Goal: Task Accomplishment & Management: Manage account settings

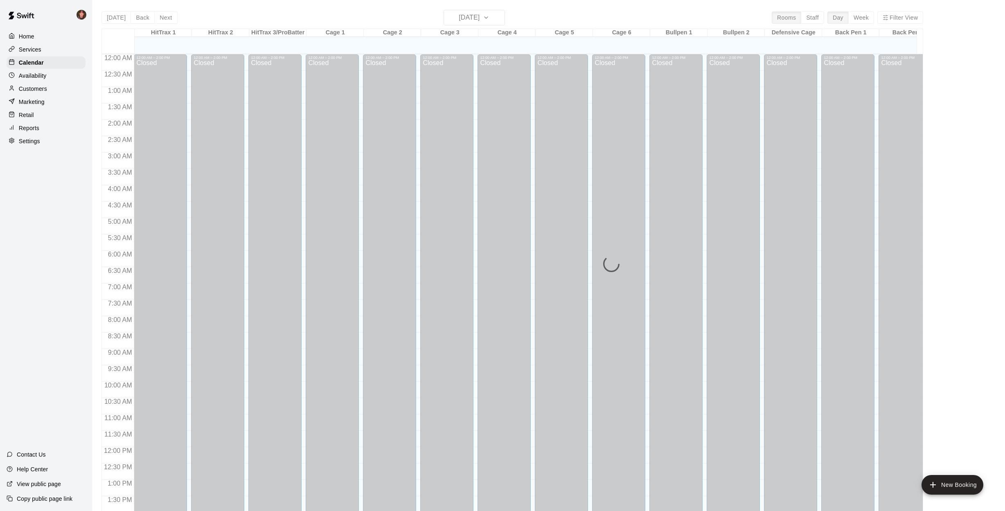
scroll to position [295, 0]
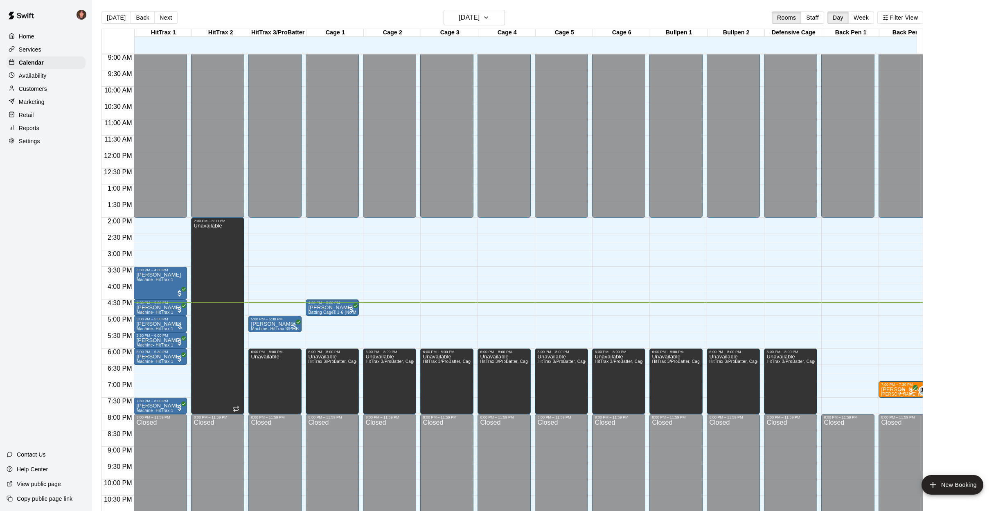
click at [95, 250] on main "[DATE] Back [DATE][DATE] Rooms Staff Day Week Filter View HitTrax 1 18 Thu HitT…" at bounding box center [548, 262] width 913 height 524
click at [143, 324] on p "[PERSON_NAME]" at bounding box center [158, 324] width 45 height 0
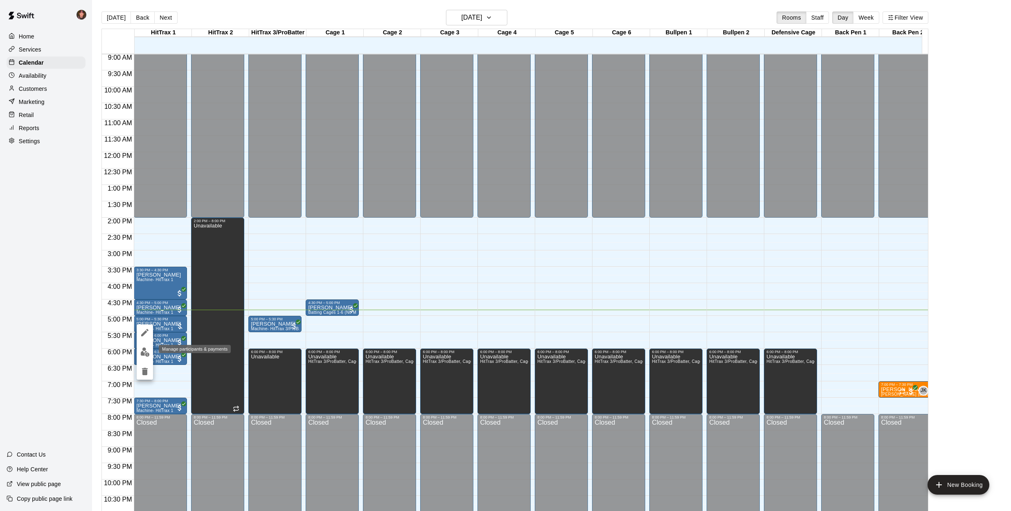
click at [145, 351] on img "edit" at bounding box center [144, 351] width 9 height 9
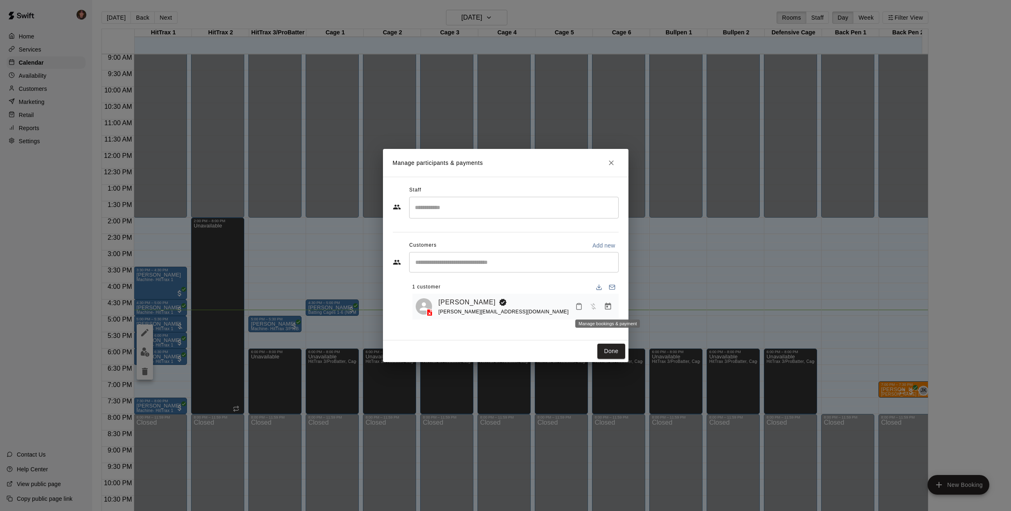
click at [607, 305] on icon "Manage bookings & payment" at bounding box center [608, 306] width 8 height 8
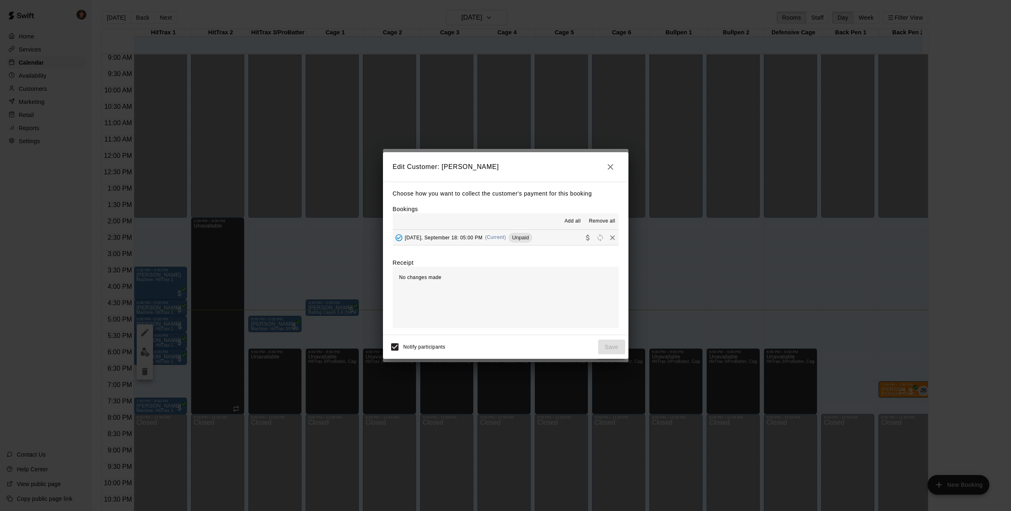
click at [584, 236] on icon "Collect payment" at bounding box center [588, 238] width 8 height 8
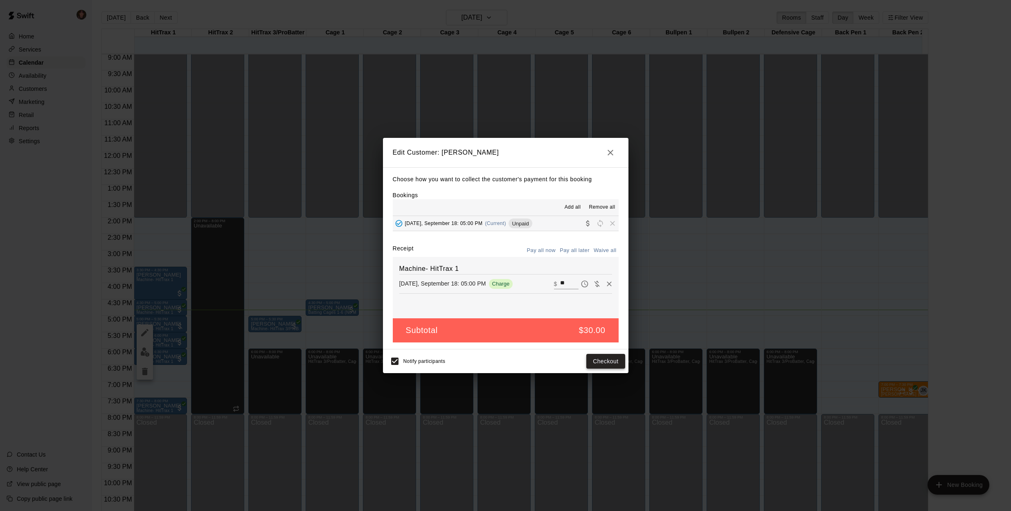
click at [604, 361] on button "Checkout" at bounding box center [605, 361] width 38 height 15
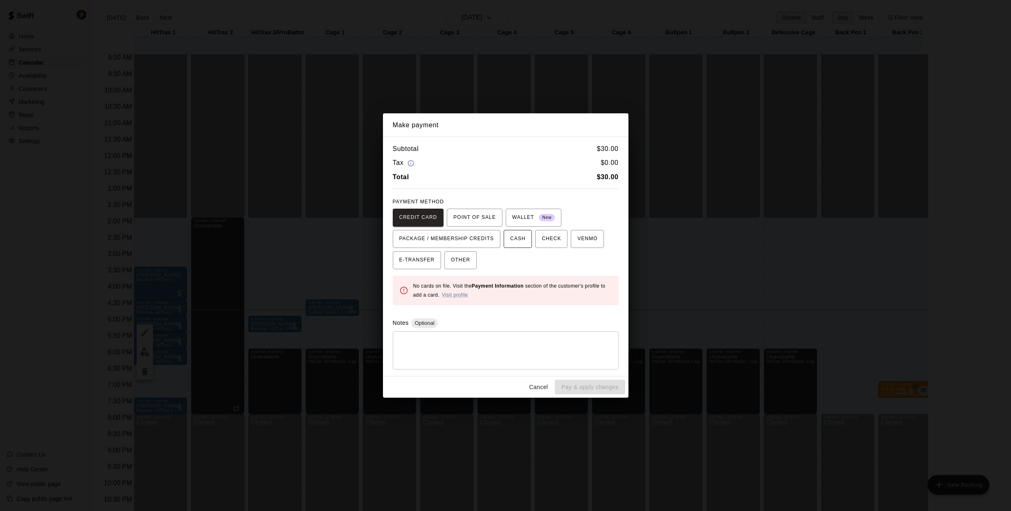
click at [518, 238] on span "CASH" at bounding box center [517, 238] width 15 height 13
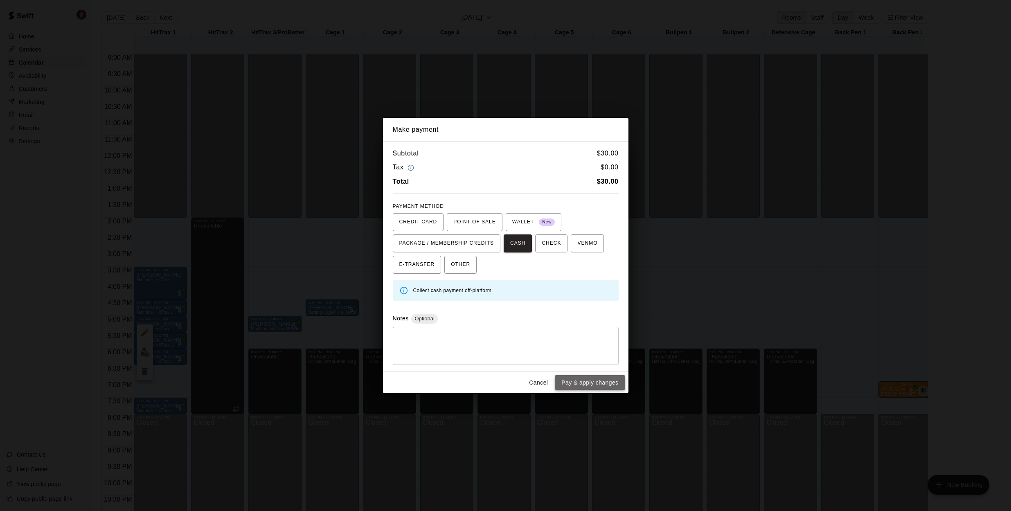
click at [585, 382] on button "Pay & apply changes" at bounding box center [590, 382] width 70 height 15
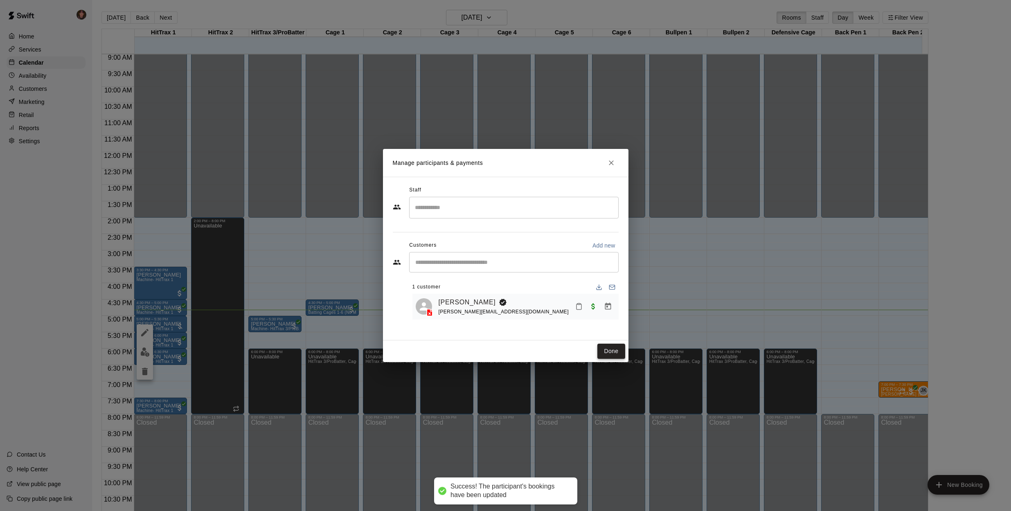
click at [611, 350] on button "Done" at bounding box center [610, 351] width 27 height 15
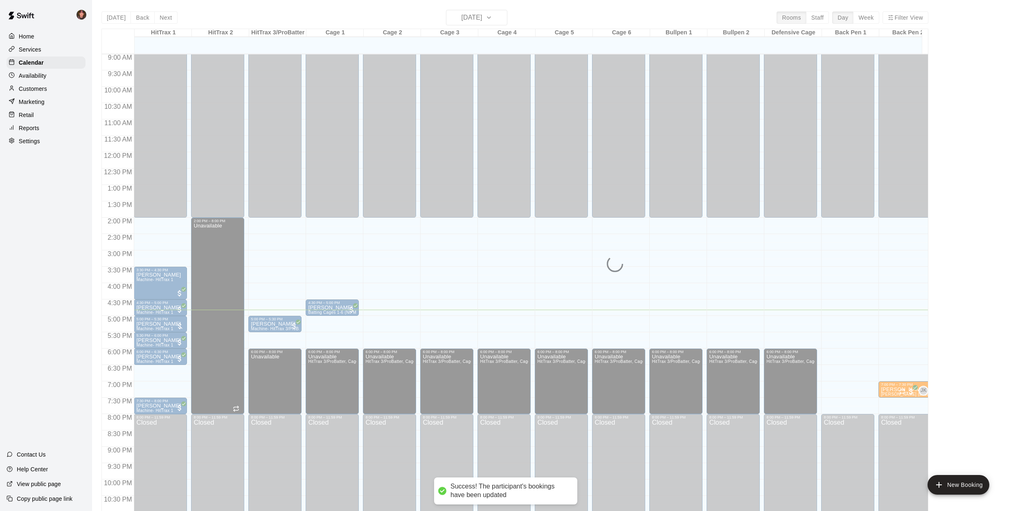
click at [84, 293] on div "Home Services Calendar Availability Customers Marketing Retail Reports Settings…" at bounding box center [46, 255] width 92 height 511
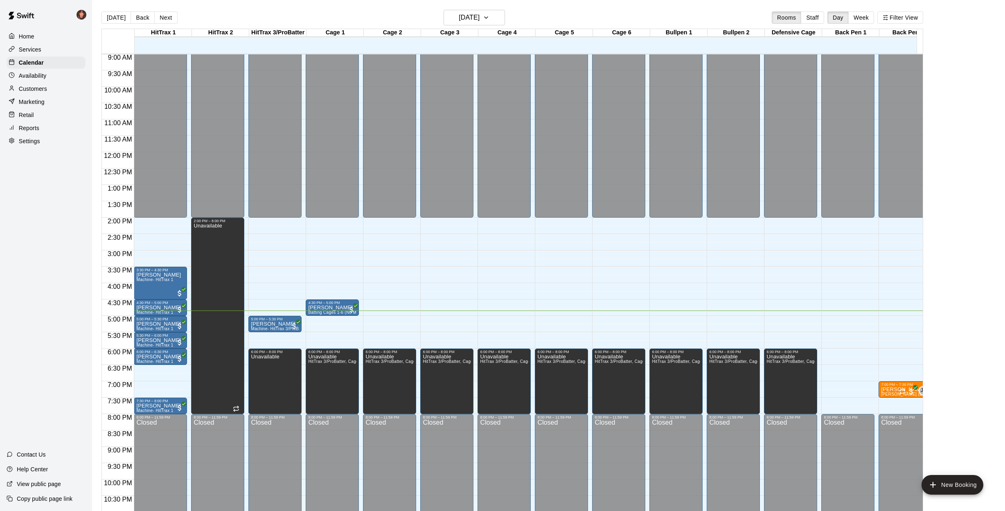
click at [94, 295] on main "[DATE] Back [DATE][DATE] Rooms Staff Day Week Filter View HitTrax 1 18 Thu HitT…" at bounding box center [548, 262] width 913 height 524
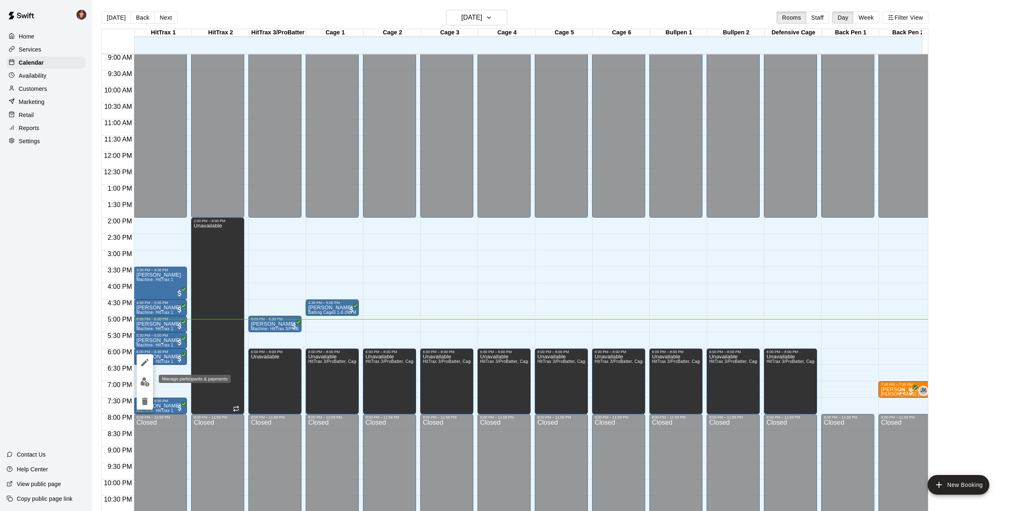
click at [146, 383] on img "edit" at bounding box center [144, 381] width 9 height 9
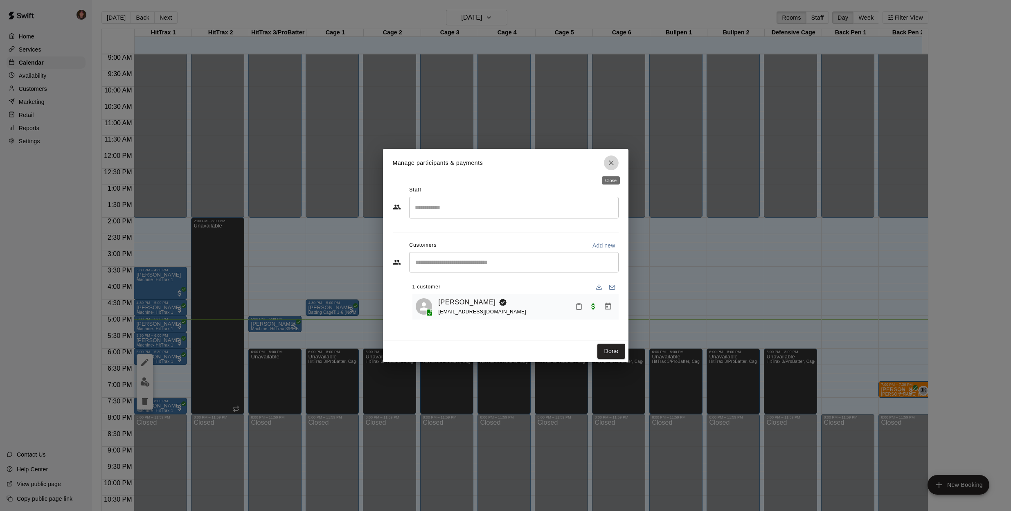
click at [611, 165] on icon "Close" at bounding box center [611, 163] width 8 height 8
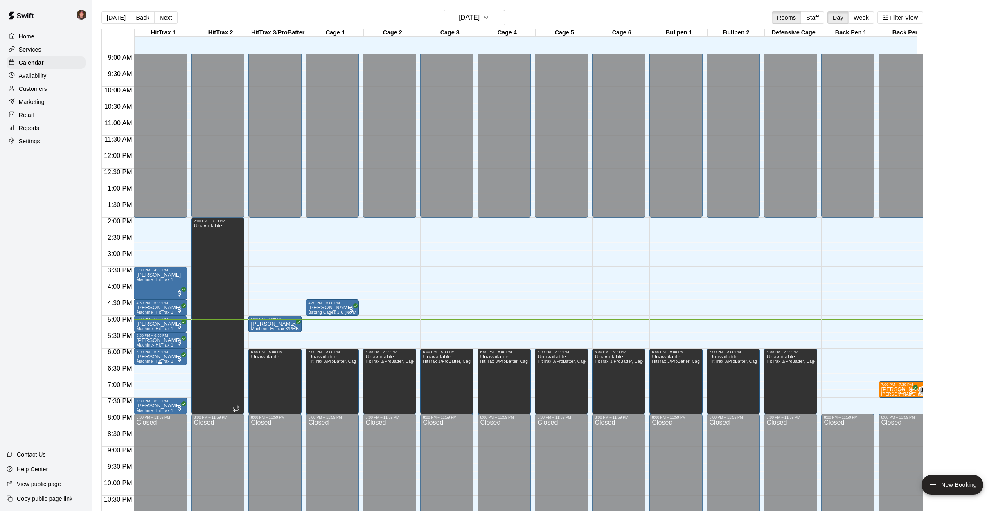
click at [149, 357] on p "[PERSON_NAME]" at bounding box center [158, 357] width 45 height 0
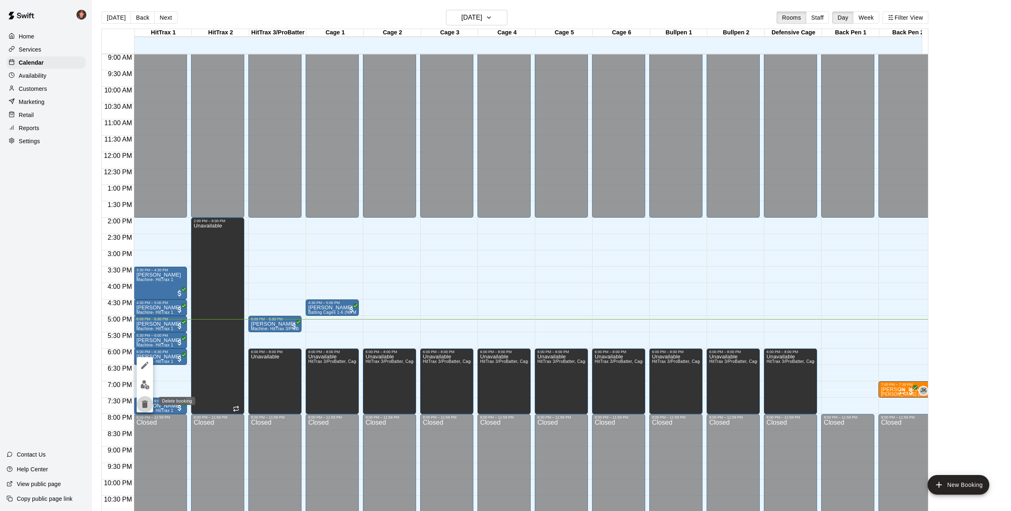
click at [144, 404] on icon "delete" at bounding box center [145, 404] width 6 height 7
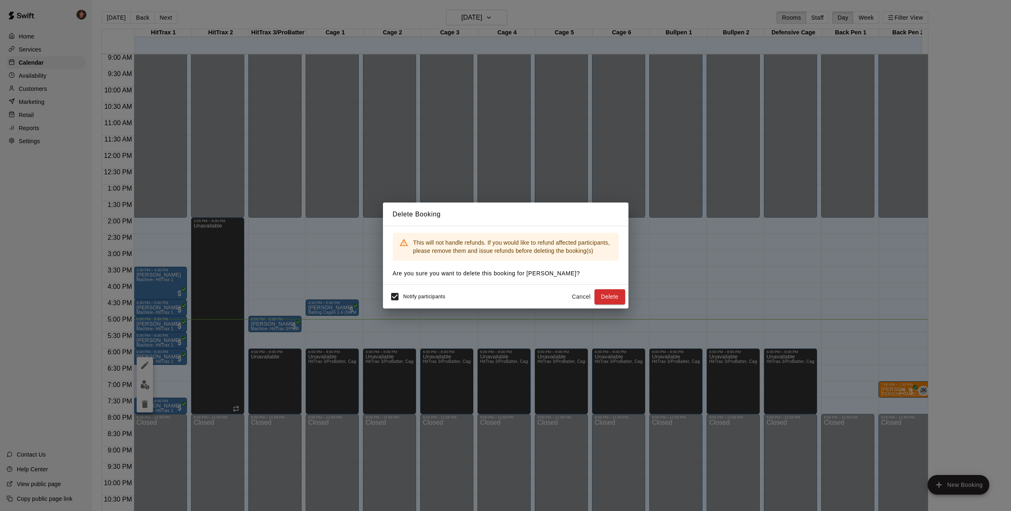
click at [579, 299] on button "Cancel" at bounding box center [581, 296] width 26 height 15
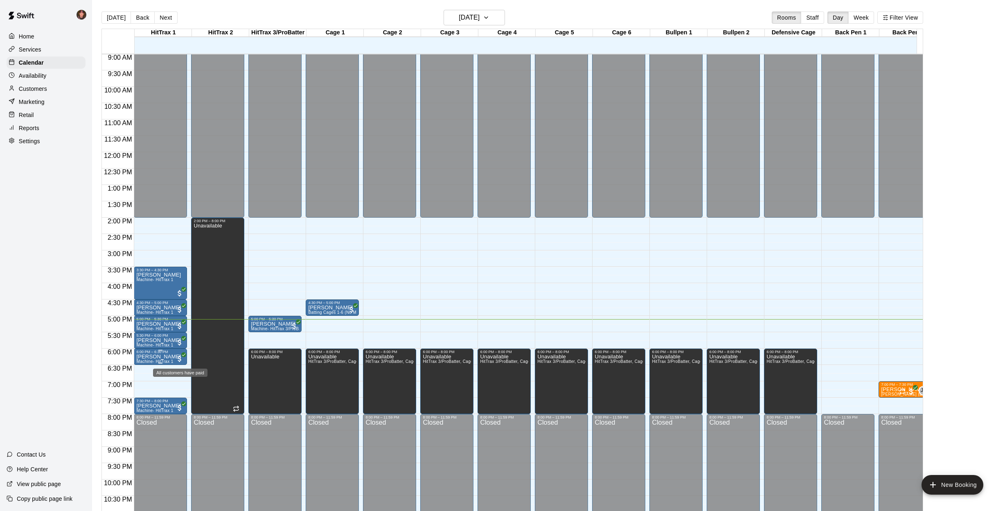
click at [180, 358] on span "All customers have paid" at bounding box center [180, 359] width 8 height 8
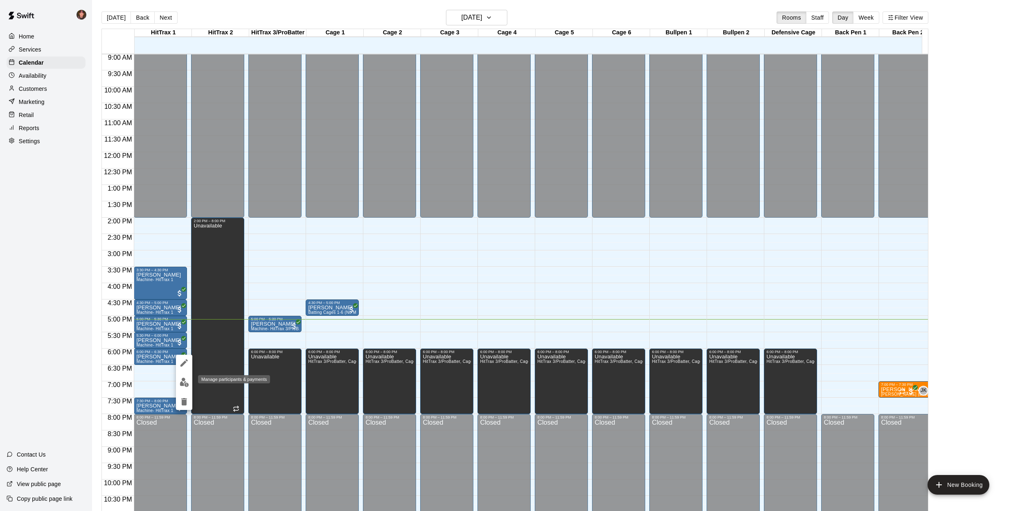
click at [187, 384] on img "edit" at bounding box center [184, 382] width 9 height 9
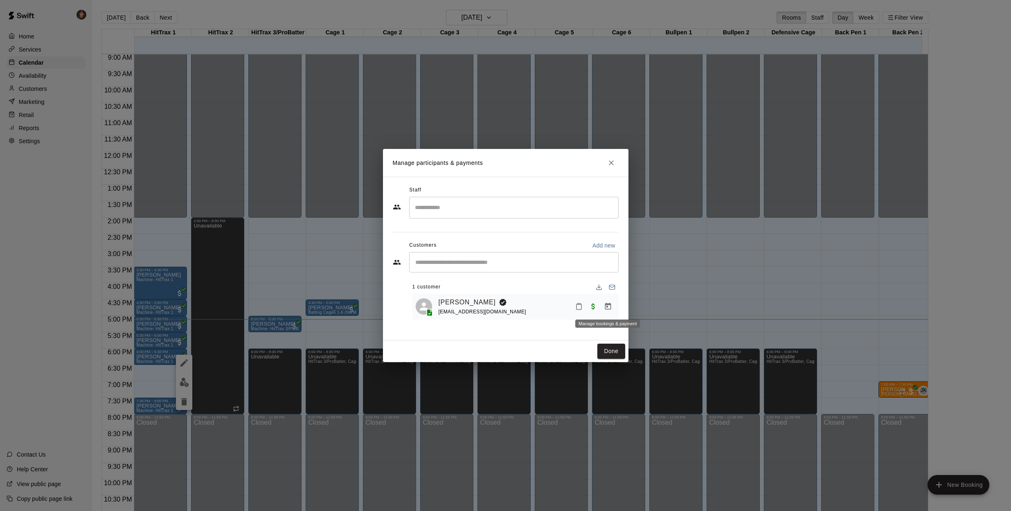
click at [607, 309] on icon "Manage bookings & payment" at bounding box center [608, 306] width 8 height 8
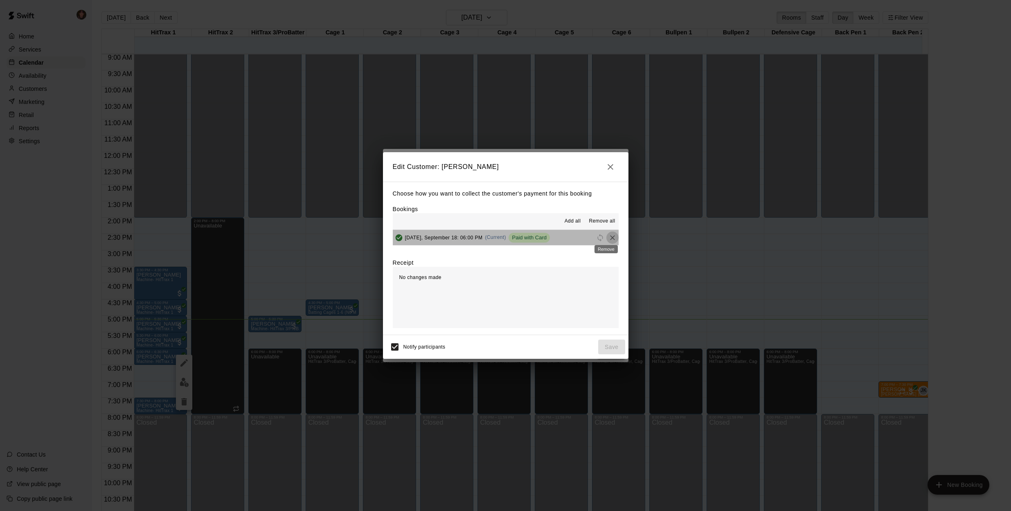
click at [609, 237] on icon "Remove" at bounding box center [613, 238] width 8 height 8
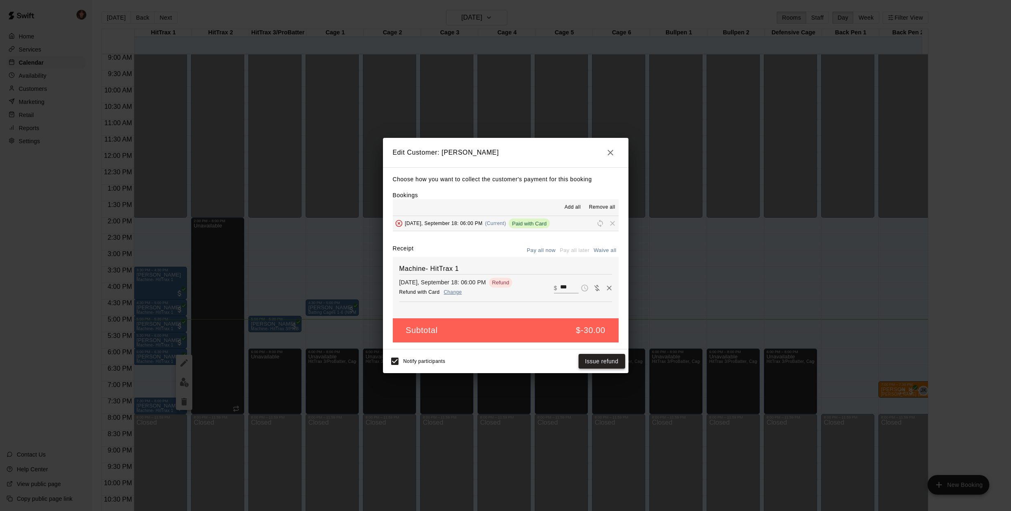
click at [602, 362] on button "Issue refund" at bounding box center [602, 361] width 47 height 15
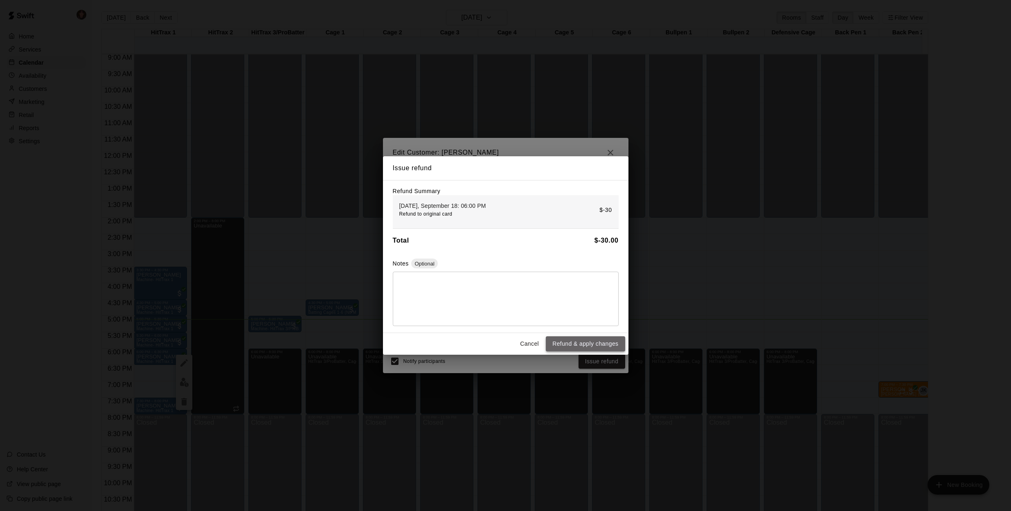
click at [581, 345] on button "Refund & apply changes" at bounding box center [585, 343] width 79 height 15
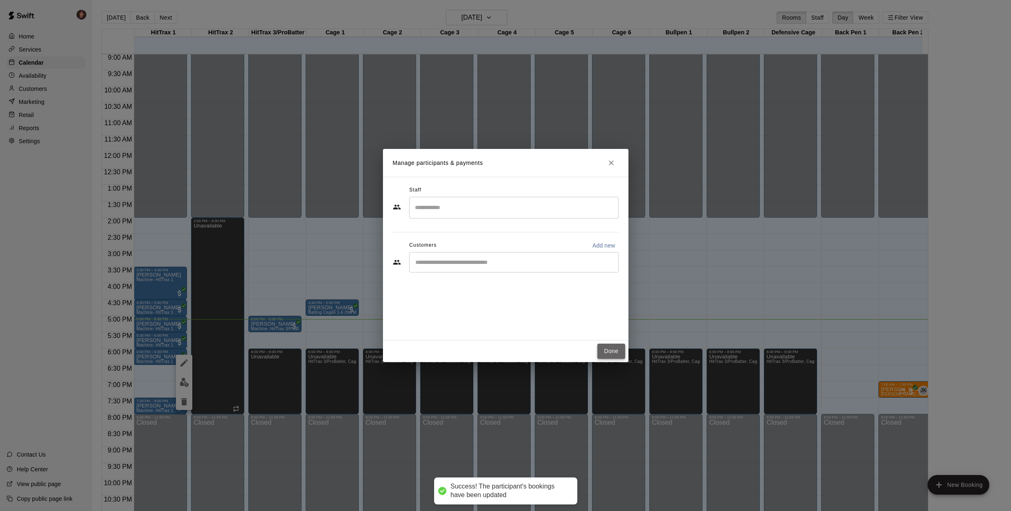
click at [614, 351] on button "Done" at bounding box center [610, 351] width 27 height 15
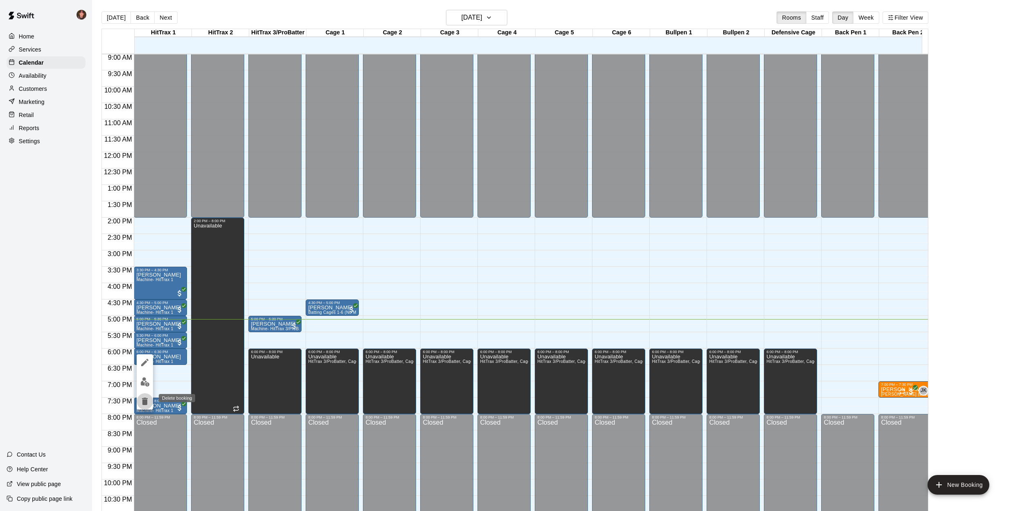
click at [145, 400] on icon "delete" at bounding box center [145, 401] width 6 height 7
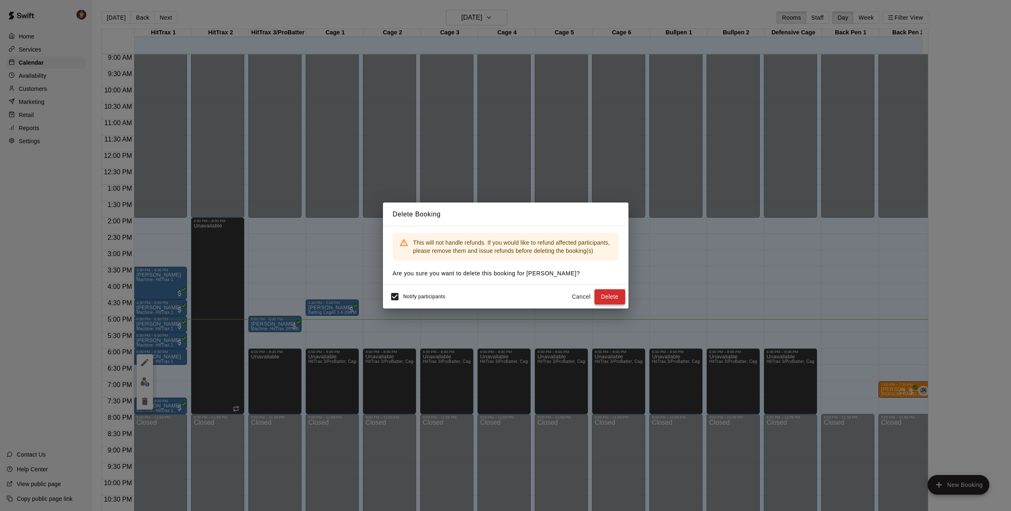
click at [617, 295] on button "Delete" at bounding box center [610, 296] width 31 height 15
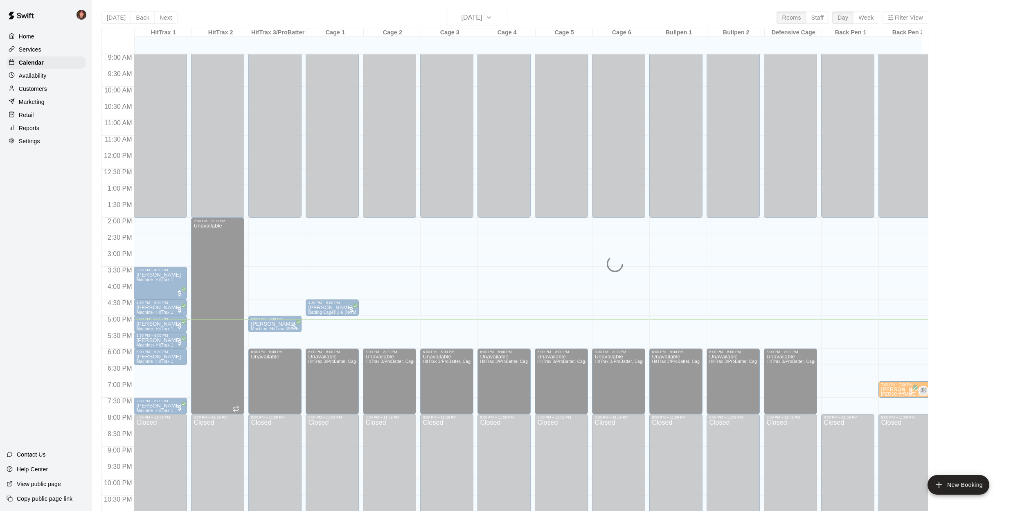
click at [94, 325] on div "Delete Booking This will not handle refunds. If you would like to refund affect…" at bounding box center [505, 255] width 1011 height 511
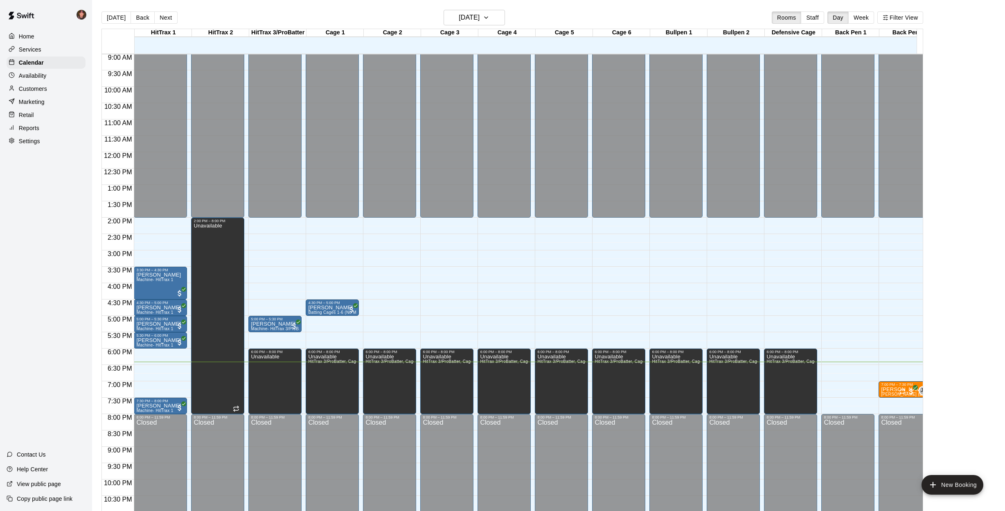
click at [41, 89] on p "Customers" at bounding box center [33, 89] width 28 height 8
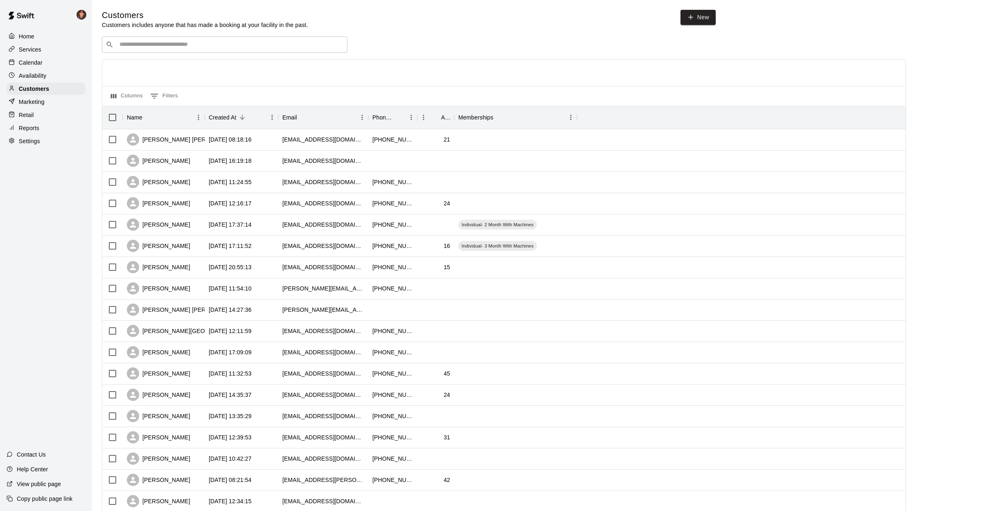
click at [174, 46] on input "Search customers by name or email" at bounding box center [230, 45] width 227 height 8
type input "*****"
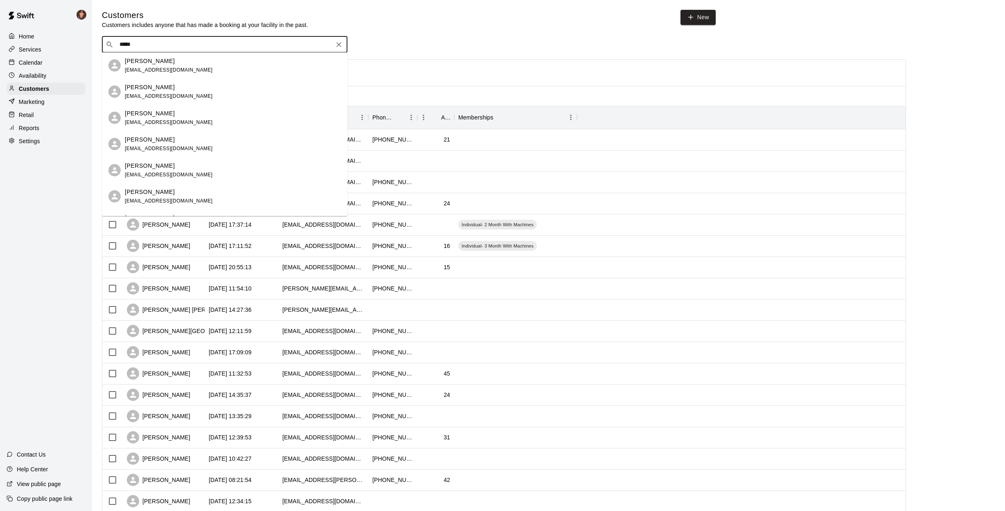
click at [149, 165] on p "[PERSON_NAME]" at bounding box center [150, 166] width 50 height 9
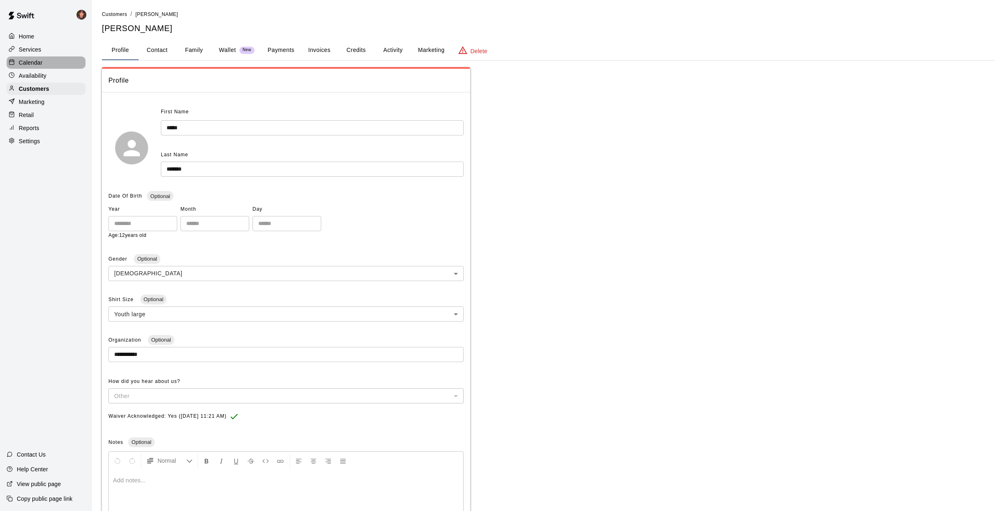
click at [32, 65] on p "Calendar" at bounding box center [31, 63] width 24 height 8
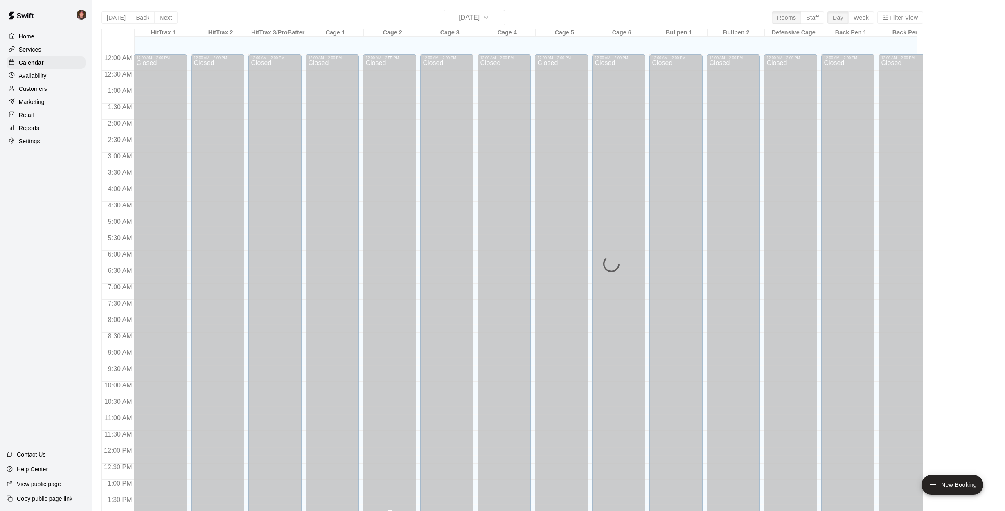
scroll to position [295, 0]
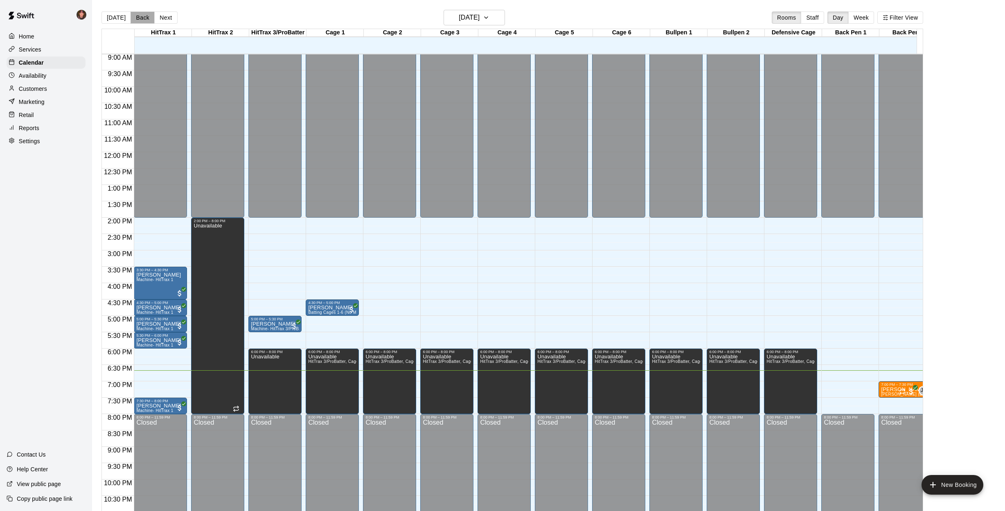
click at [138, 17] on button "Back" at bounding box center [143, 17] width 24 height 12
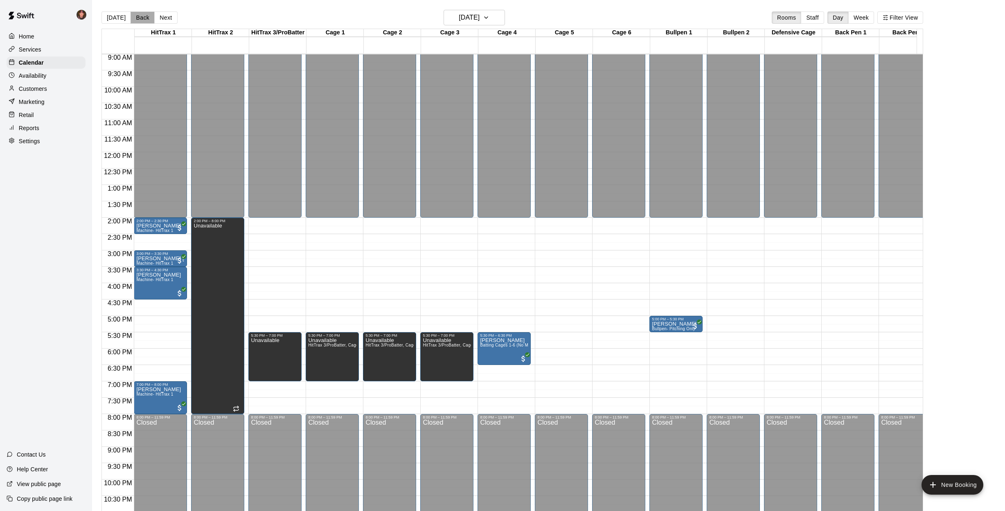
click at [139, 17] on button "Back" at bounding box center [143, 17] width 24 height 12
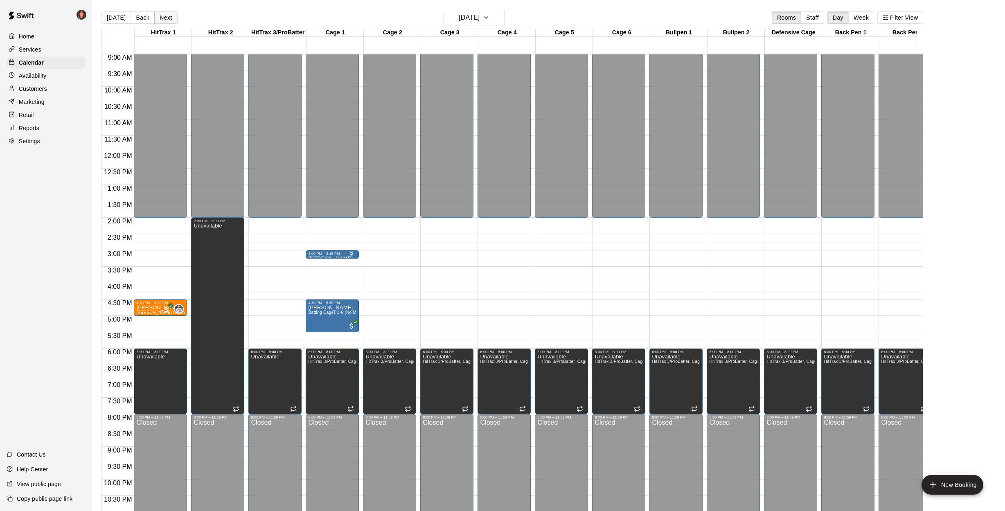
click at [160, 18] on button "Next" at bounding box center [165, 17] width 23 height 12
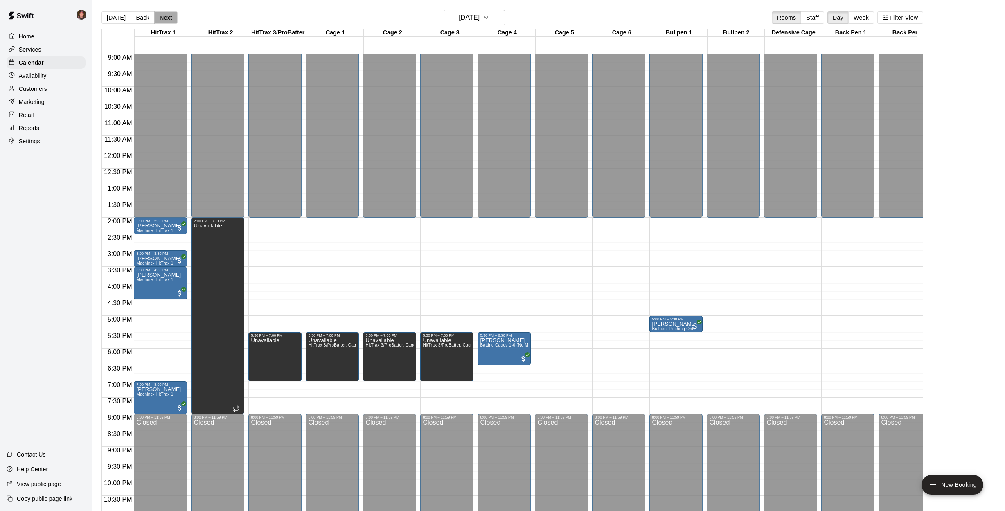
click at [160, 18] on button "Next" at bounding box center [165, 17] width 23 height 12
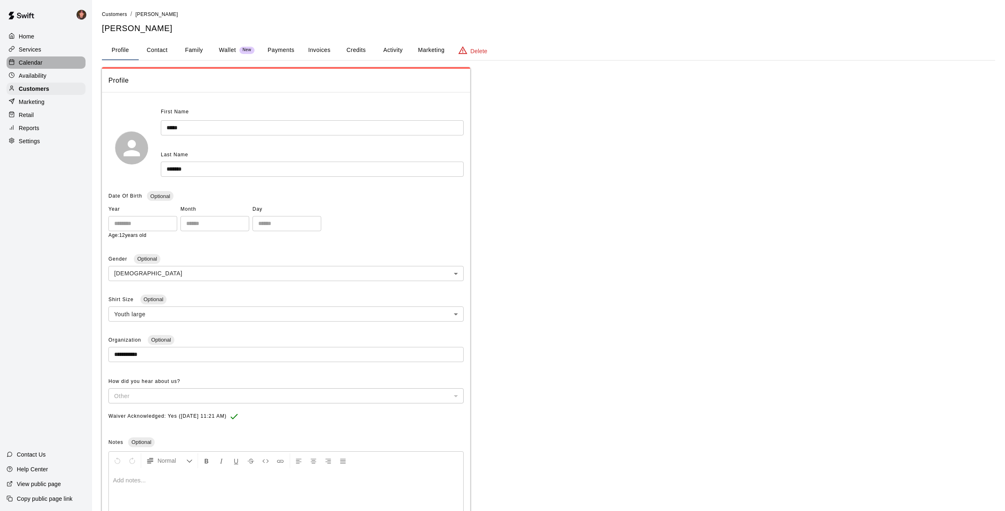
click at [41, 61] on p "Calendar" at bounding box center [31, 63] width 24 height 8
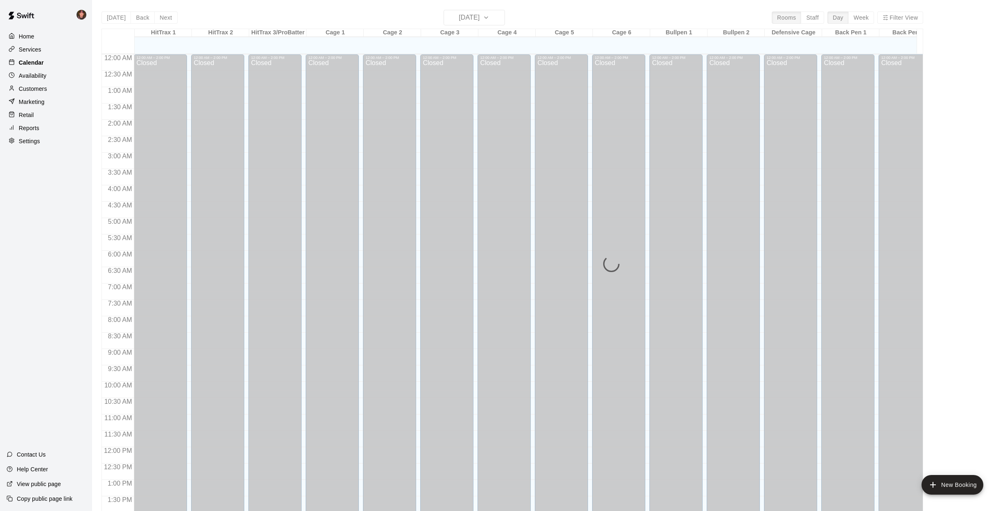
scroll to position [295, 0]
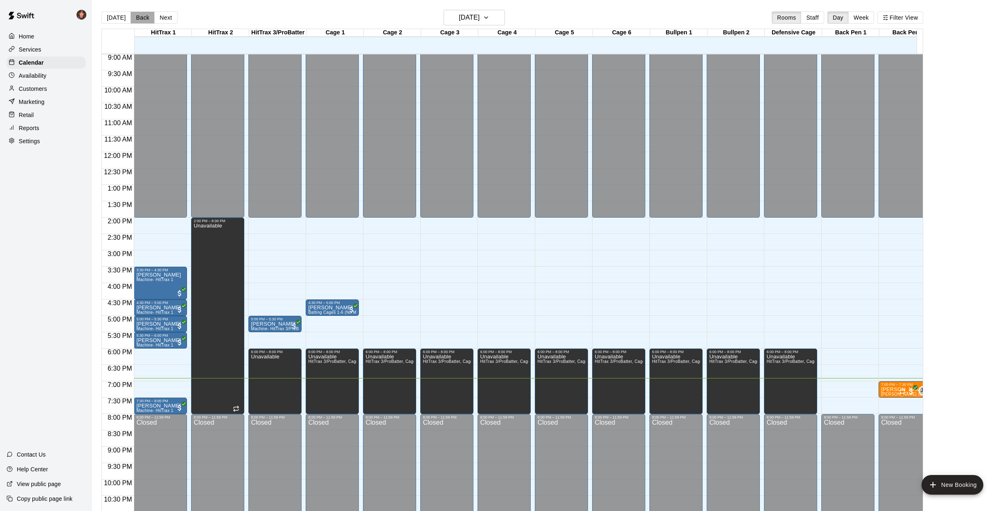
click at [137, 19] on button "Back" at bounding box center [143, 17] width 24 height 12
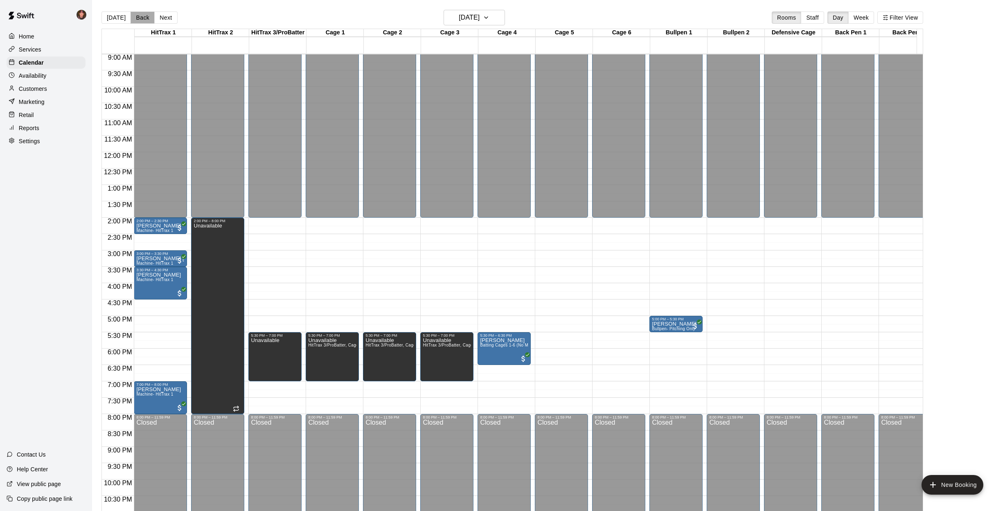
click at [137, 19] on button "Back" at bounding box center [143, 17] width 24 height 12
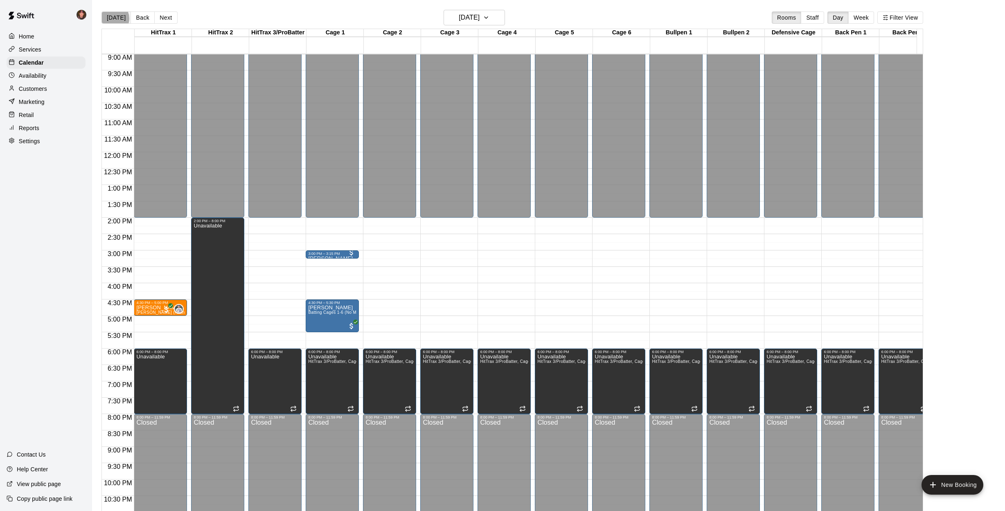
click at [112, 18] on button "[DATE]" at bounding box center [115, 17] width 29 height 12
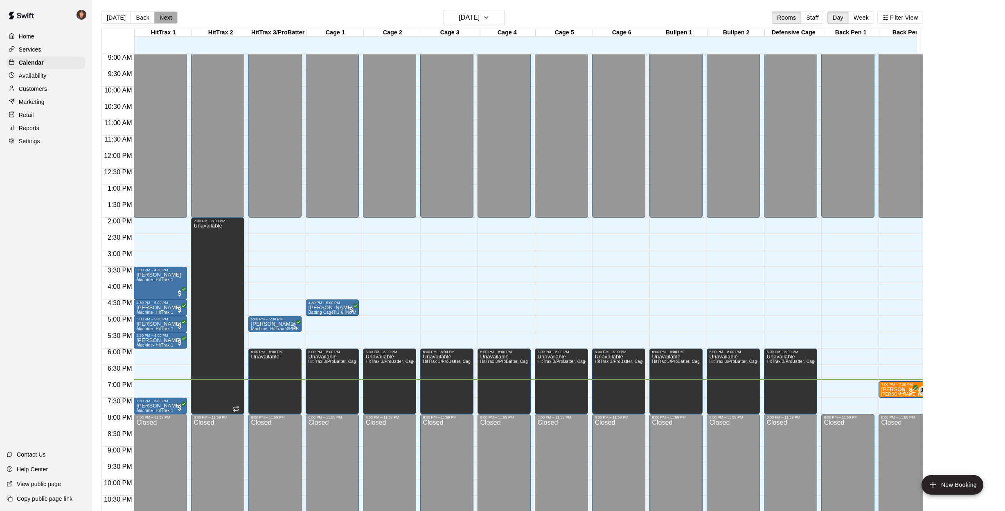
click at [162, 18] on button "Next" at bounding box center [165, 17] width 23 height 12
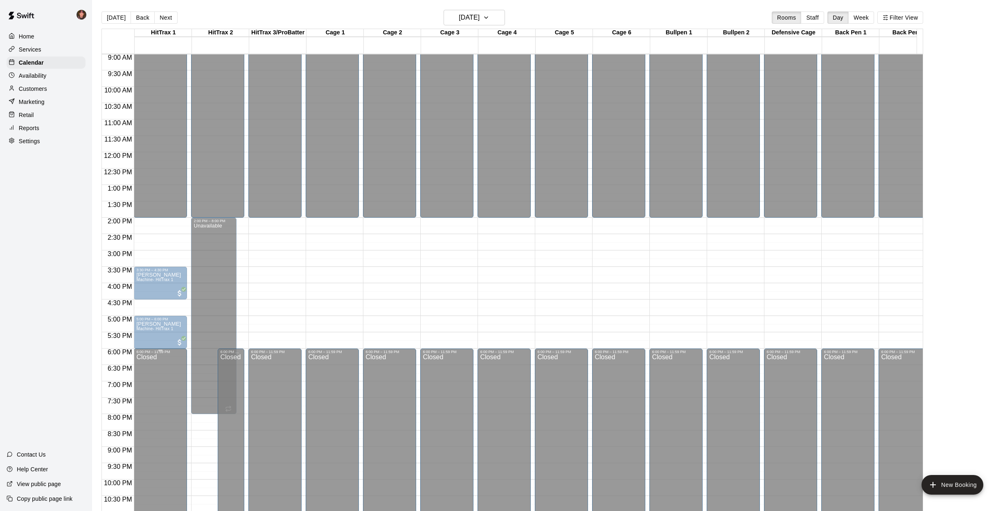
scroll to position [318, 0]
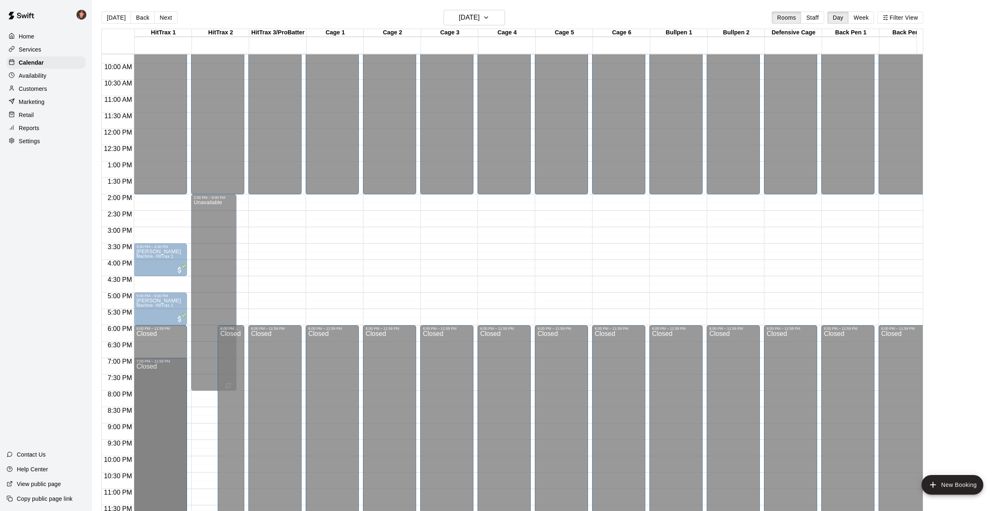
drag, startPoint x: 160, startPoint y: 350, endPoint x: 158, endPoint y: 361, distance: 10.8
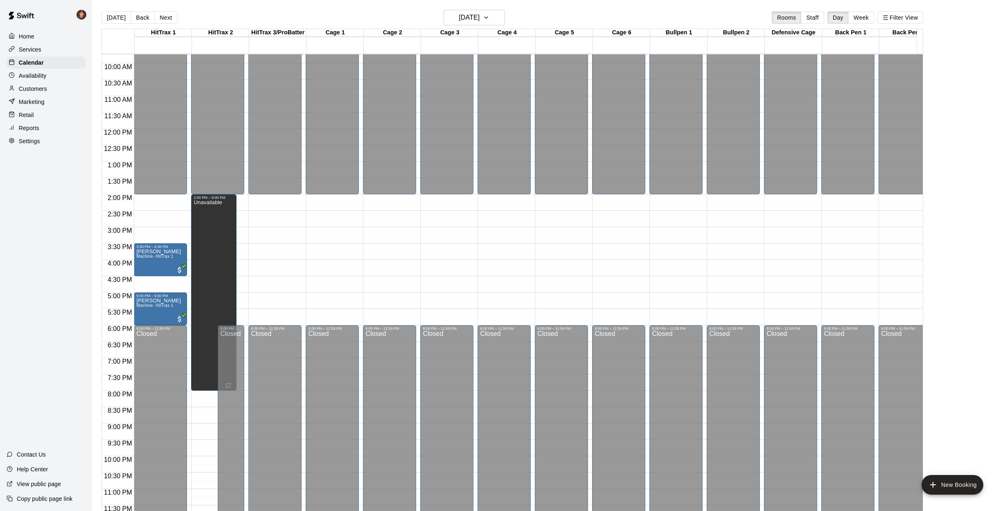
click at [32, 141] on p "Settings" at bounding box center [29, 141] width 21 height 8
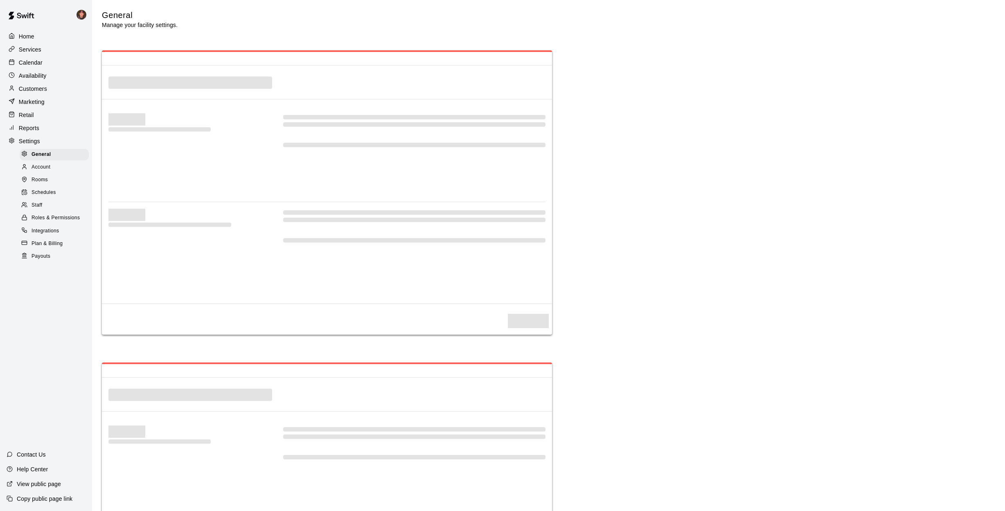
select select "**"
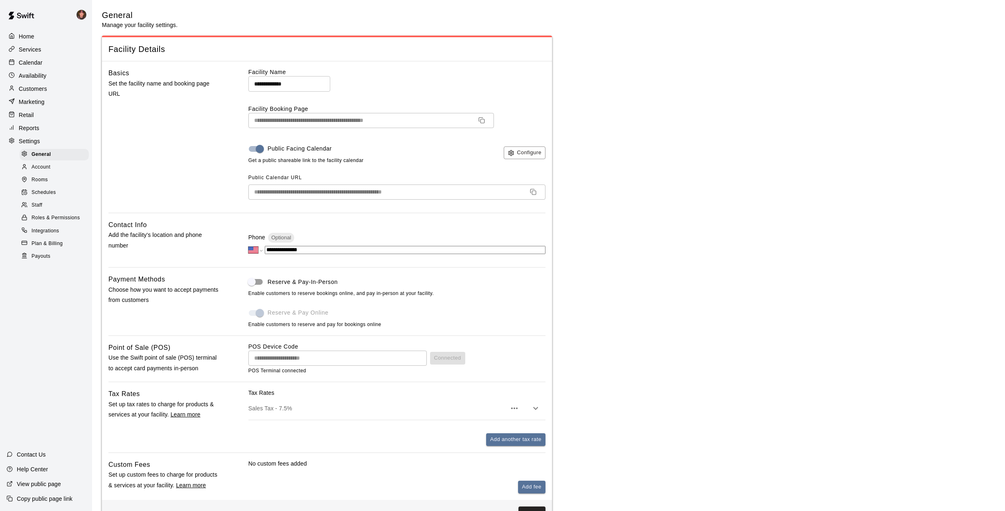
scroll to position [1426, 0]
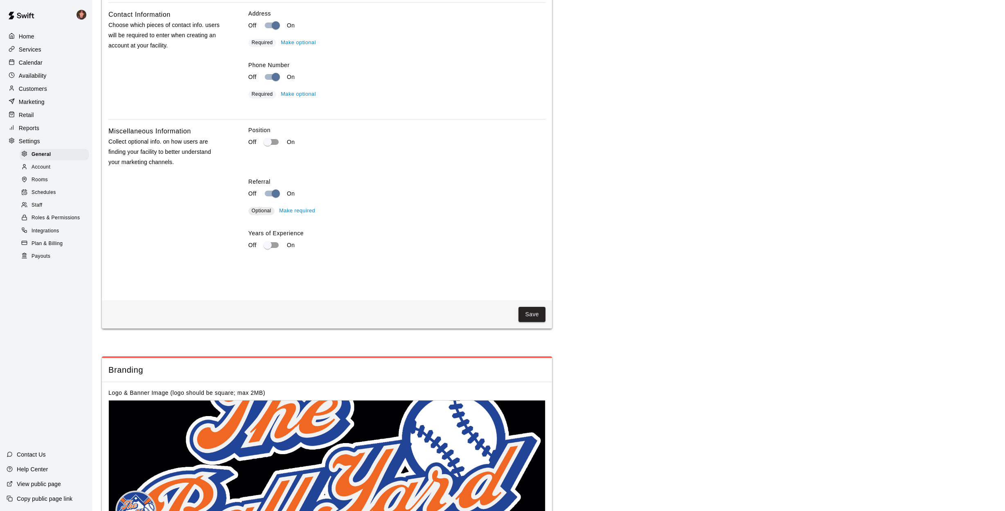
click at [44, 189] on span "Schedules" at bounding box center [44, 193] width 25 height 8
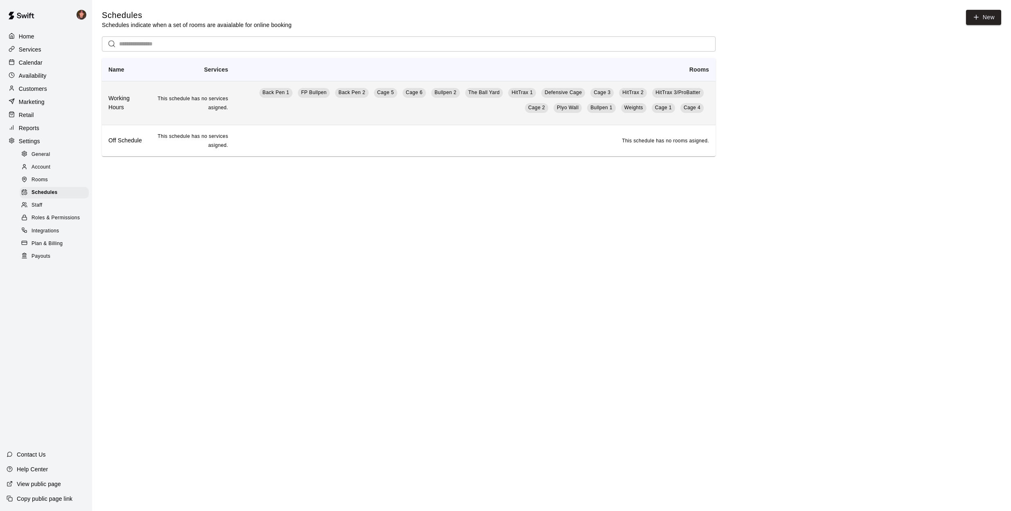
click at [195, 104] on td "This schedule has no services asigned." at bounding box center [192, 103] width 86 height 44
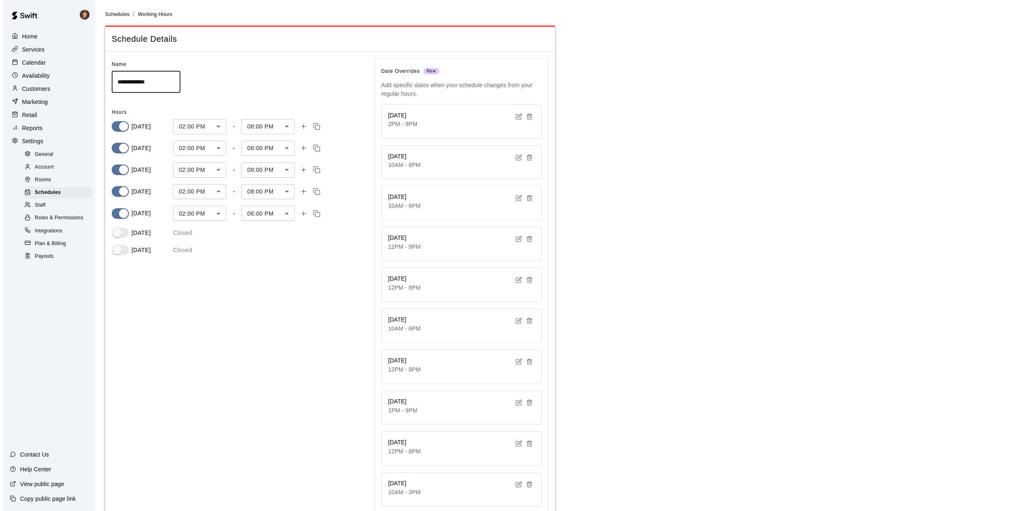
scroll to position [266, 0]
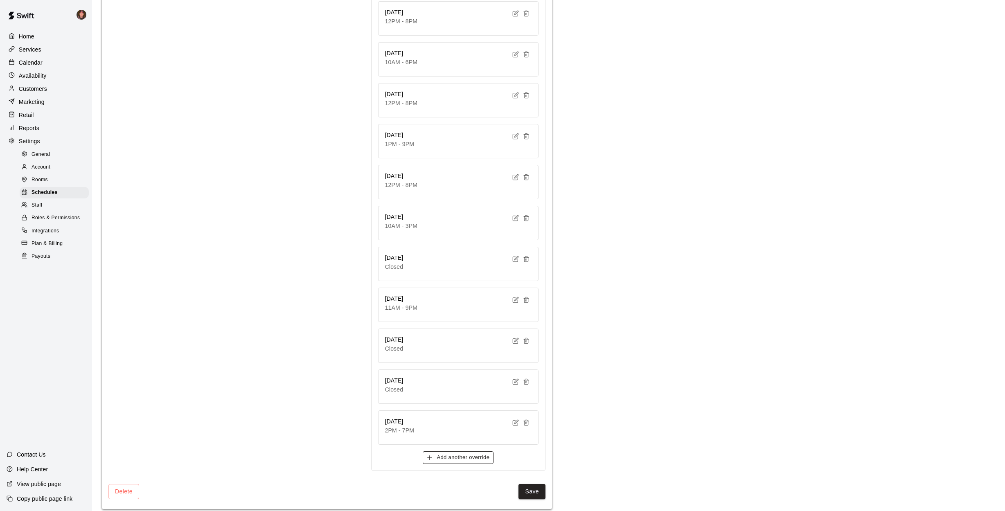
click at [469, 451] on button "Add another override" at bounding box center [458, 457] width 71 height 13
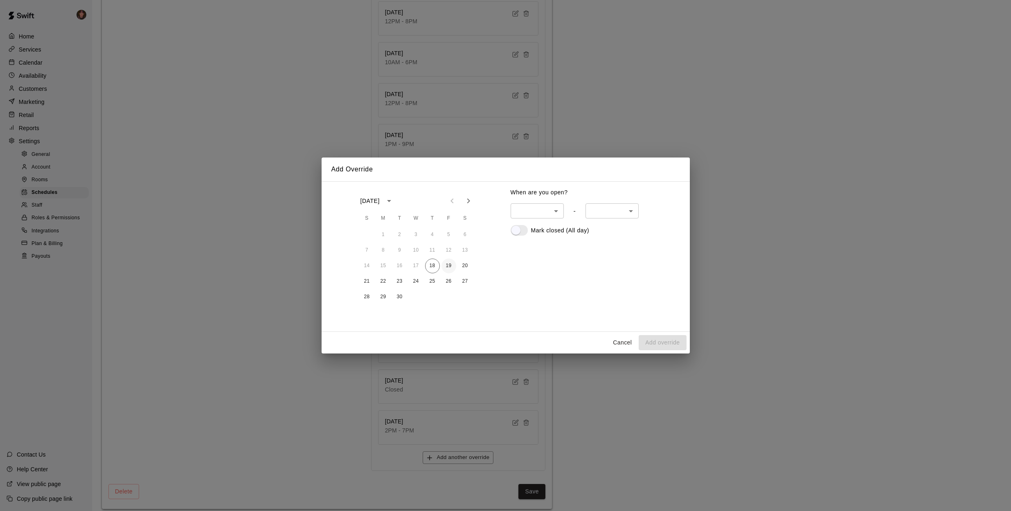
click at [452, 265] on button "19" at bounding box center [449, 266] width 15 height 15
click at [558, 212] on body "**********" at bounding box center [505, 126] width 1011 height 785
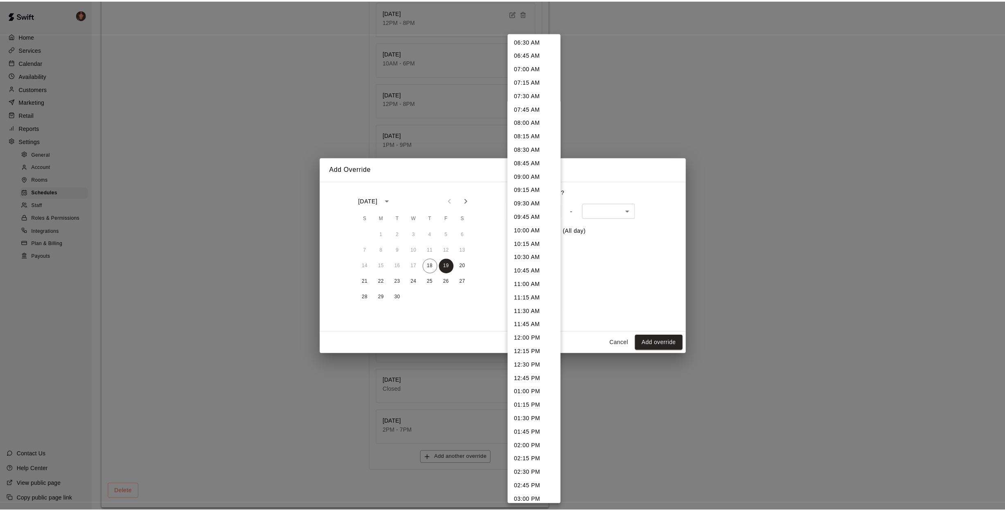
scroll to position [433, 0]
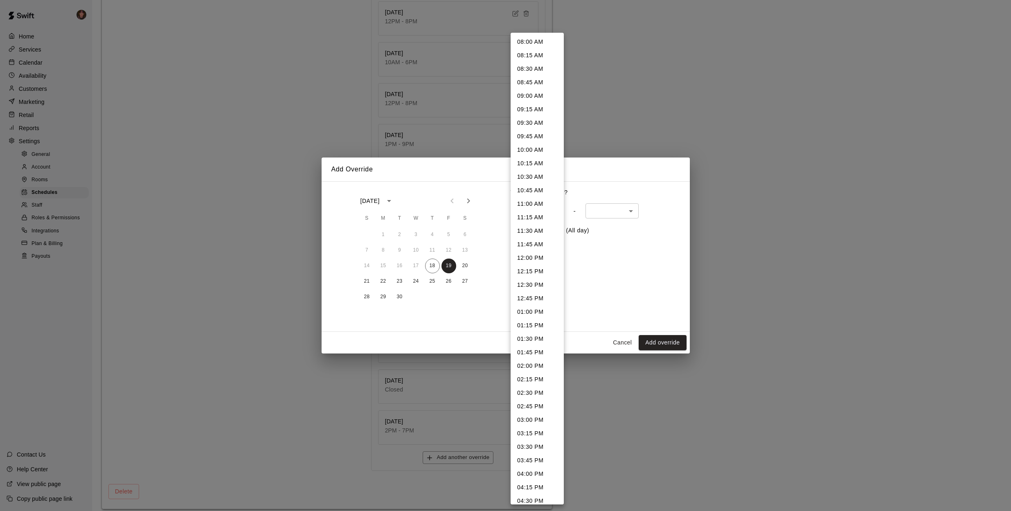
click at [532, 366] on li "02:00 PM" at bounding box center [537, 366] width 53 height 14
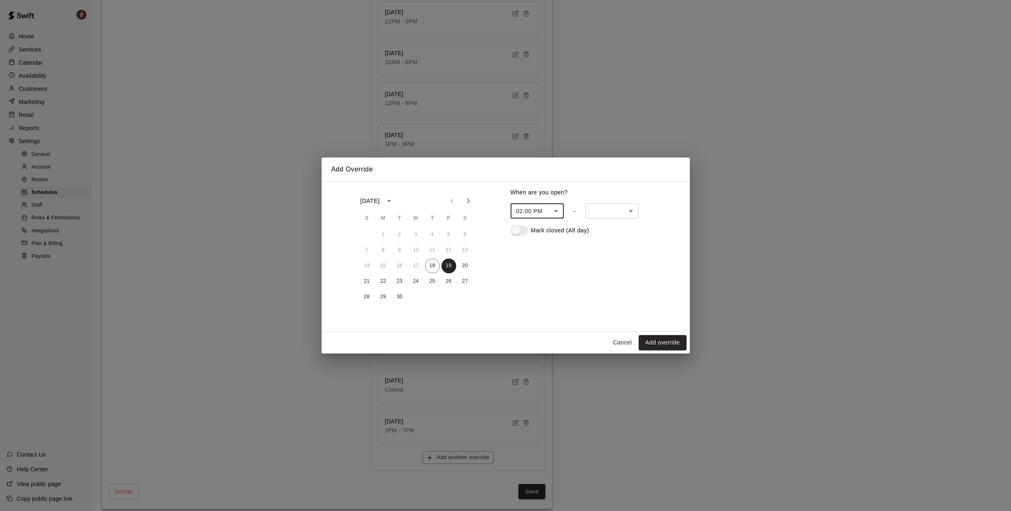
type input "***"
click at [621, 210] on body "**********" at bounding box center [505, 126] width 1011 height 785
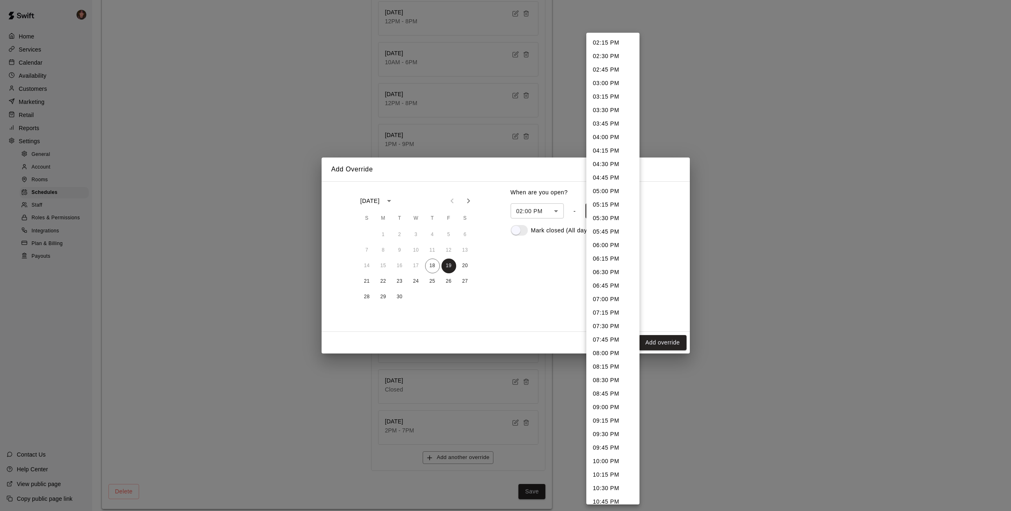
click at [613, 273] on li "06:30 PM" at bounding box center [612, 273] width 53 height 14
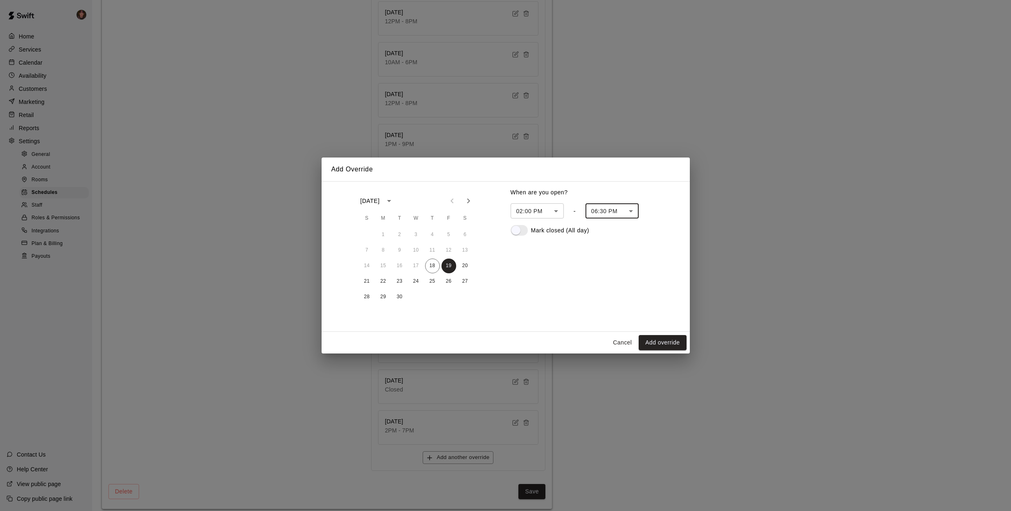
type input "****"
click at [658, 346] on button "Add override" at bounding box center [662, 342] width 47 height 15
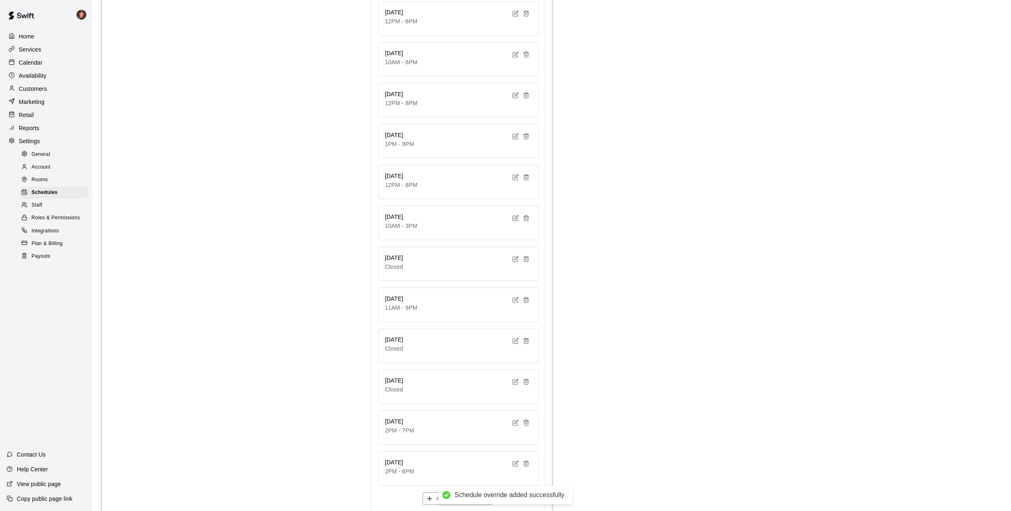
type input "******"
click at [537, 485] on button "Save" at bounding box center [531, 492] width 27 height 15
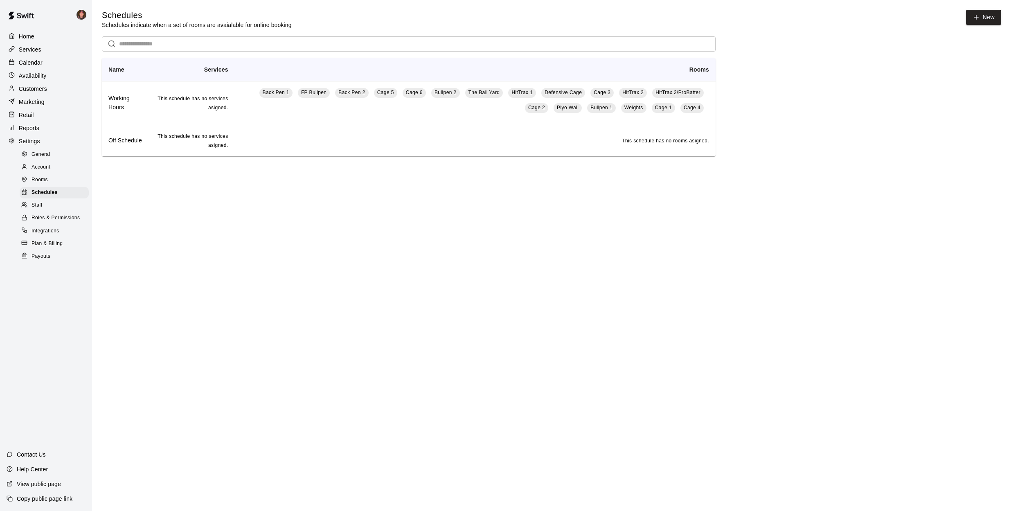
click at [34, 62] on p "Calendar" at bounding box center [31, 63] width 24 height 8
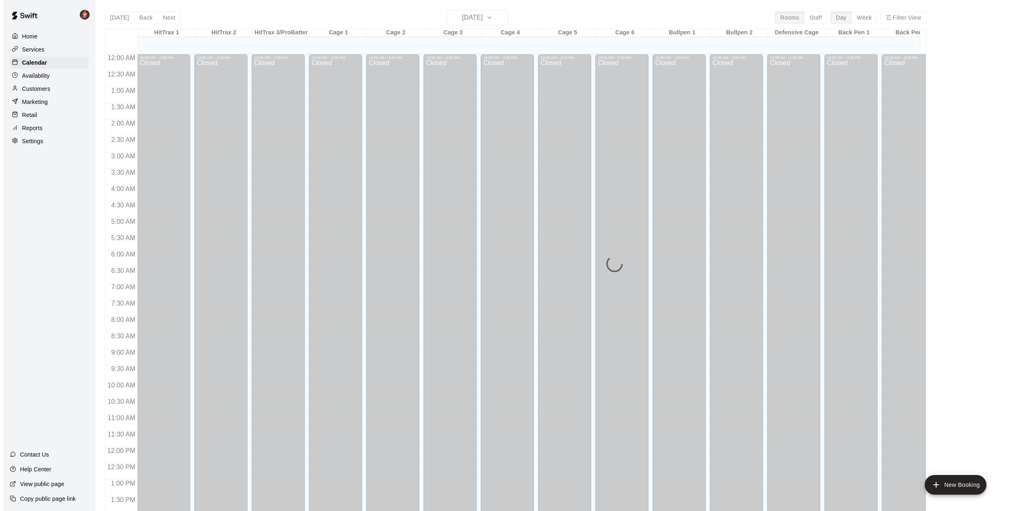
scroll to position [295, 0]
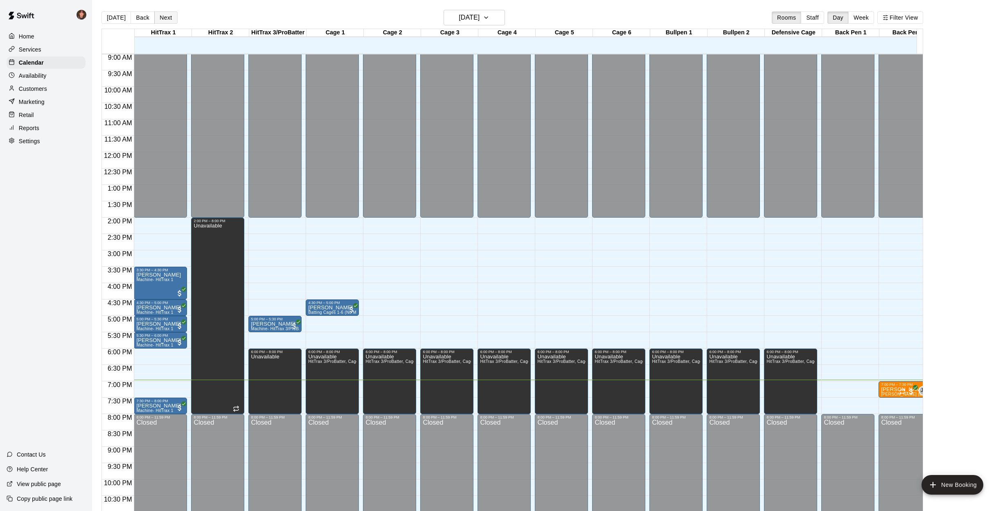
click at [165, 19] on button "Next" at bounding box center [165, 17] width 23 height 12
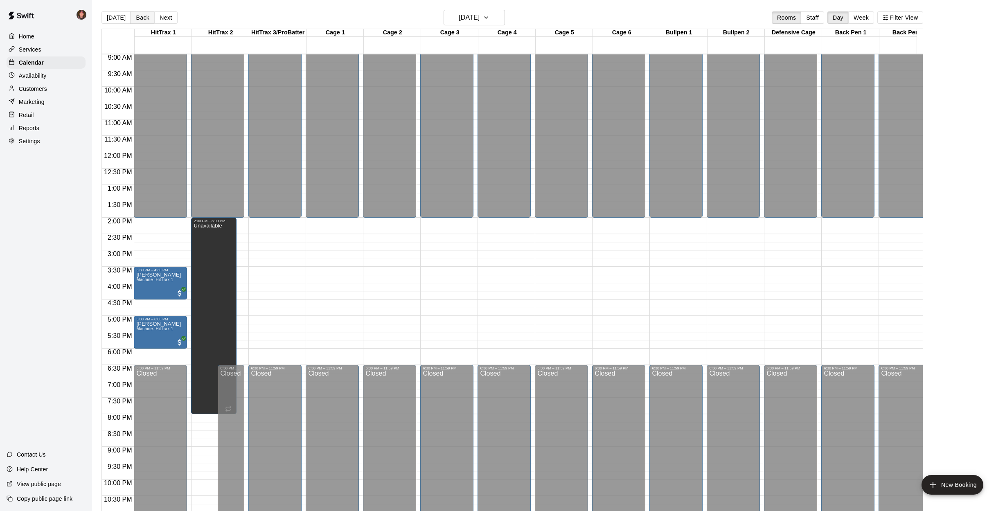
click at [135, 17] on button "Back" at bounding box center [143, 17] width 24 height 12
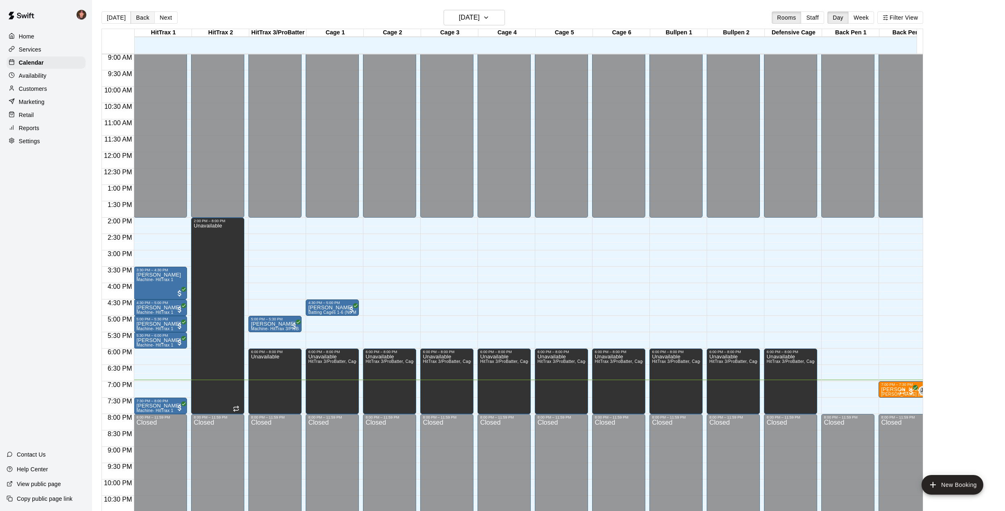
click at [140, 18] on button "Back" at bounding box center [143, 17] width 24 height 12
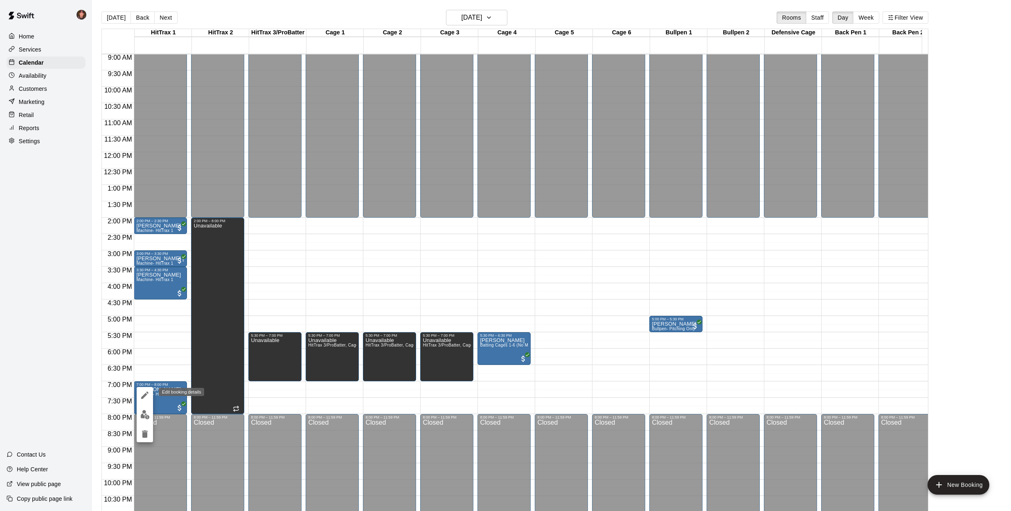
click at [142, 394] on icon "edit" at bounding box center [145, 395] width 10 height 10
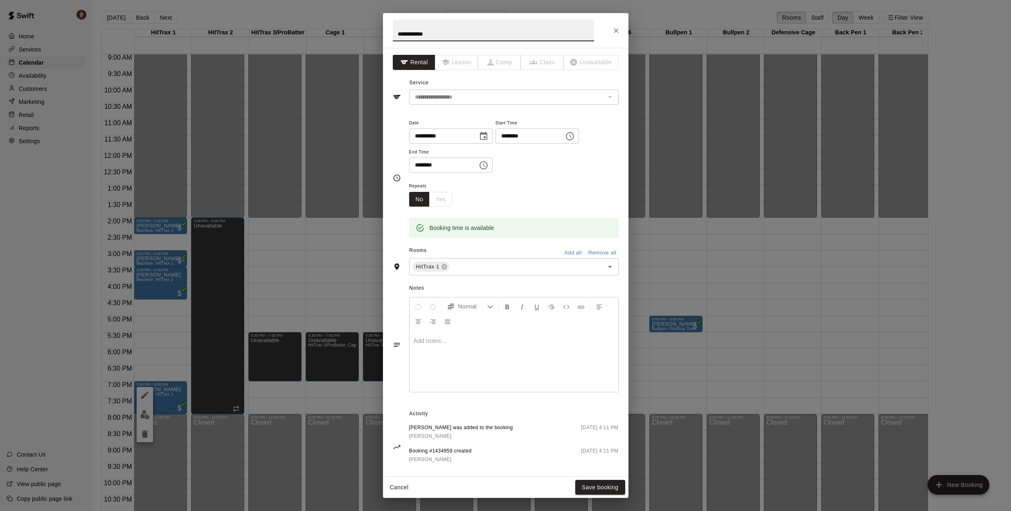
click at [487, 136] on icon "Choose date, selected date is Sep 17, 2025" at bounding box center [483, 136] width 7 height 8
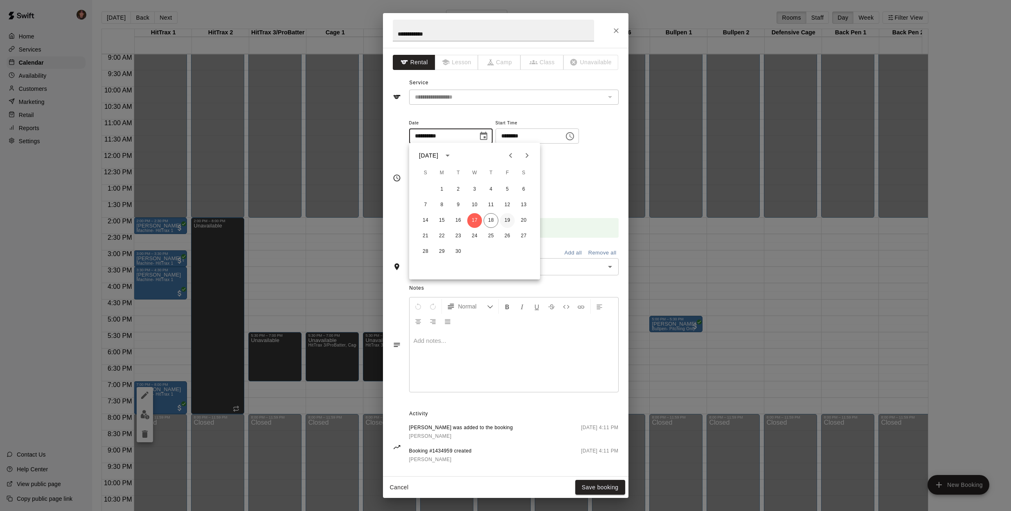
click at [509, 220] on button "19" at bounding box center [507, 220] width 15 height 15
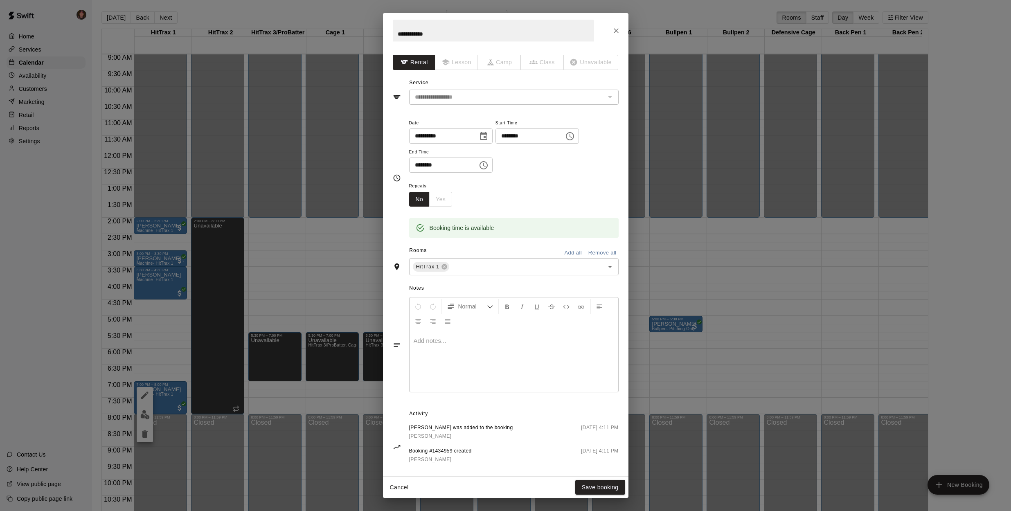
type input "**********"
click at [575, 133] on icon "Choose time, selected time is 7:00 PM" at bounding box center [570, 136] width 10 height 10
click at [512, 205] on li "05" at bounding box center [511, 204] width 20 height 15
type input "********"
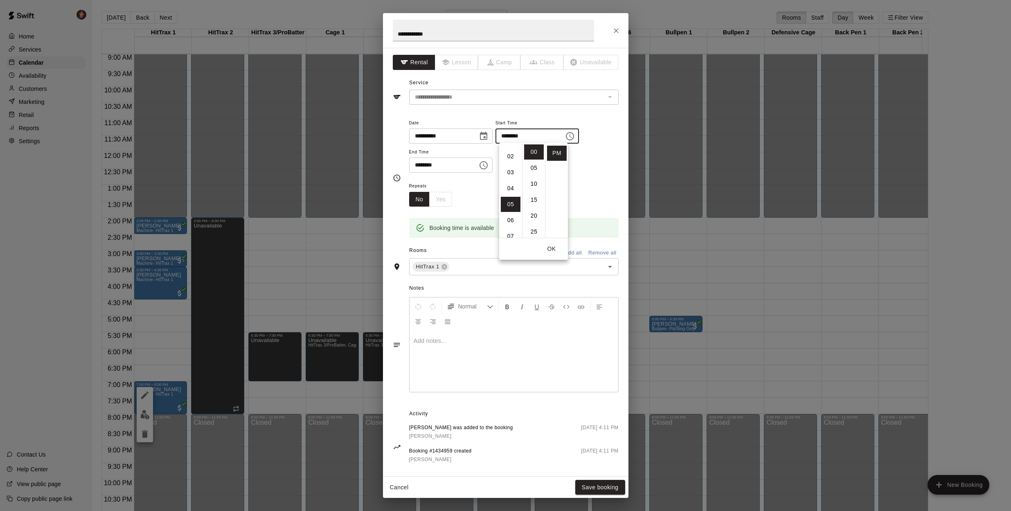
scroll to position [80, 0]
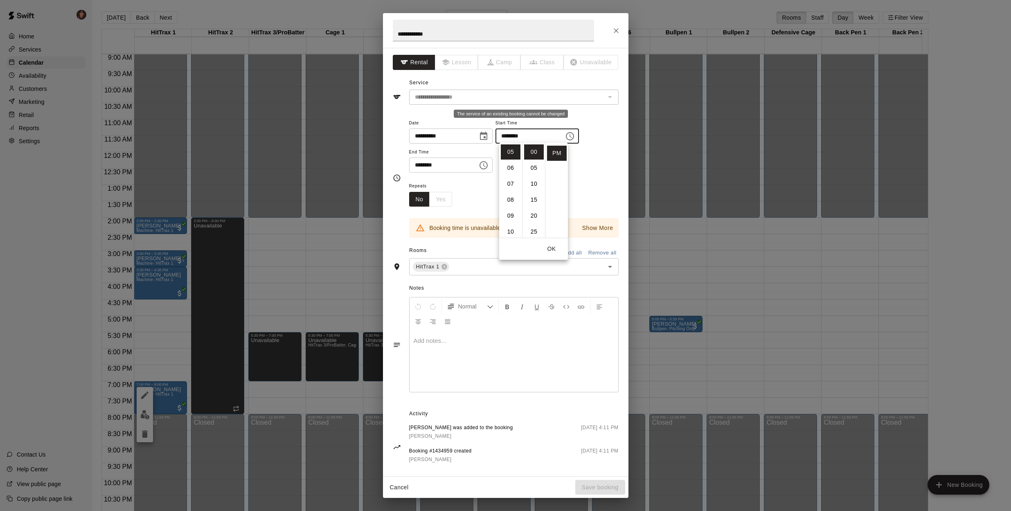
click at [454, 97] on input "**********" at bounding box center [507, 97] width 191 height 10
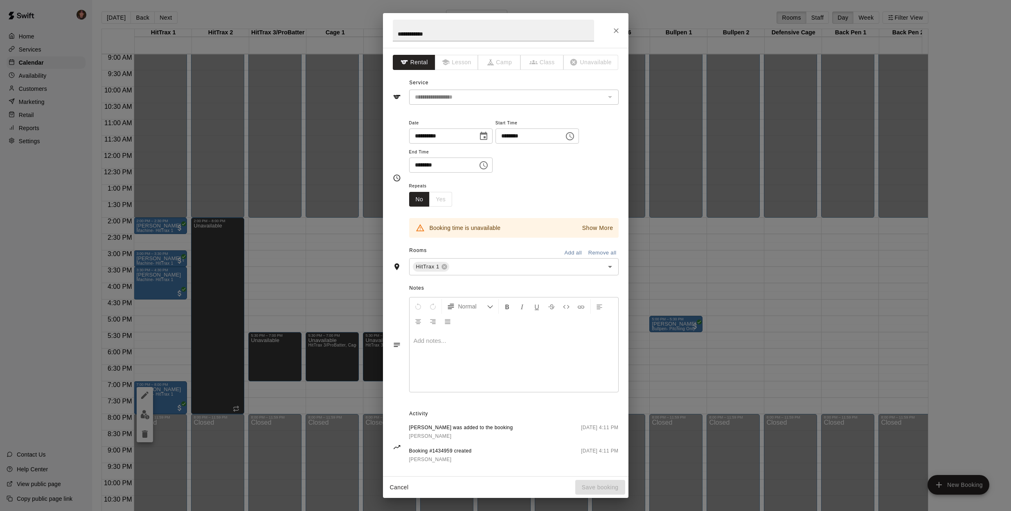
click at [400, 488] on button "Cancel" at bounding box center [399, 487] width 26 height 15
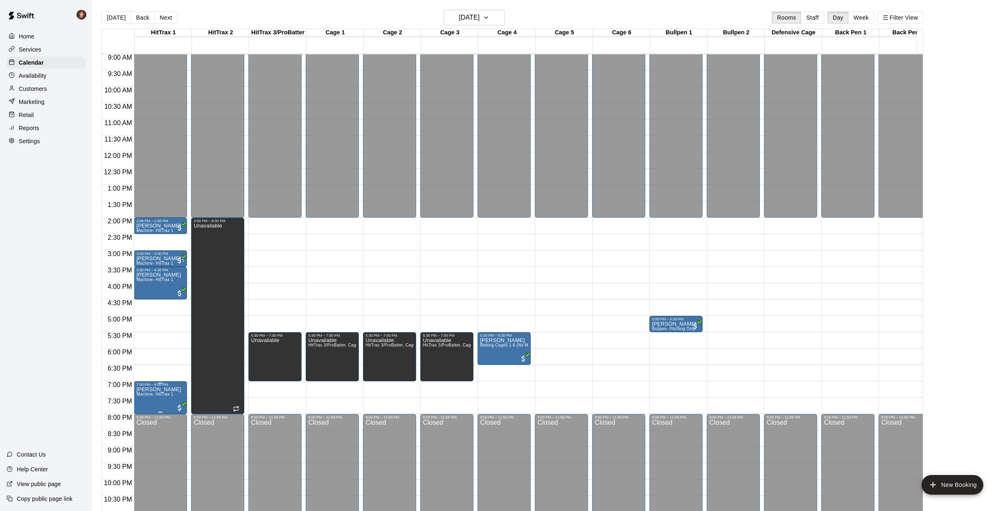
click at [151, 396] on span "Machine- HitTrax 1" at bounding box center [154, 394] width 37 height 5
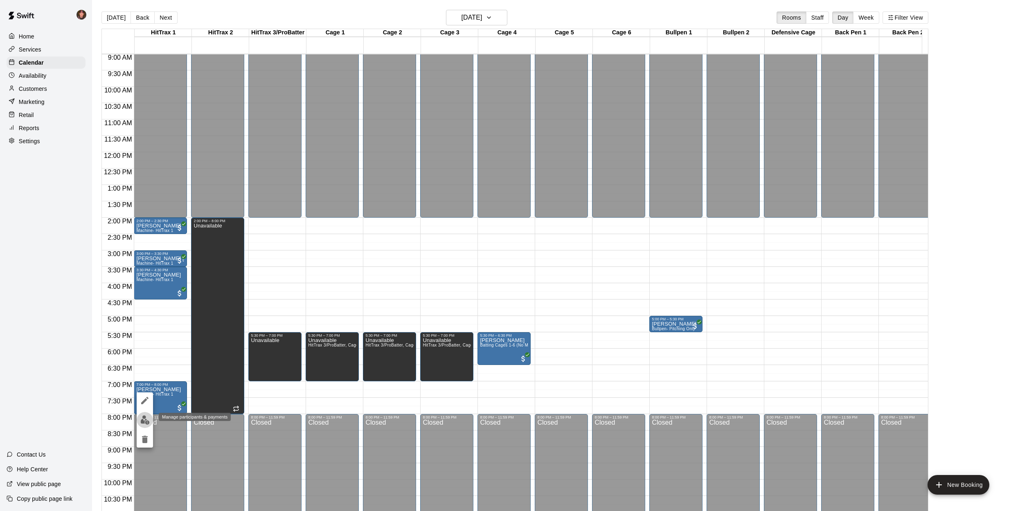
click at [144, 419] on img "edit" at bounding box center [144, 419] width 9 height 9
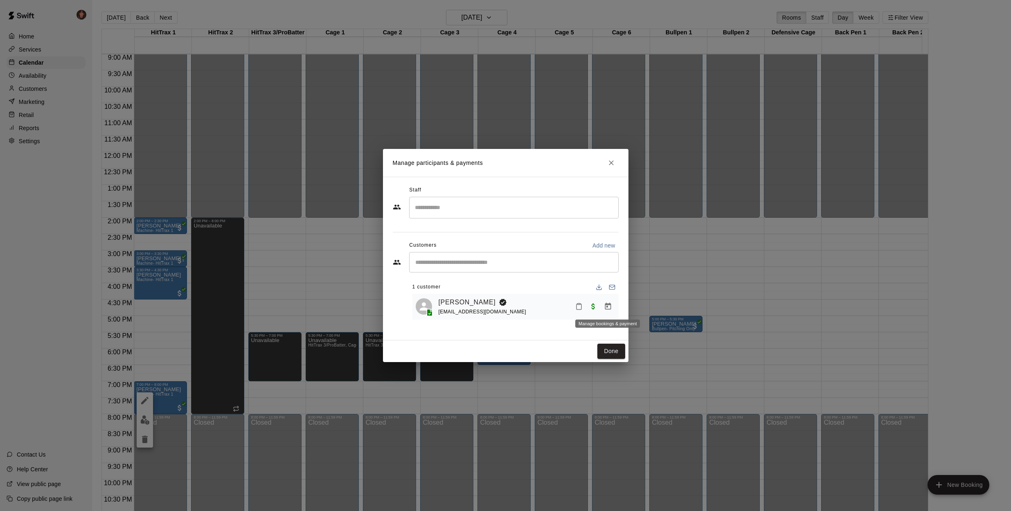
click at [611, 307] on icon "Manage bookings & payment" at bounding box center [608, 306] width 8 height 8
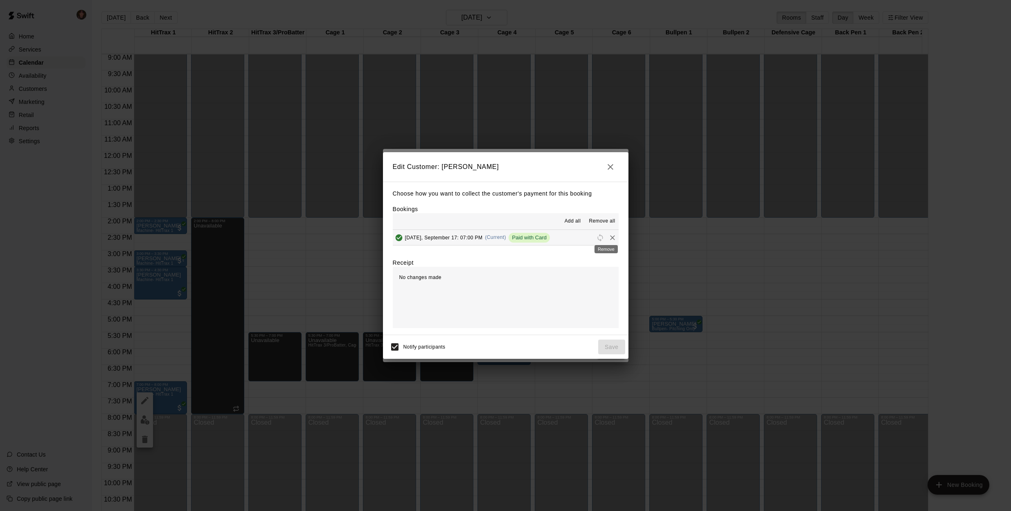
click at [609, 236] on icon "Remove" at bounding box center [613, 238] width 8 height 8
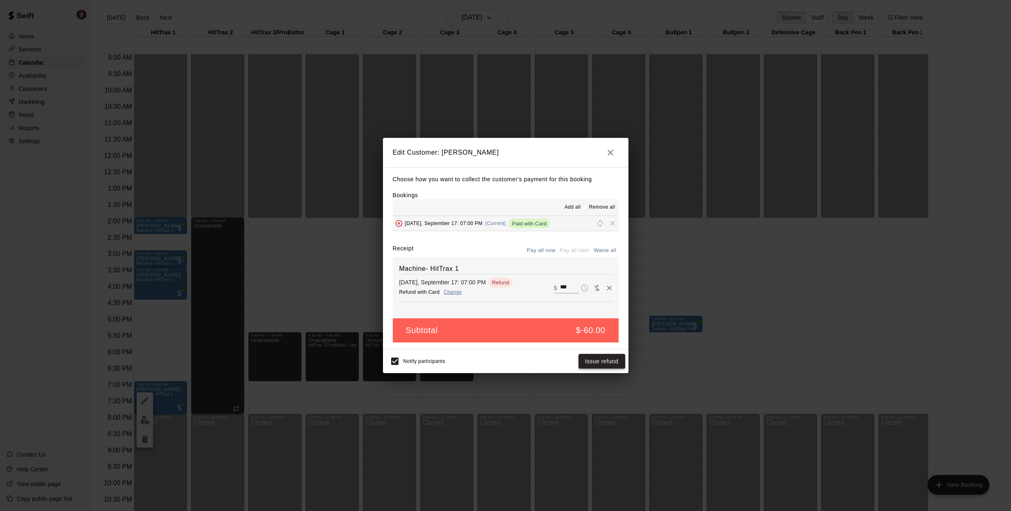
click at [597, 363] on button "Issue refund" at bounding box center [602, 361] width 47 height 15
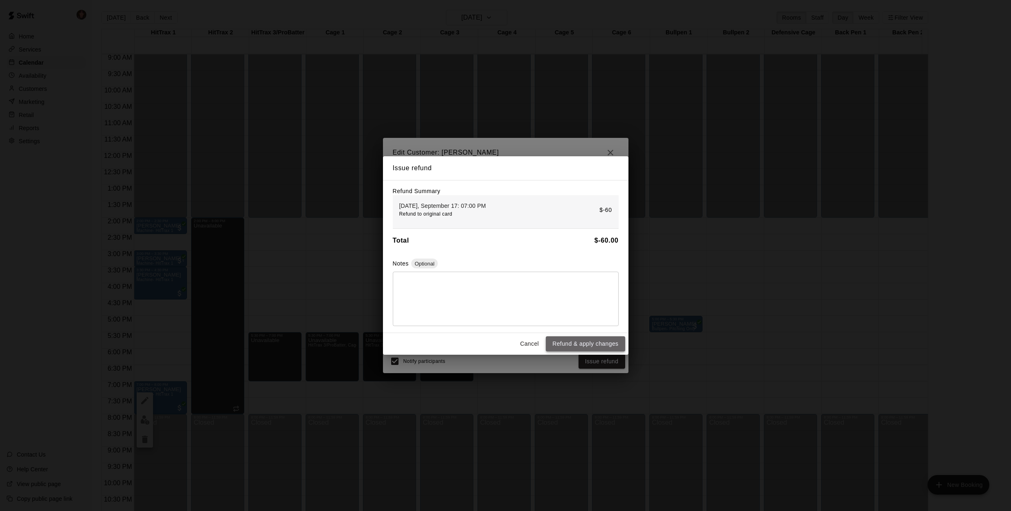
click at [577, 344] on button "Refund & apply changes" at bounding box center [585, 343] width 79 height 15
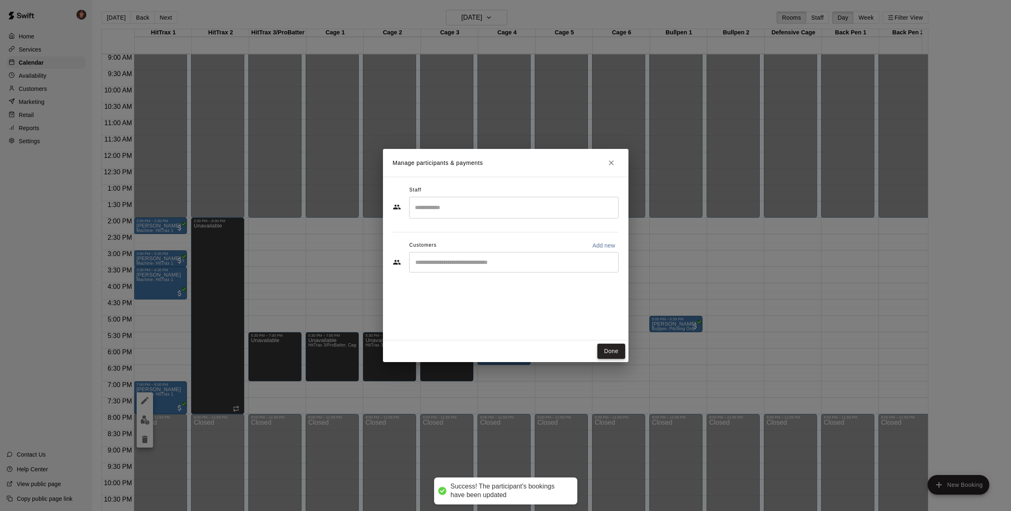
click at [611, 351] on button "Done" at bounding box center [610, 351] width 27 height 15
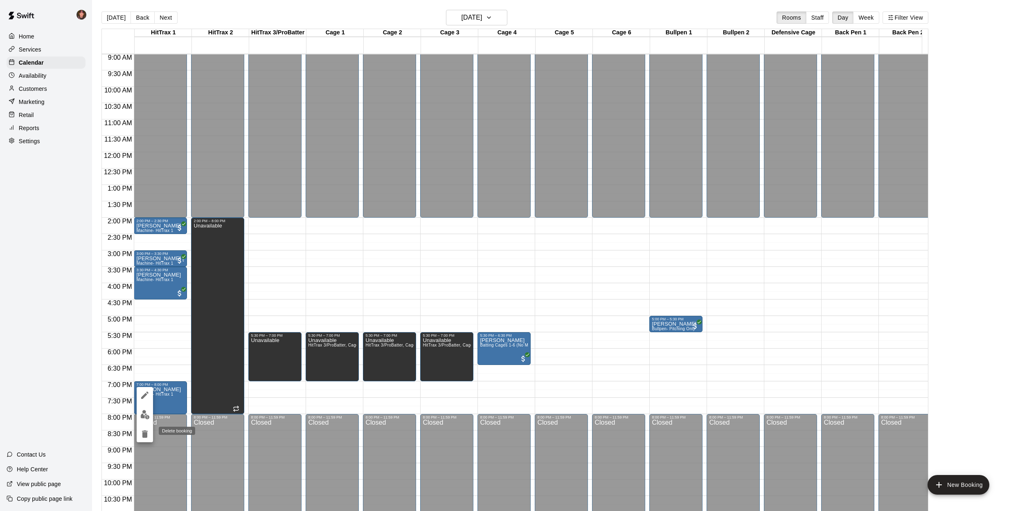
click at [143, 436] on icon "delete" at bounding box center [145, 433] width 6 height 7
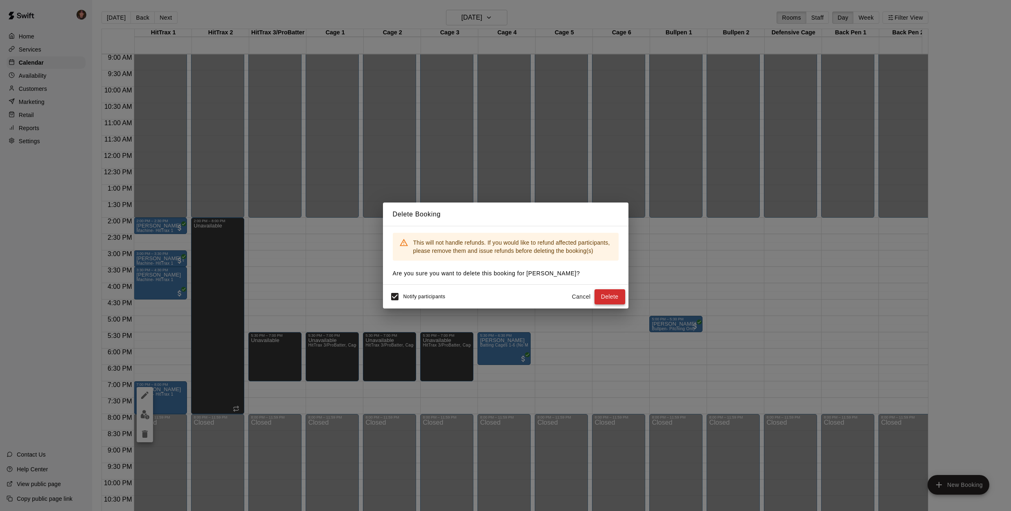
click at [606, 296] on button "Delete" at bounding box center [610, 296] width 31 height 15
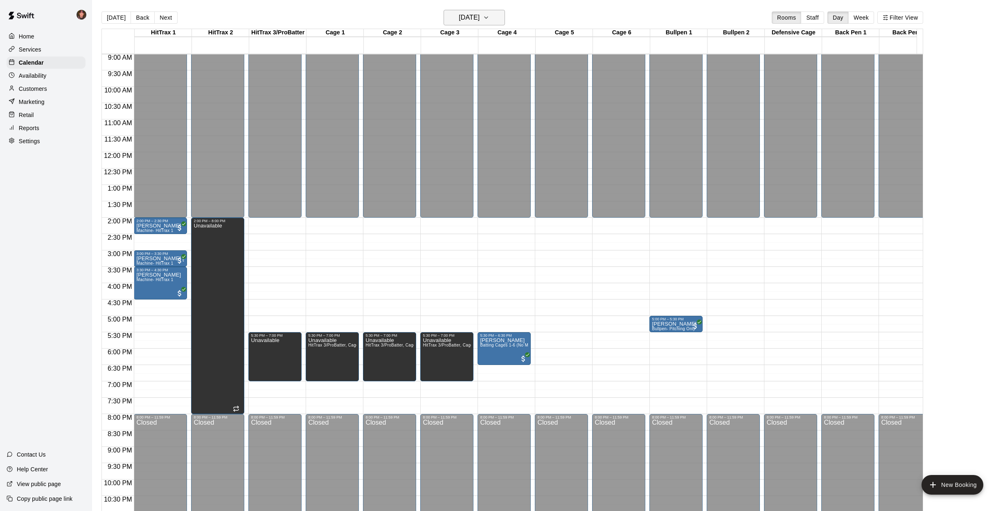
click at [480, 20] on h6 "[DATE]" at bounding box center [469, 17] width 21 height 11
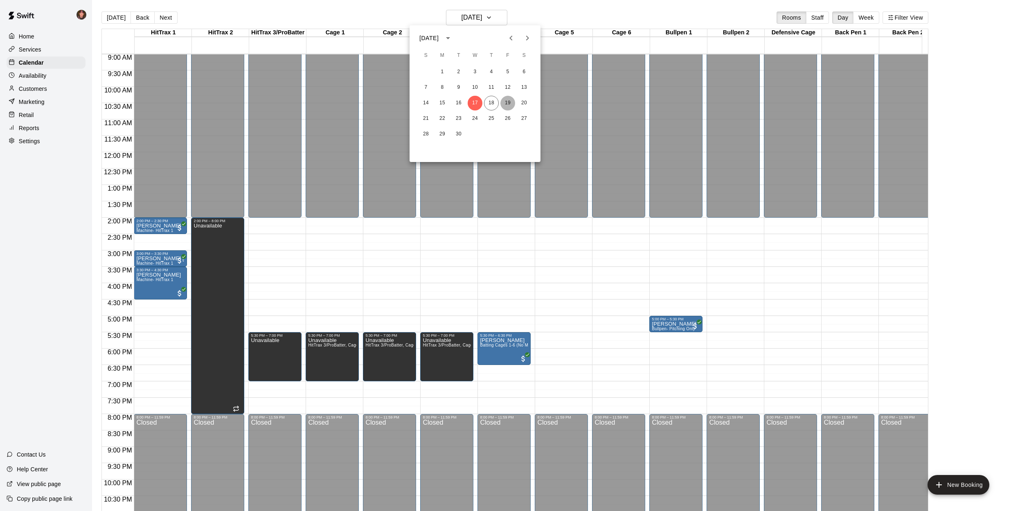
click at [510, 103] on button "19" at bounding box center [507, 103] width 15 height 15
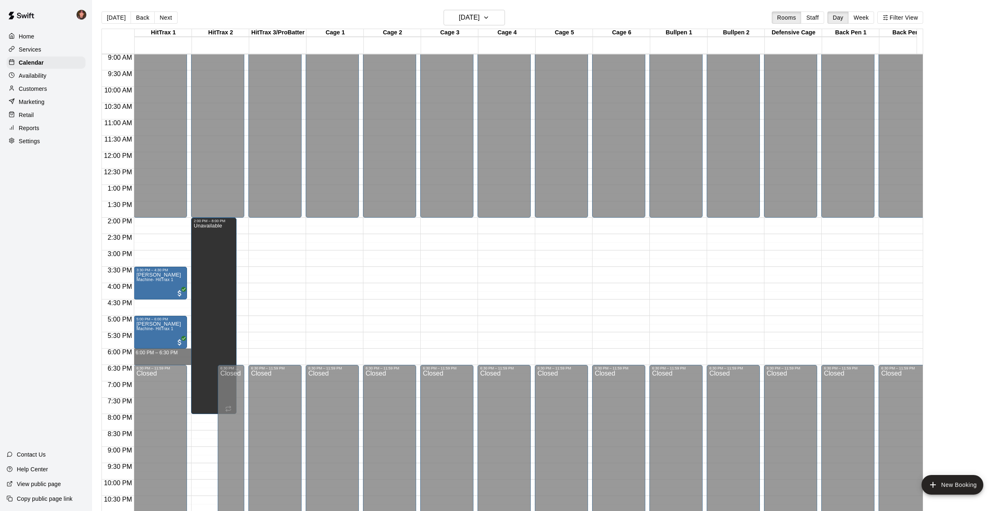
drag, startPoint x: 162, startPoint y: 350, endPoint x: 161, endPoint y: 360, distance: 10.4
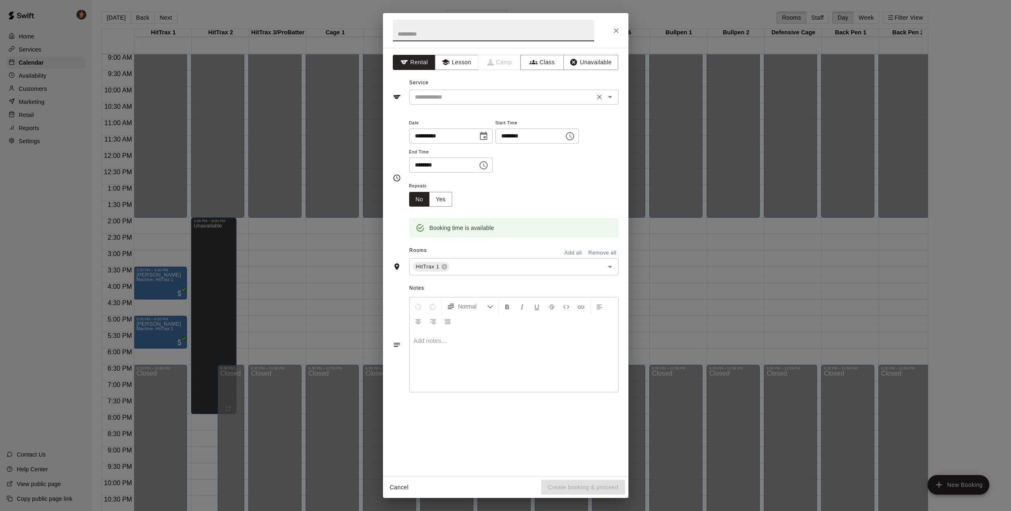
click at [518, 98] on input "text" at bounding box center [502, 97] width 180 height 10
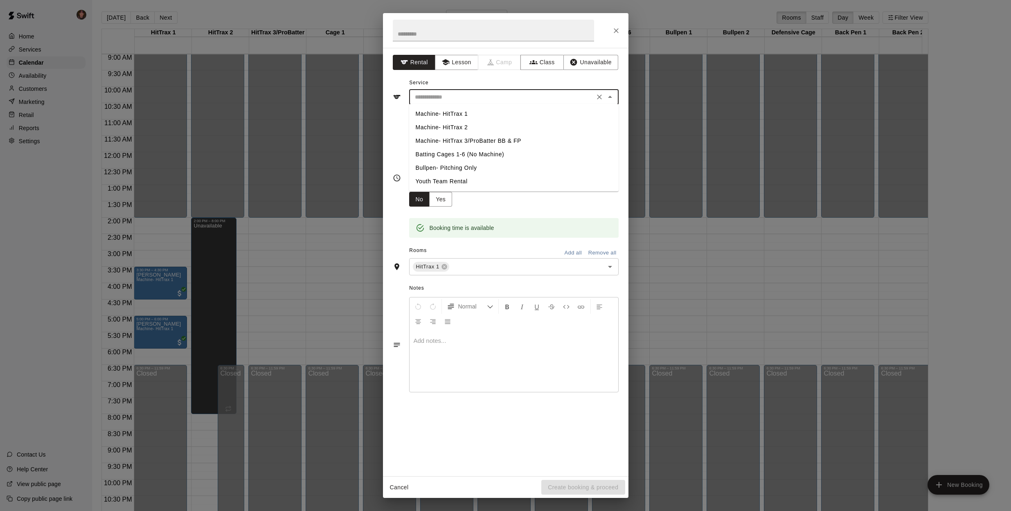
click at [469, 115] on li "Machine- HitTrax 1" at bounding box center [514, 114] width 210 height 14
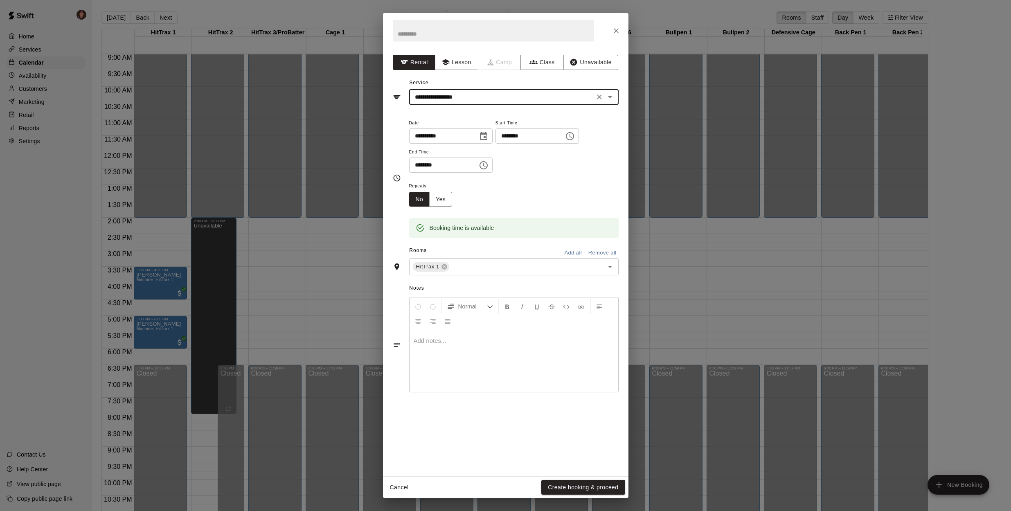
type input "**********"
click at [576, 488] on button "Create booking & proceed" at bounding box center [582, 487] width 83 height 15
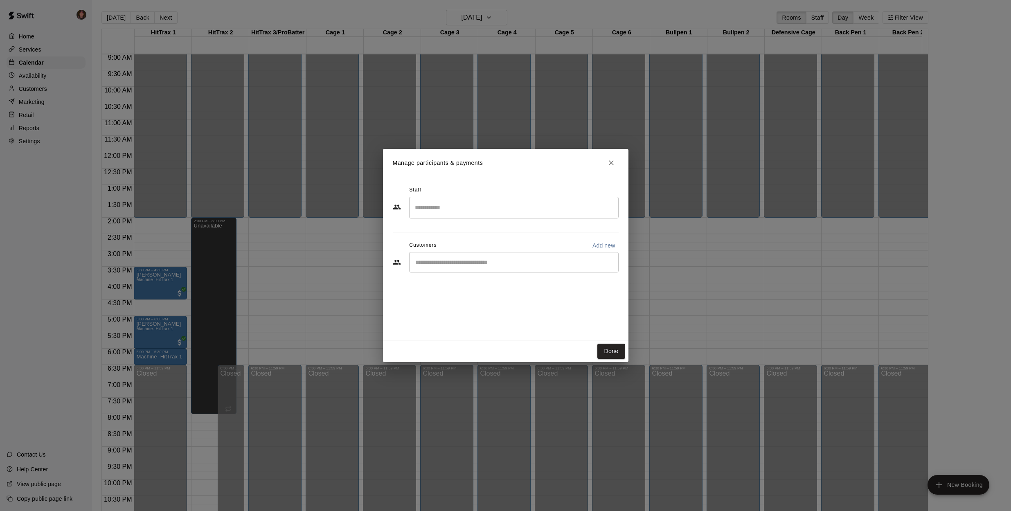
click at [478, 265] on input "Start typing to search customers..." at bounding box center [514, 262] width 202 height 8
type input "*********"
click at [477, 282] on div "[PERSON_NAME]" at bounding box center [476, 281] width 88 height 9
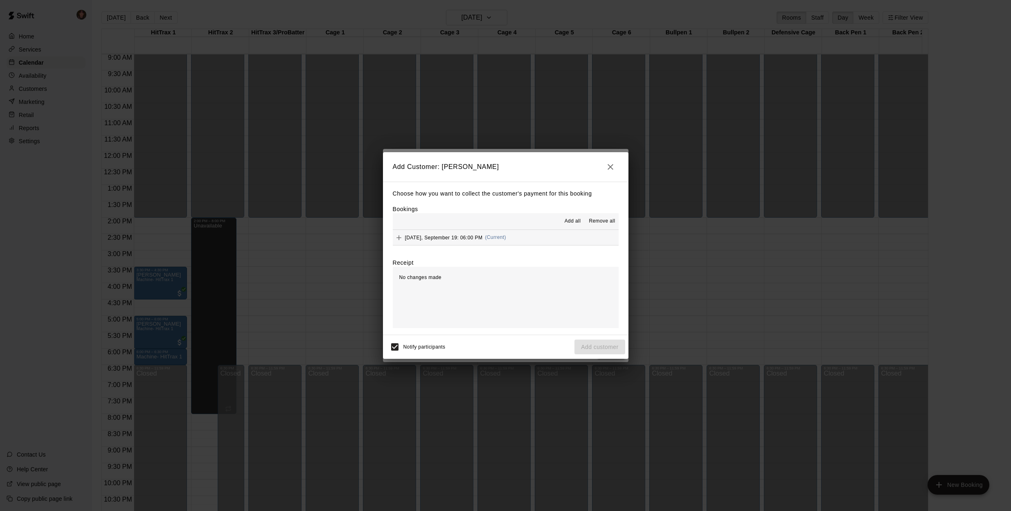
click at [554, 235] on button "[DATE], September 19: 06:00 PM (Current)" at bounding box center [506, 237] width 226 height 15
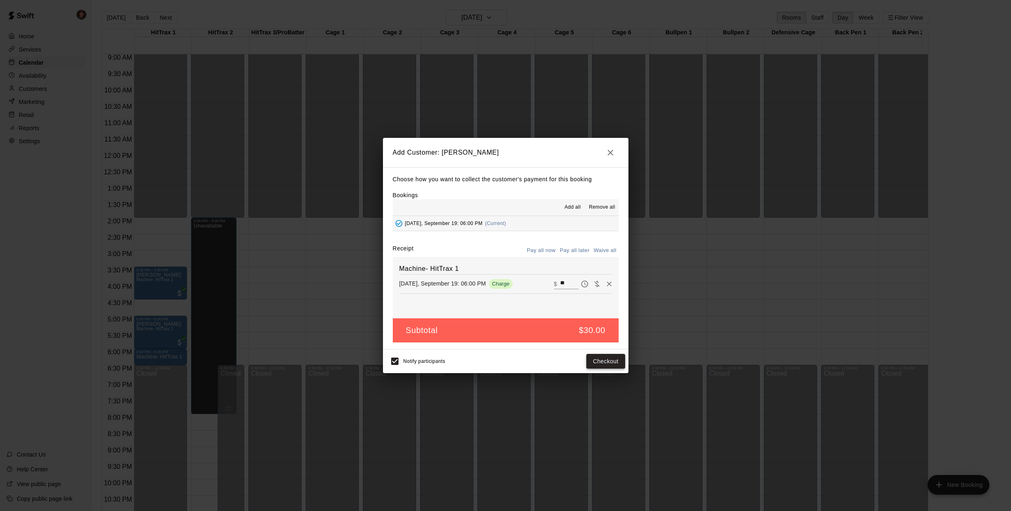
click at [607, 360] on button "Checkout" at bounding box center [605, 361] width 38 height 15
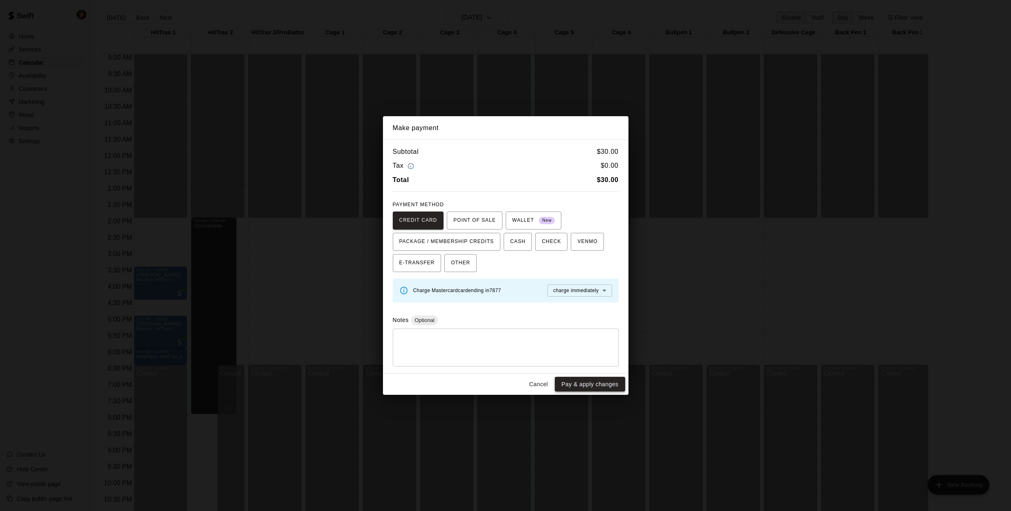
click at [584, 385] on button "Pay & apply changes" at bounding box center [590, 384] width 70 height 15
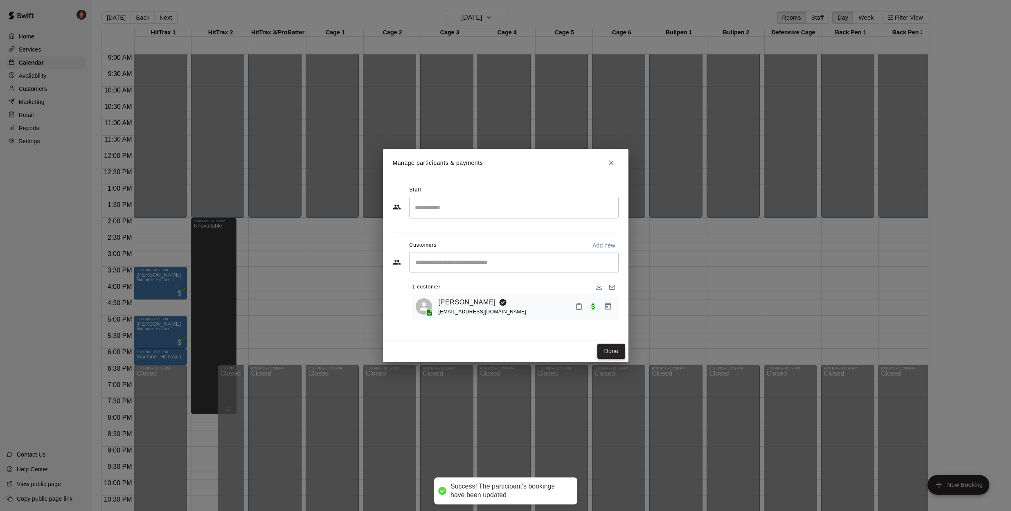
click at [610, 352] on button "Done" at bounding box center [610, 351] width 27 height 15
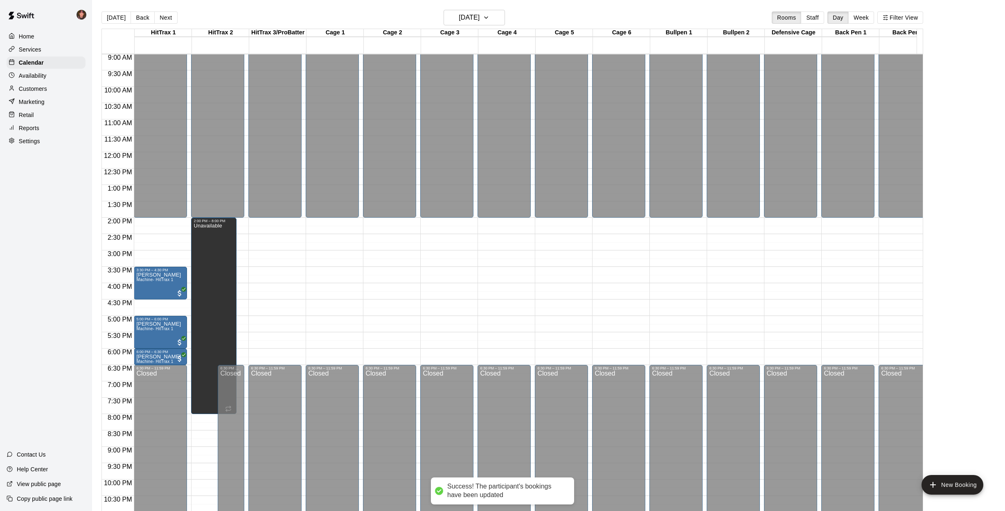
click at [97, 247] on div "[DATE] Back [DATE][DATE] Rooms Staff Day Week Filter View HitTrax 1 19 Fri HitT…" at bounding box center [512, 265] width 834 height 511
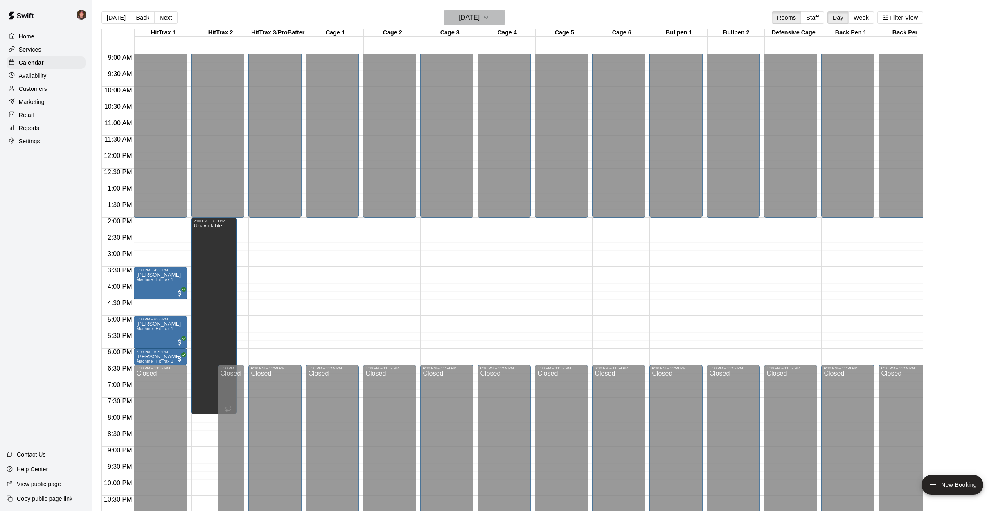
click at [474, 19] on h6 "[DATE]" at bounding box center [469, 17] width 21 height 11
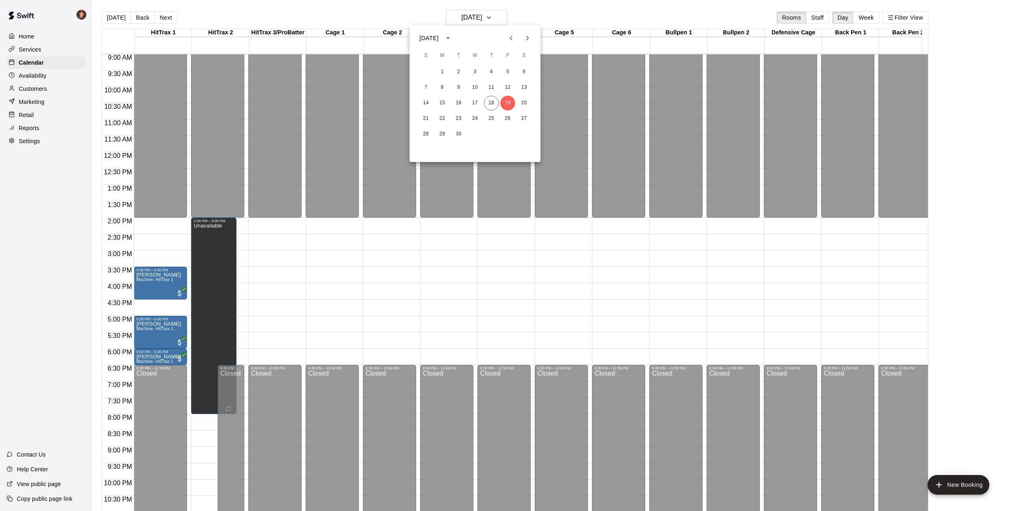
click at [514, 40] on icon "Previous month" at bounding box center [511, 38] width 10 height 10
click at [480, 134] on button "27" at bounding box center [475, 134] width 15 height 15
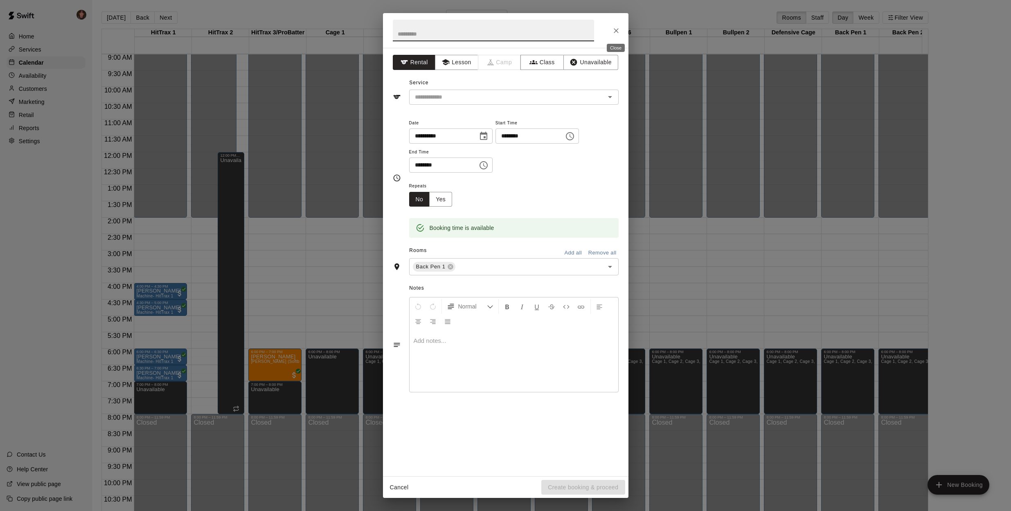
click at [615, 34] on icon "Close" at bounding box center [616, 31] width 8 height 8
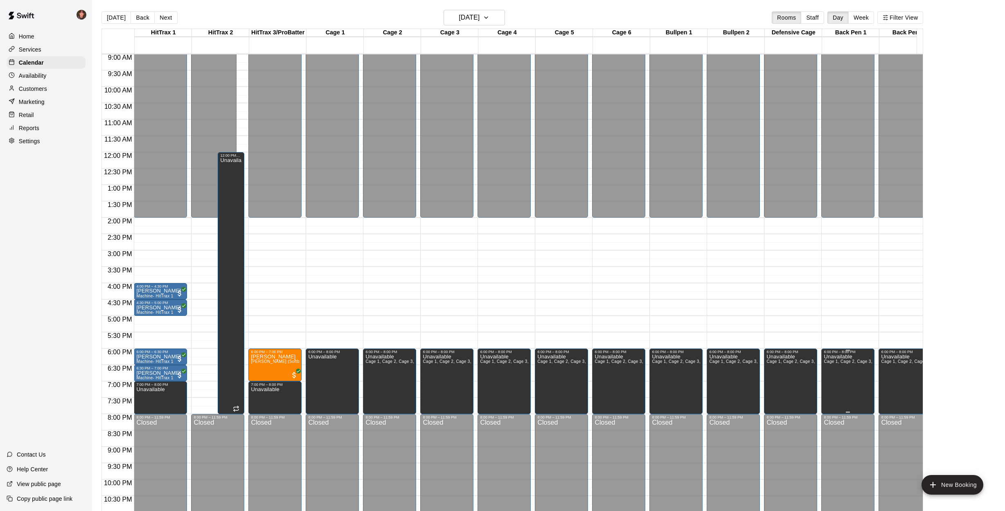
click at [835, 362] on span "Cage 1, Cage 2, Cage 3, Cage 4, Cage 5, Cage 6, Bullpen 1, Bullpen 2, Back Pen …" at bounding box center [966, 361] width 284 height 5
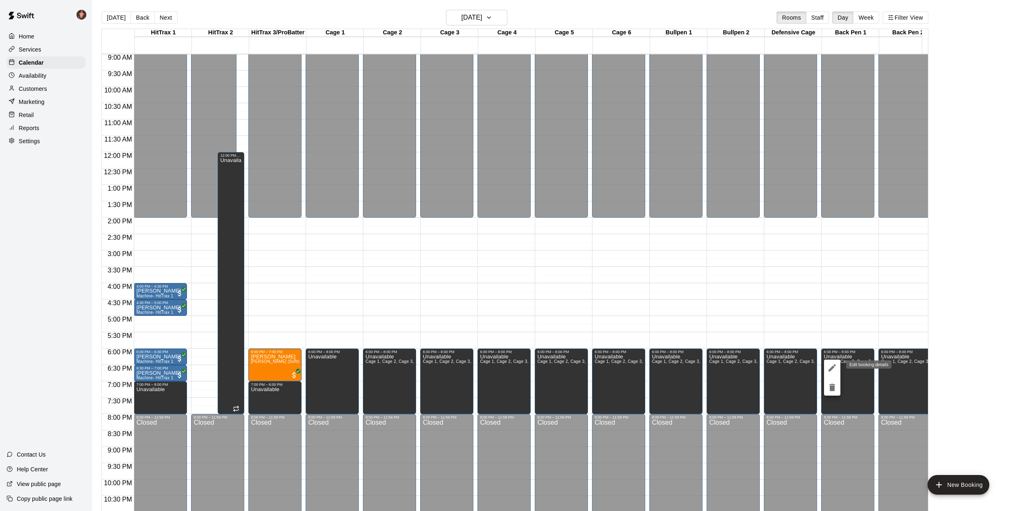
click at [831, 372] on icon "edit" at bounding box center [832, 368] width 10 height 10
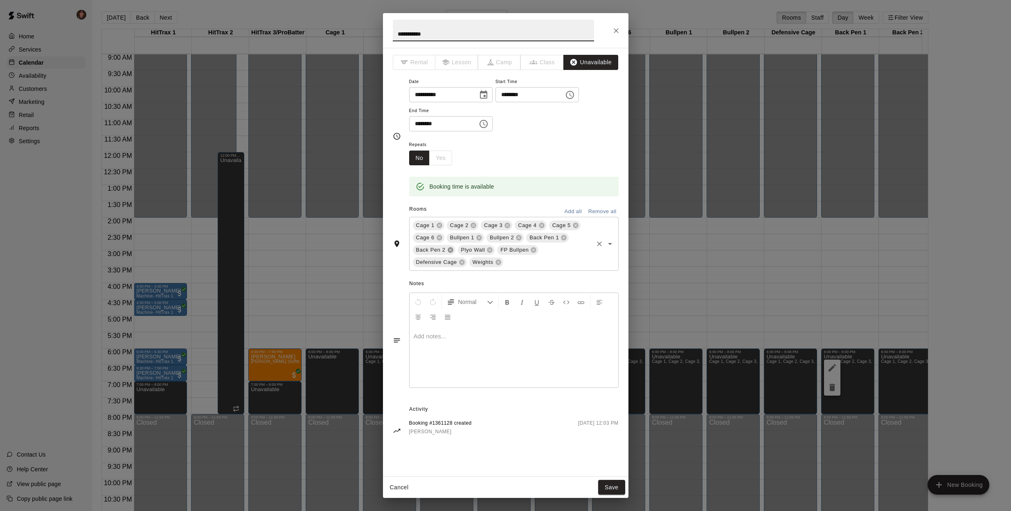
click at [451, 248] on icon at bounding box center [450, 250] width 7 height 7
click at [606, 489] on button "Save" at bounding box center [611, 487] width 27 height 15
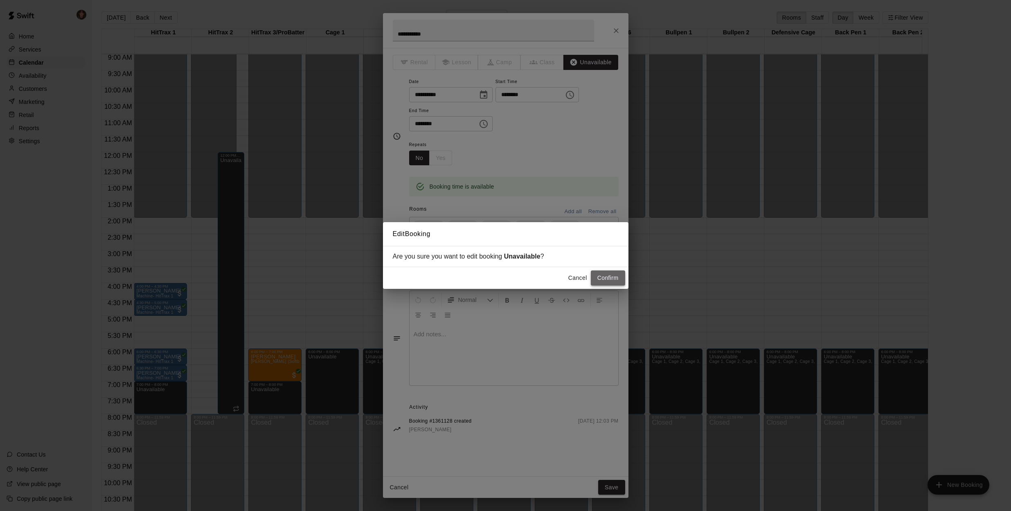
click at [612, 279] on button "Confirm" at bounding box center [608, 277] width 34 height 15
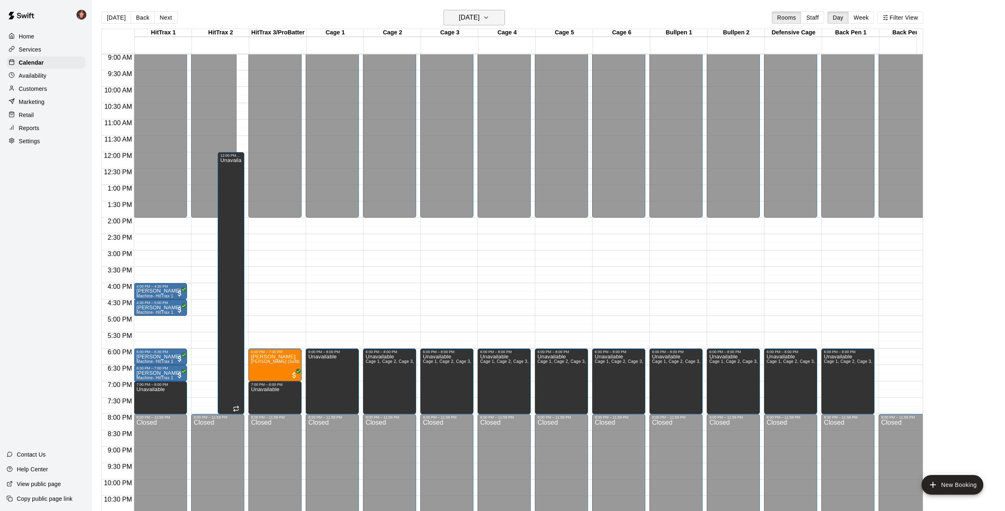
click at [489, 15] on icon "button" at bounding box center [486, 18] width 7 height 10
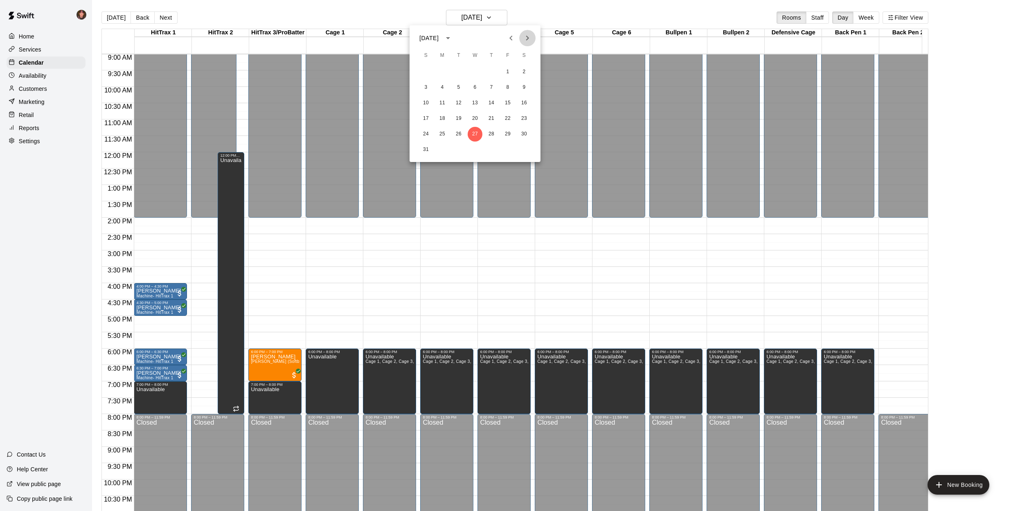
click at [526, 37] on icon "Next month" at bounding box center [528, 38] width 10 height 10
click at [473, 71] on button "3" at bounding box center [475, 72] width 15 height 15
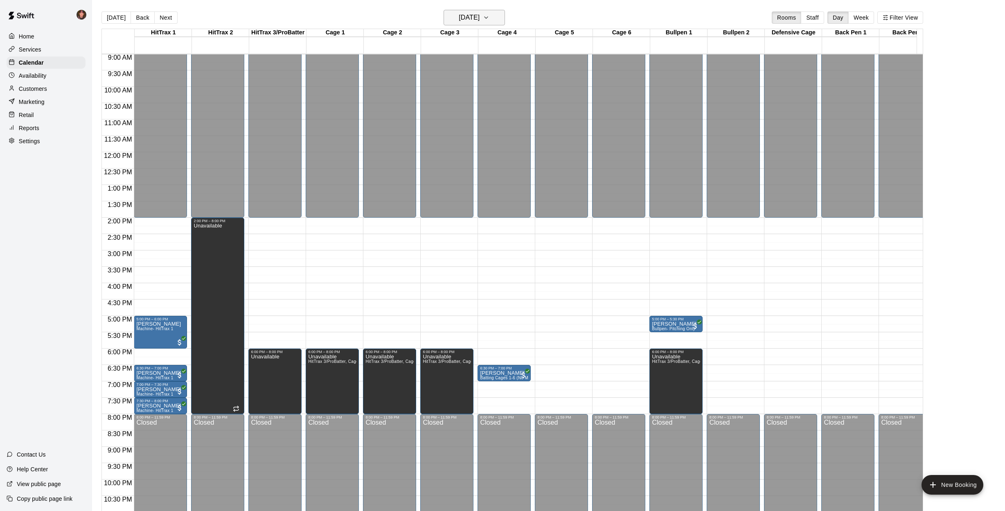
click at [489, 19] on icon "button" at bounding box center [486, 18] width 7 height 10
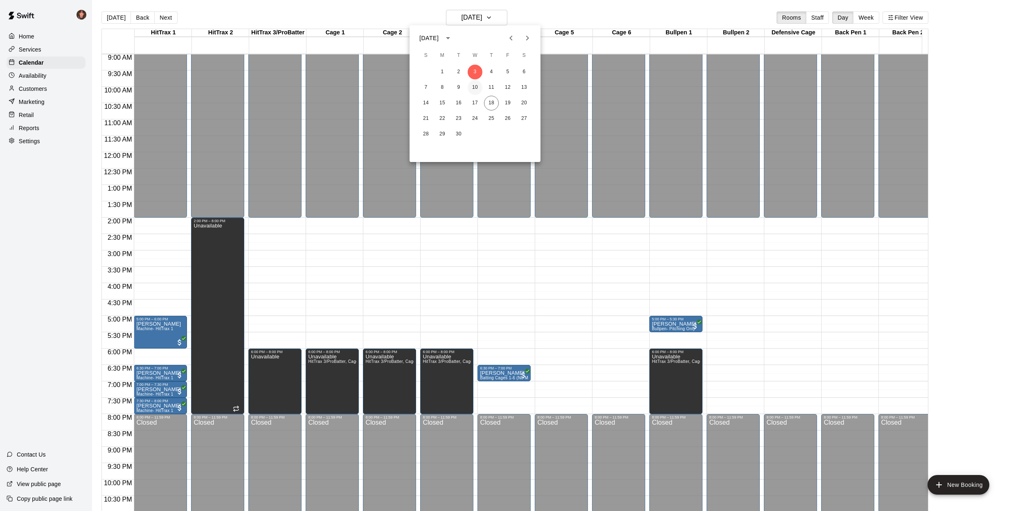
click at [476, 84] on button "10" at bounding box center [475, 87] width 15 height 15
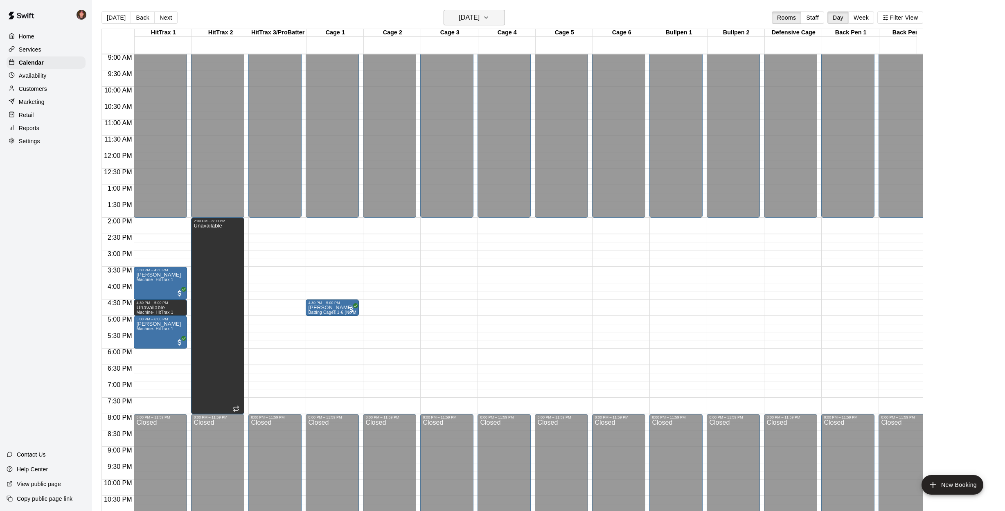
click at [489, 16] on icon "button" at bounding box center [486, 18] width 7 height 10
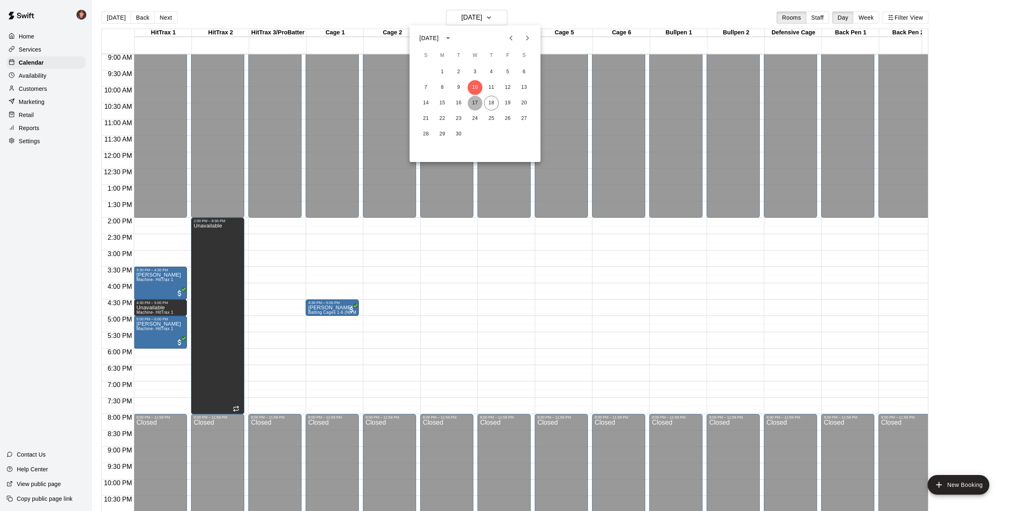
click at [474, 103] on button "17" at bounding box center [475, 103] width 15 height 15
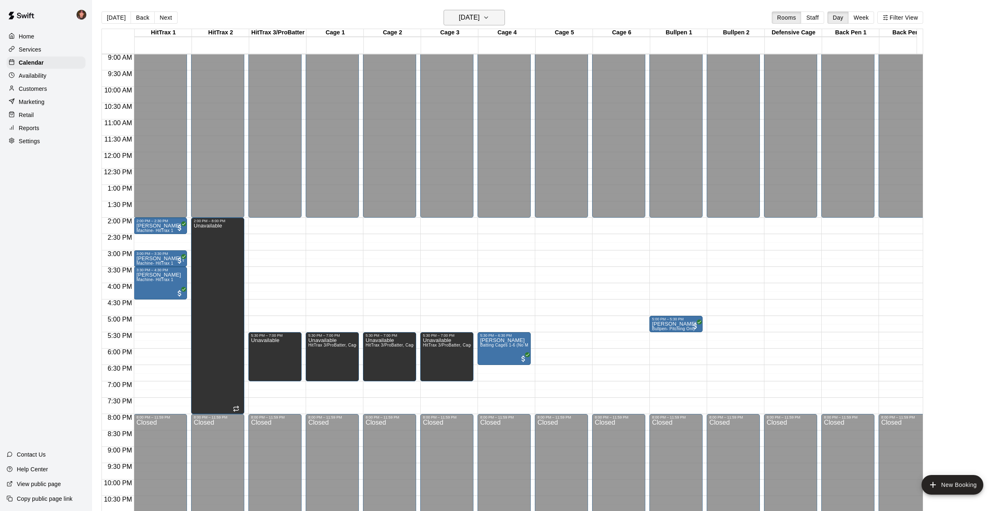
click at [489, 16] on icon "button" at bounding box center [486, 18] width 7 height 10
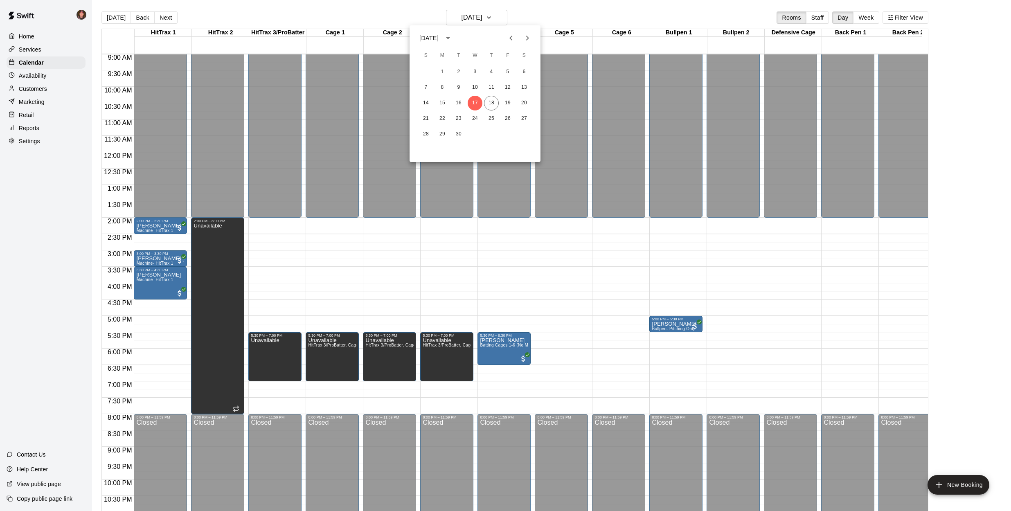
click at [507, 36] on icon "Previous month" at bounding box center [511, 38] width 10 height 10
click at [477, 134] on button "27" at bounding box center [475, 134] width 15 height 15
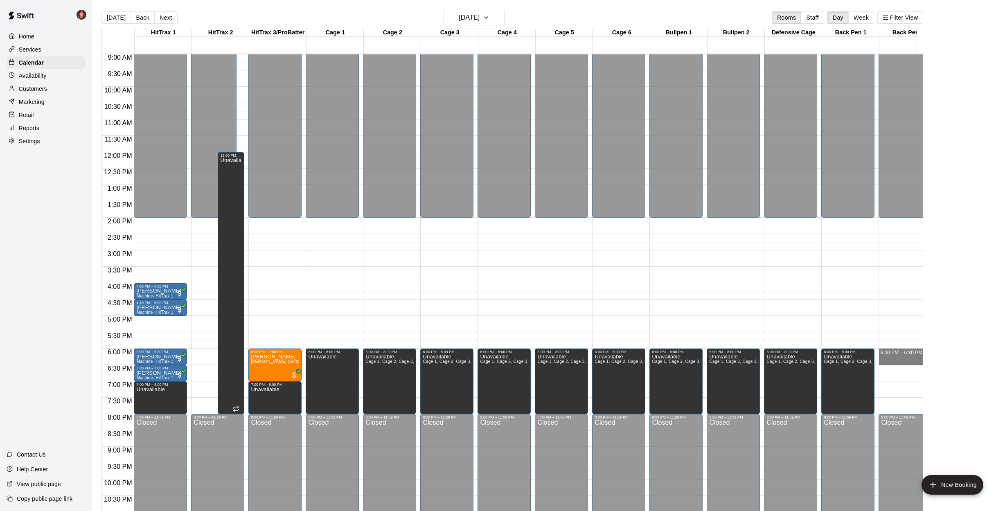
drag, startPoint x: 903, startPoint y: 350, endPoint x: 903, endPoint y: 360, distance: 9.8
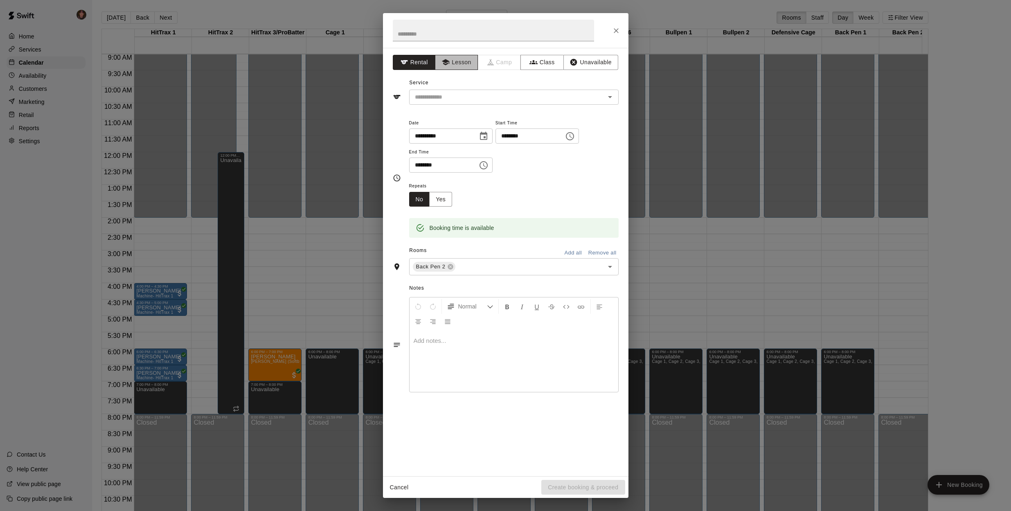
click at [455, 63] on button "Lesson" at bounding box center [456, 62] width 43 height 15
click at [613, 99] on icon "Open" at bounding box center [610, 97] width 10 height 10
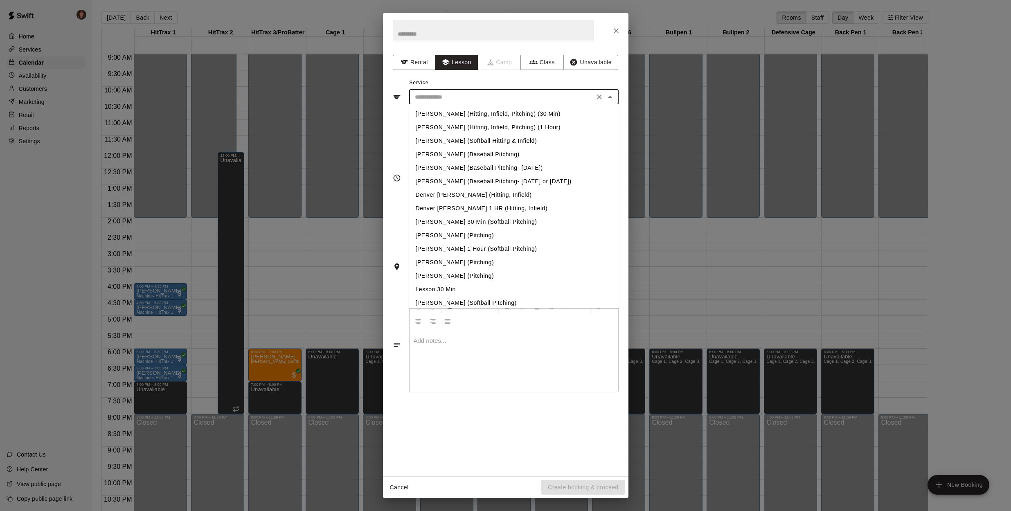
click at [500, 153] on li "[PERSON_NAME] (Baseball Pitching)" at bounding box center [514, 155] width 210 height 14
type input "**********"
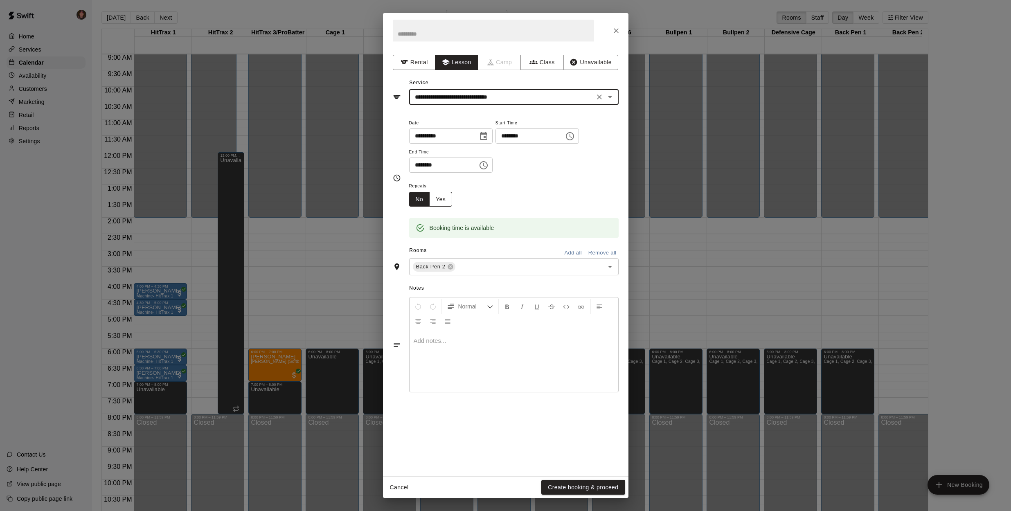
click at [446, 198] on button "Yes" at bounding box center [440, 199] width 23 height 15
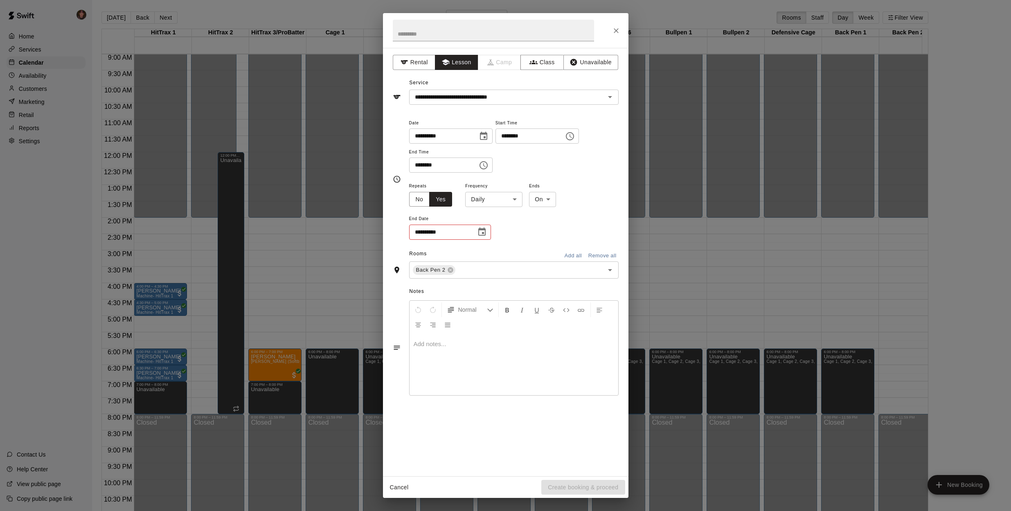
click at [515, 202] on body "Home Services Calendar Availability Customers Marketing Retail Reports Settings…" at bounding box center [505, 262] width 1011 height 524
click at [495, 229] on li "Weekly [DATE]" at bounding box center [494, 230] width 102 height 14
type input "******"
click at [464, 231] on input "**********" at bounding box center [439, 232] width 61 height 15
click at [488, 232] on button "Choose date" at bounding box center [482, 232] width 16 height 16
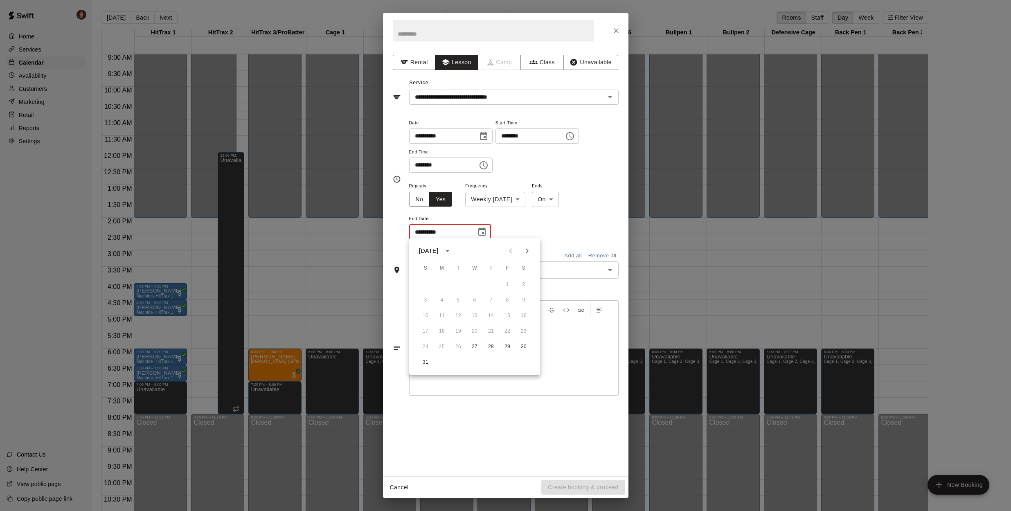
click at [532, 250] on button "Next month" at bounding box center [527, 251] width 16 height 16
click at [532, 250] on icon "Next month" at bounding box center [527, 251] width 10 height 10
click at [476, 302] on button "8" at bounding box center [474, 300] width 15 height 15
type input "**********"
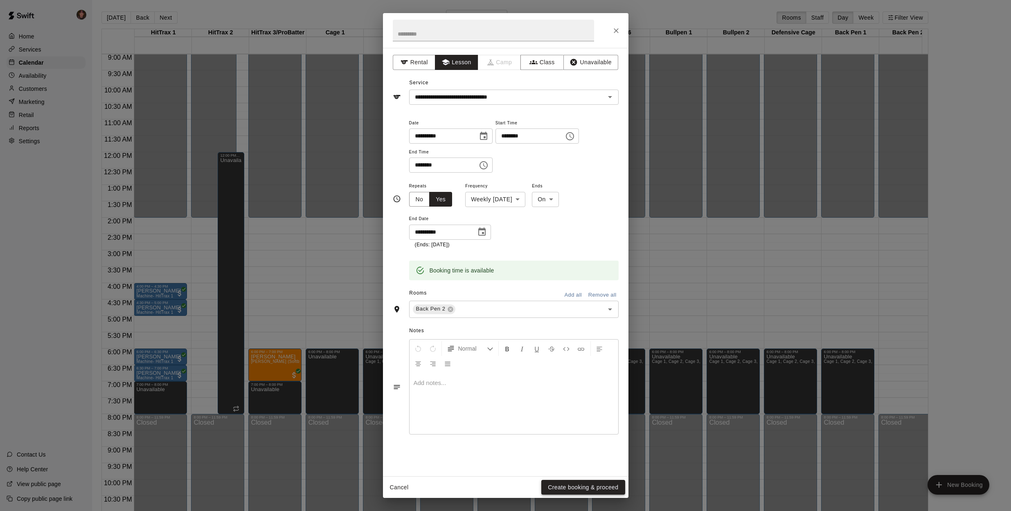
click at [597, 488] on button "Create booking & proceed" at bounding box center [582, 487] width 83 height 15
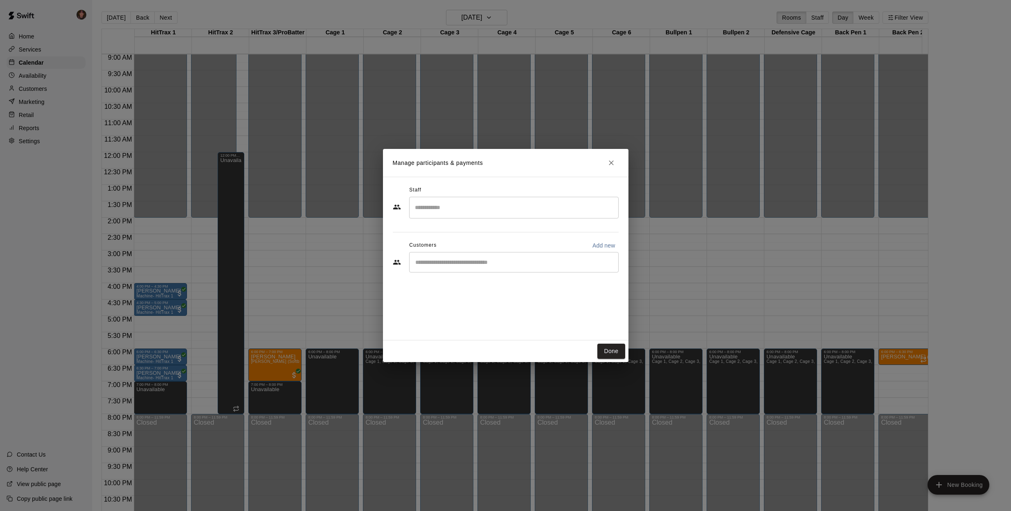
click at [447, 265] on input "Start typing to search customers..." at bounding box center [514, 262] width 202 height 8
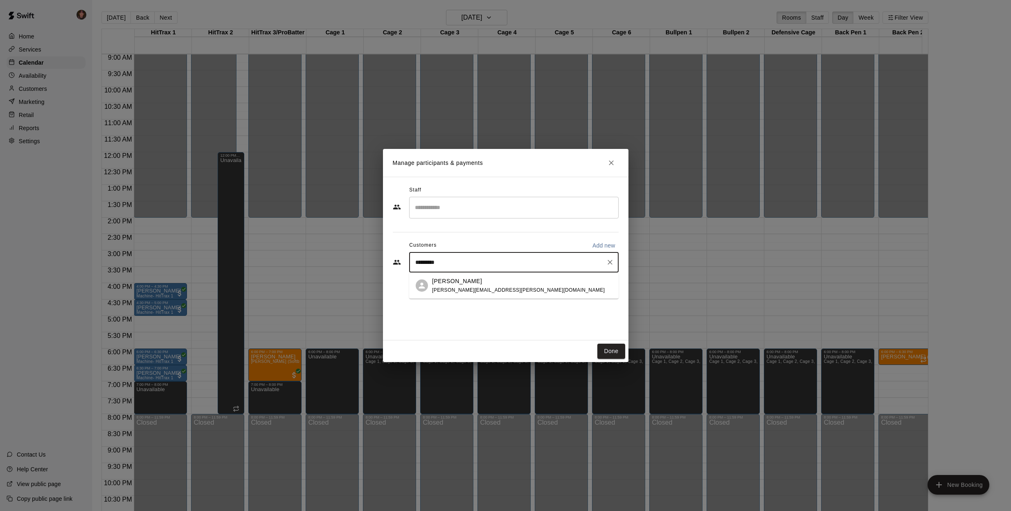
type input "**********"
click at [501, 291] on div "[PERSON_NAME] [PERSON_NAME][EMAIL_ADDRESS][PERSON_NAME][DOMAIN_NAME]" at bounding box center [522, 286] width 180 height 18
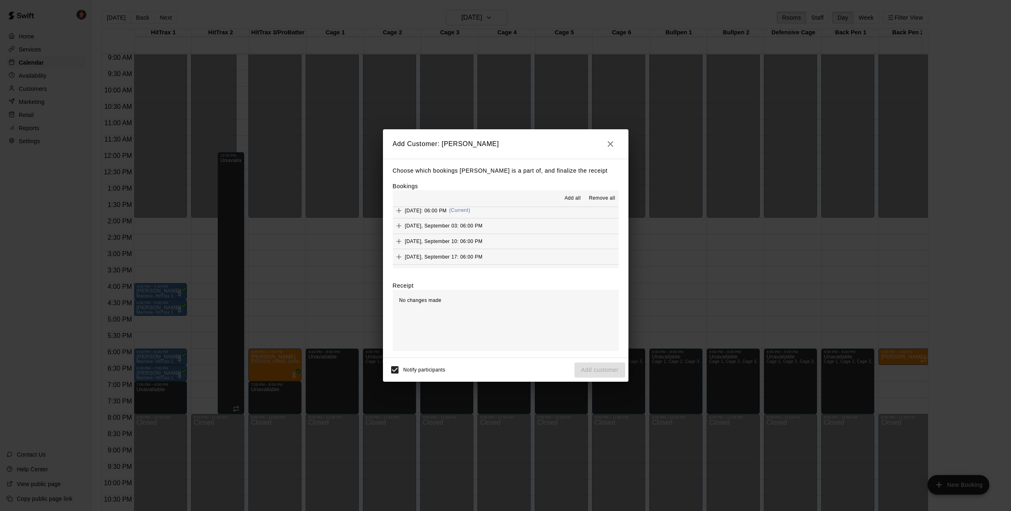
scroll to position [0, 0]
click at [573, 197] on span "Add all" at bounding box center [573, 198] width 16 height 8
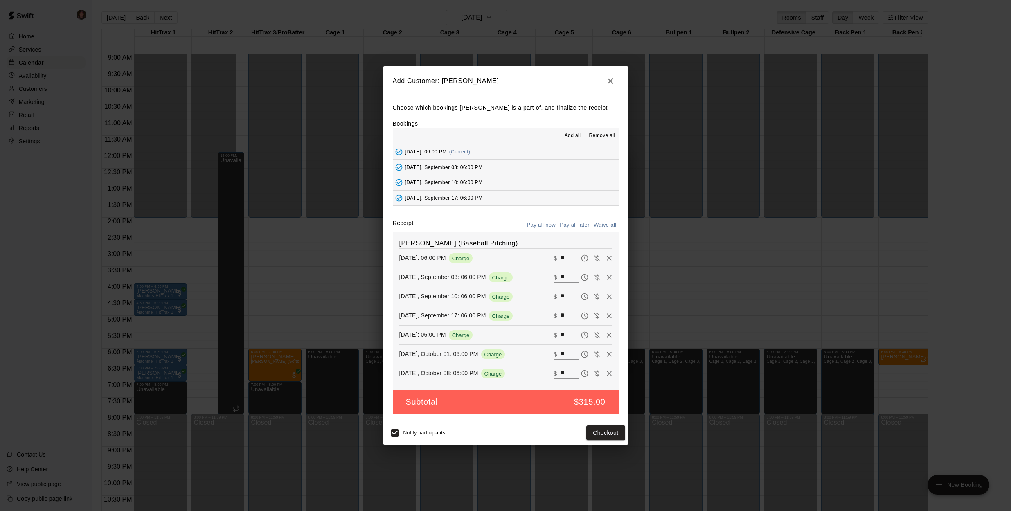
click at [575, 225] on button "Pay all later" at bounding box center [575, 225] width 34 height 13
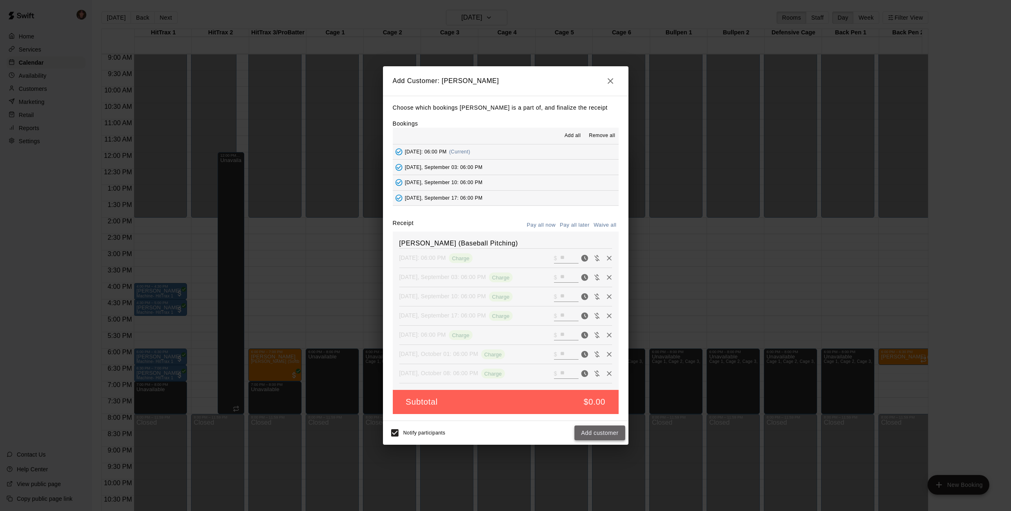
click at [605, 431] on button "Add customer" at bounding box center [600, 433] width 50 height 15
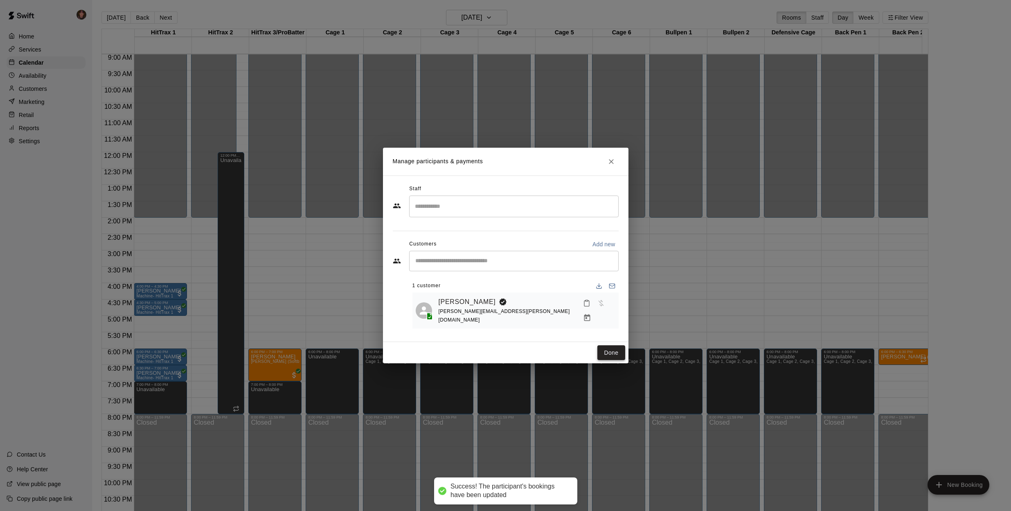
click at [607, 354] on button "Done" at bounding box center [610, 352] width 27 height 15
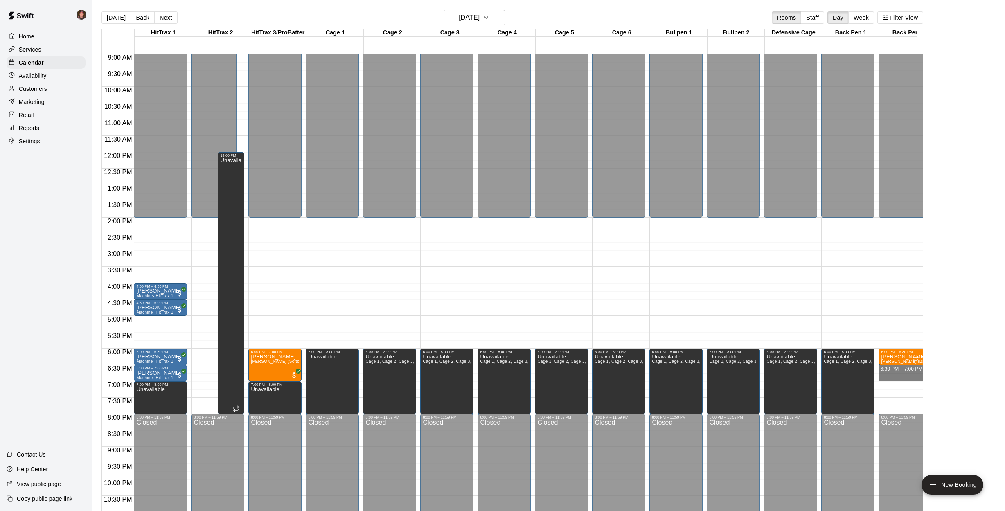
drag, startPoint x: 899, startPoint y: 367, endPoint x: 897, endPoint y: 376, distance: 9.2
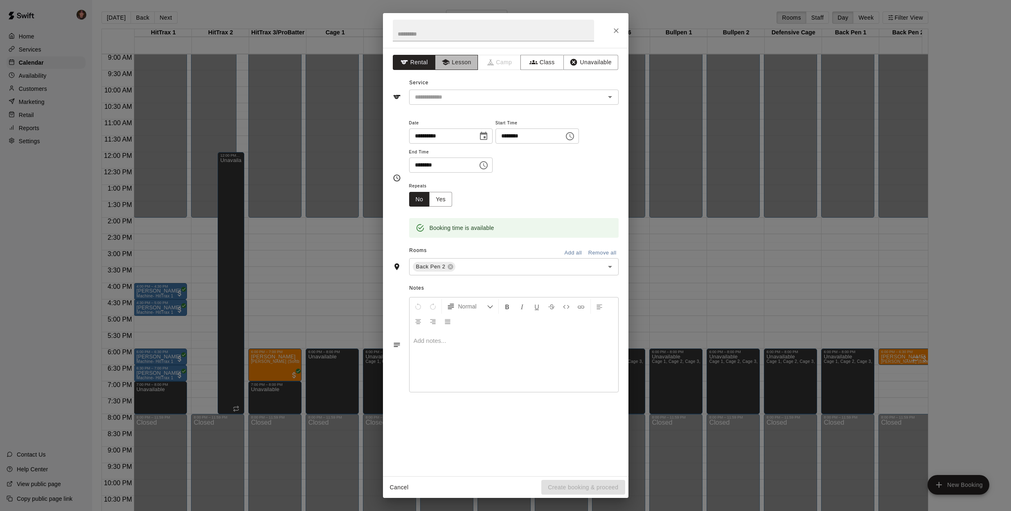
click at [457, 63] on button "Lesson" at bounding box center [456, 62] width 43 height 15
click at [613, 98] on icon "Open" at bounding box center [610, 97] width 10 height 10
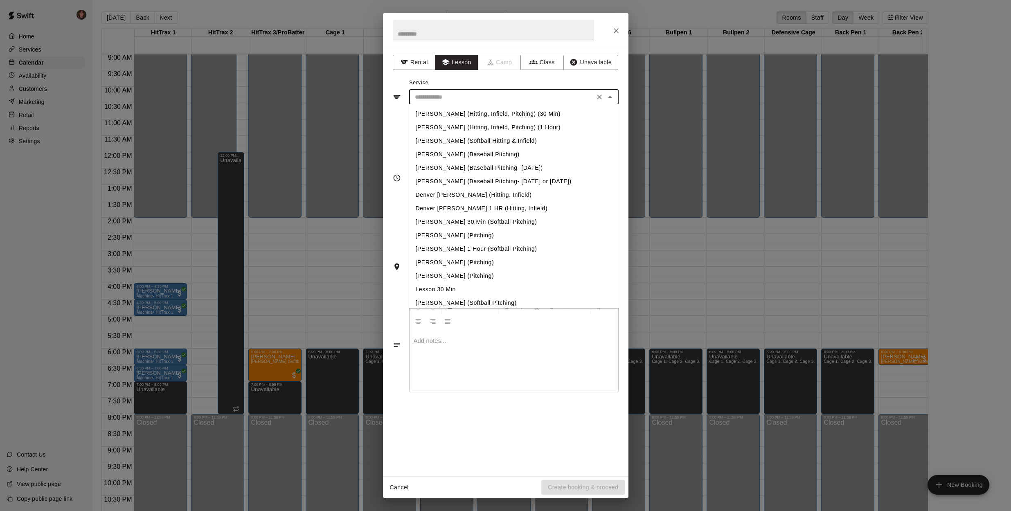
click at [480, 151] on li "[PERSON_NAME] (Baseball Pitching)" at bounding box center [514, 155] width 210 height 14
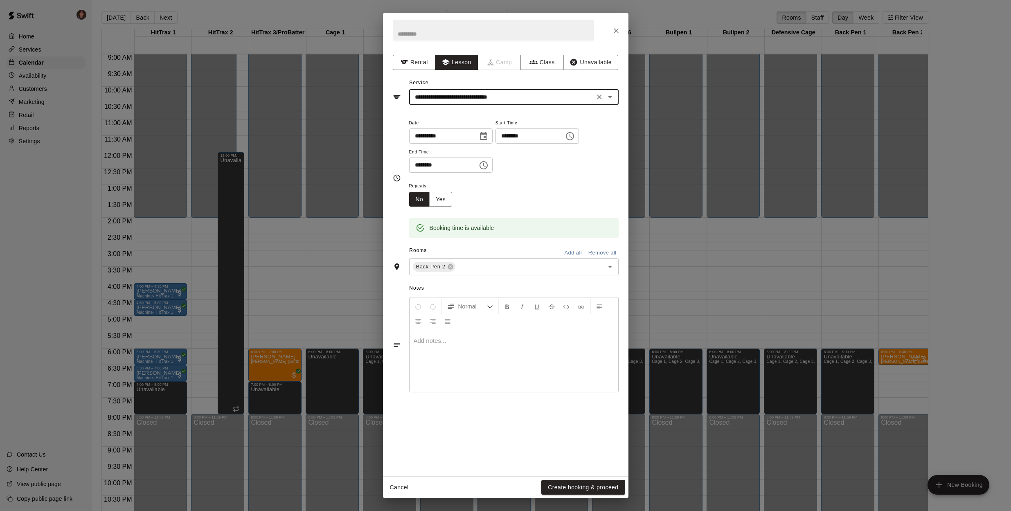
type input "**********"
click at [440, 200] on button "Yes" at bounding box center [440, 199] width 23 height 15
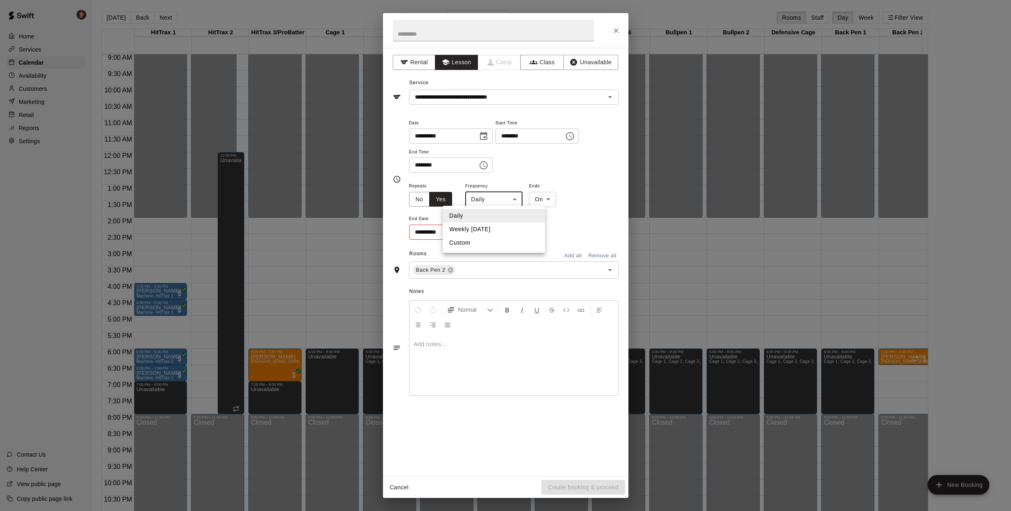
click at [514, 201] on body "Home Services Calendar Availability Customers Marketing Retail Reports Settings…" at bounding box center [505, 262] width 1011 height 524
click at [500, 229] on li "Weekly [DATE]" at bounding box center [494, 230] width 102 height 14
type input "******"
click at [480, 231] on icon "Choose date" at bounding box center [482, 232] width 10 height 10
click at [531, 253] on icon "Next month" at bounding box center [527, 251] width 10 height 10
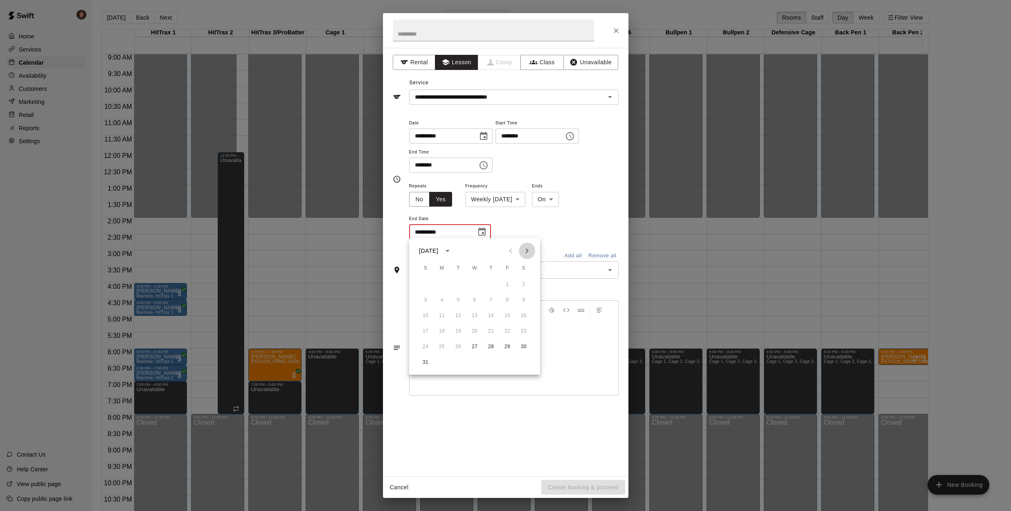
click at [531, 253] on icon "Next month" at bounding box center [527, 251] width 10 height 10
click at [477, 303] on button "8" at bounding box center [474, 300] width 15 height 15
type input "**********"
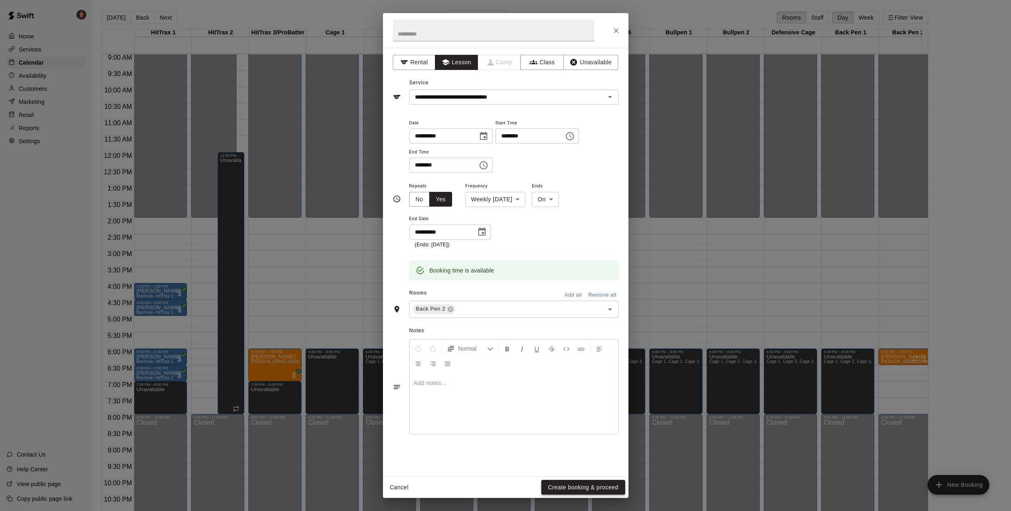
click at [582, 491] on button "Create booking & proceed" at bounding box center [582, 487] width 83 height 15
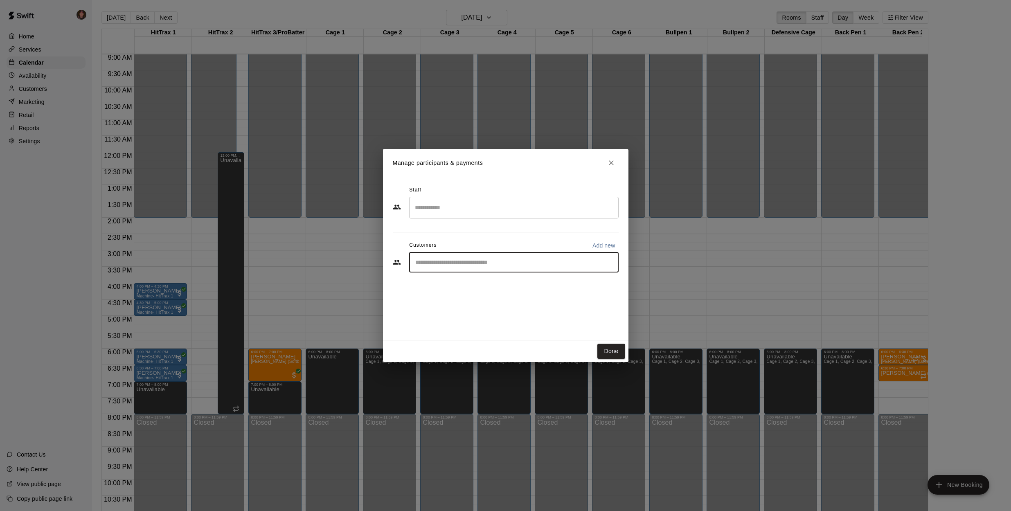
click at [471, 263] on input "Start typing to search customers..." at bounding box center [514, 262] width 202 height 8
type input "**********"
click at [471, 288] on span "[PERSON_NAME][EMAIL_ADDRESS][DOMAIN_NAME]" at bounding box center [497, 290] width 130 height 6
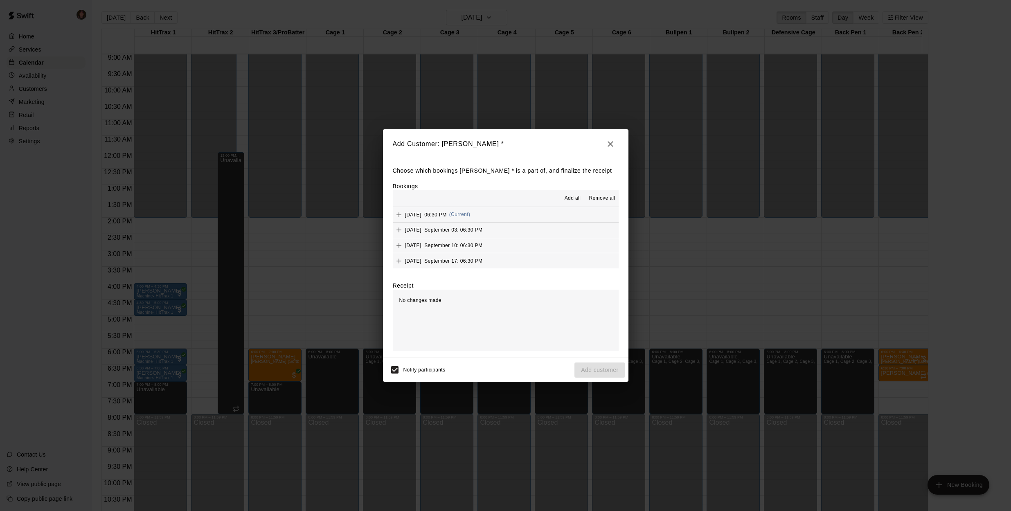
click at [574, 201] on span "Add all" at bounding box center [573, 198] width 16 height 8
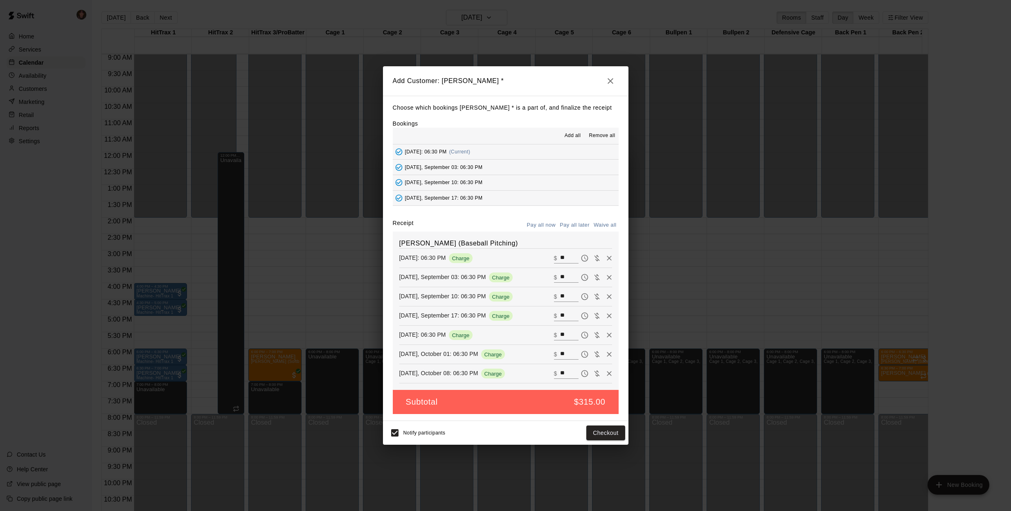
click at [578, 225] on button "Pay all later" at bounding box center [575, 225] width 34 height 13
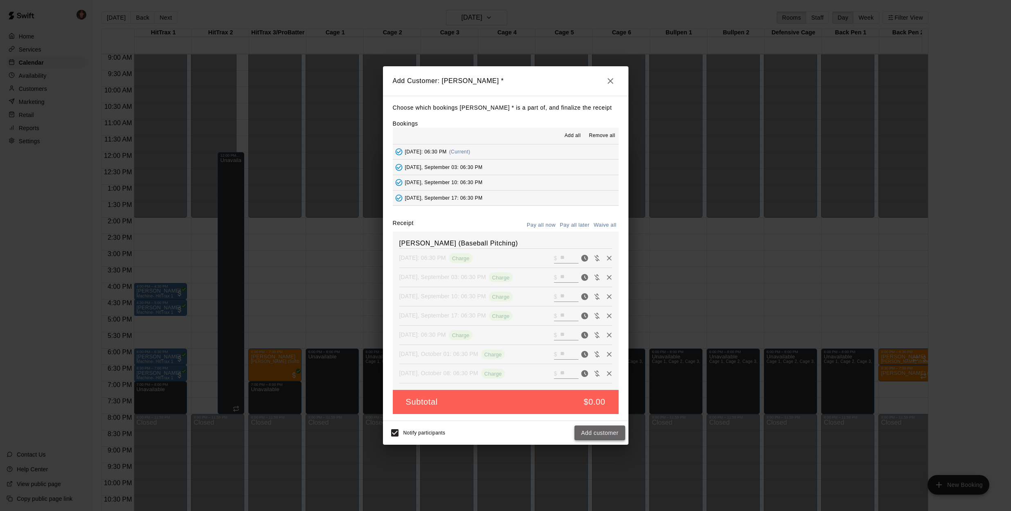
click at [611, 433] on button "Add customer" at bounding box center [600, 433] width 50 height 15
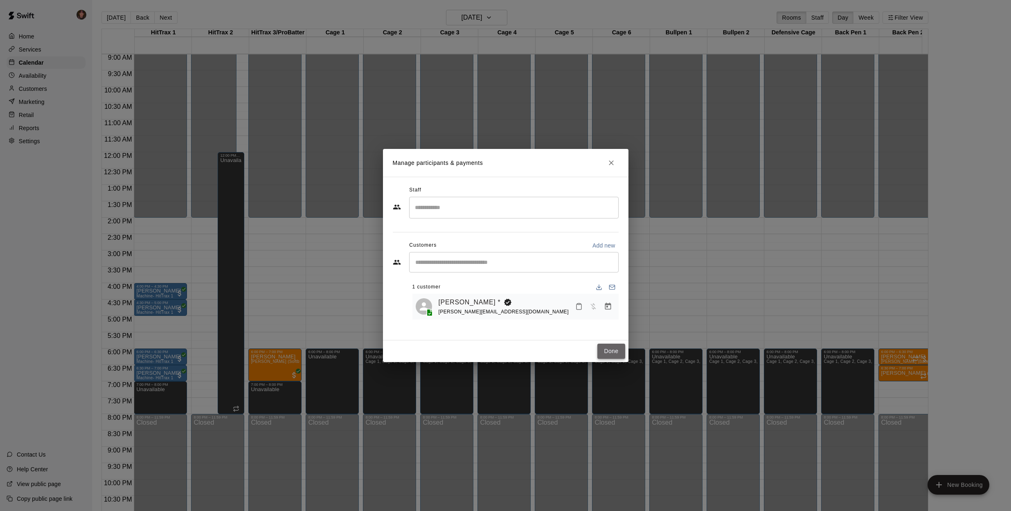
click at [618, 357] on button "Done" at bounding box center [610, 351] width 27 height 15
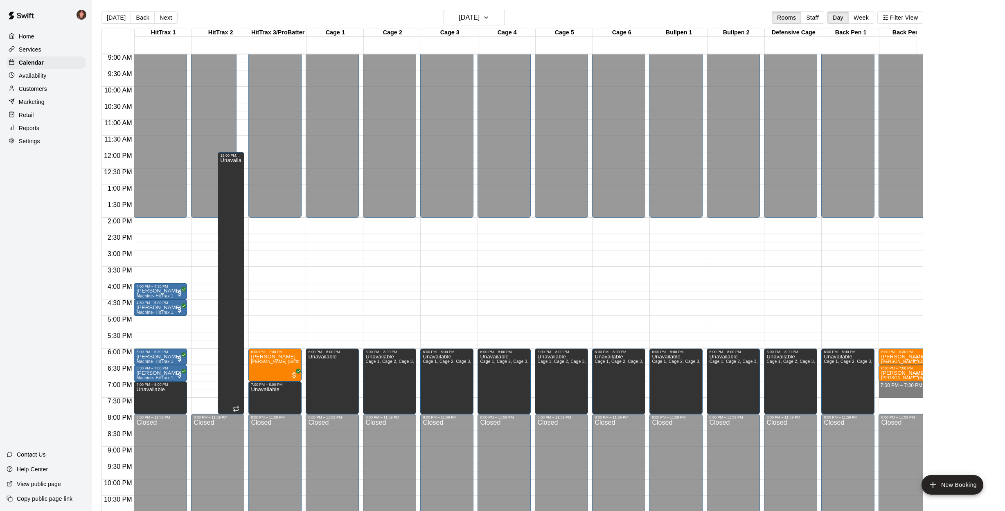
drag, startPoint x: 900, startPoint y: 383, endPoint x: 900, endPoint y: 392, distance: 9.8
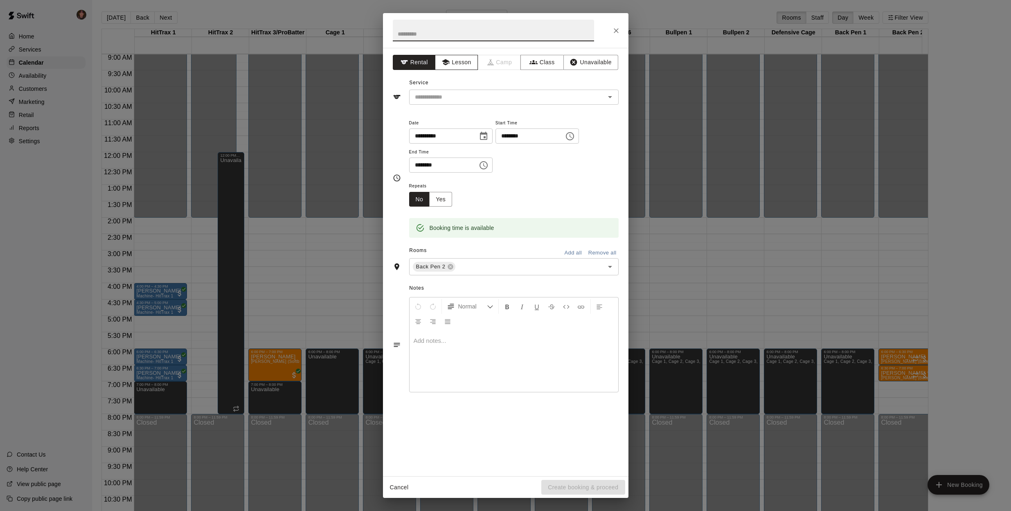
click at [455, 60] on button "Lesson" at bounding box center [456, 62] width 43 height 15
click at [613, 100] on icon "Open" at bounding box center [610, 97] width 10 height 10
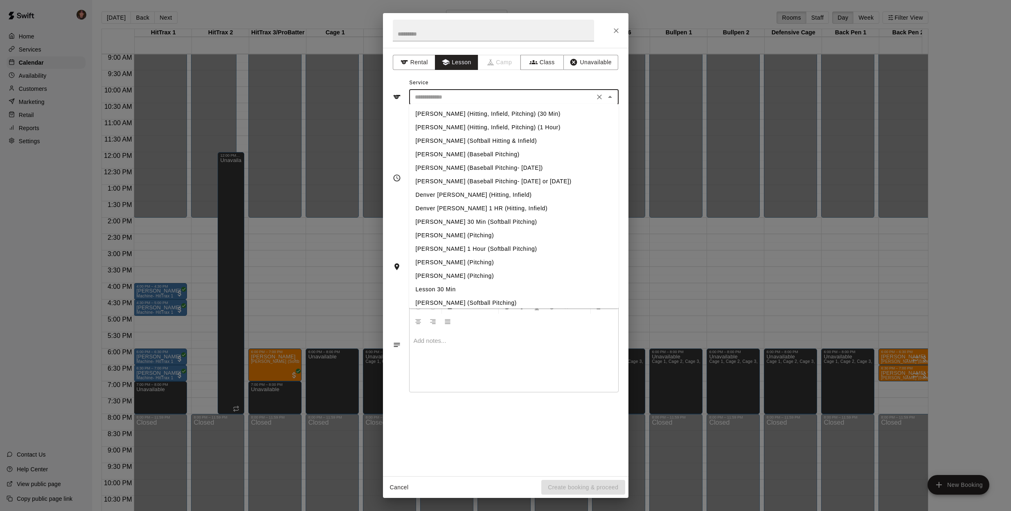
click at [488, 152] on li "[PERSON_NAME] (Baseball Pitching)" at bounding box center [514, 155] width 210 height 14
type input "**********"
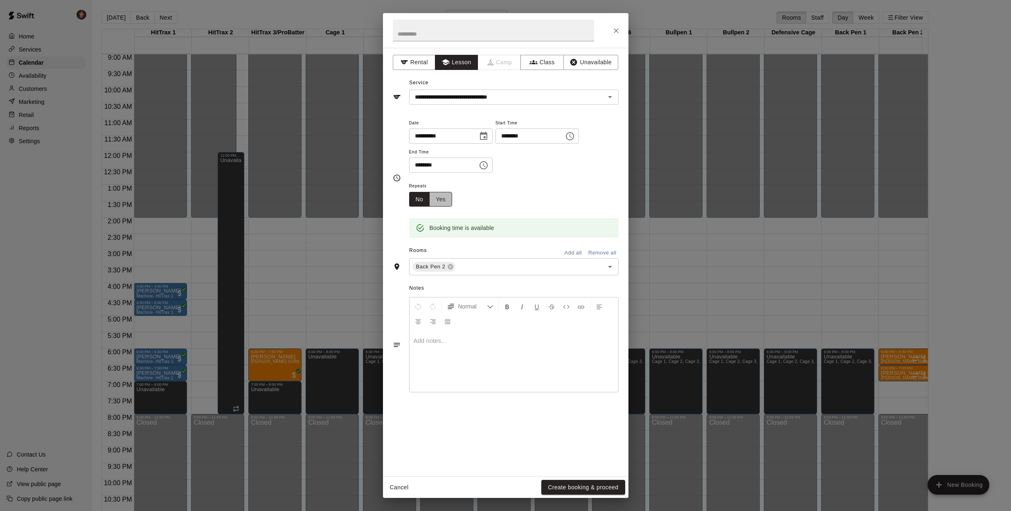
click at [448, 198] on button "Yes" at bounding box center [440, 199] width 23 height 15
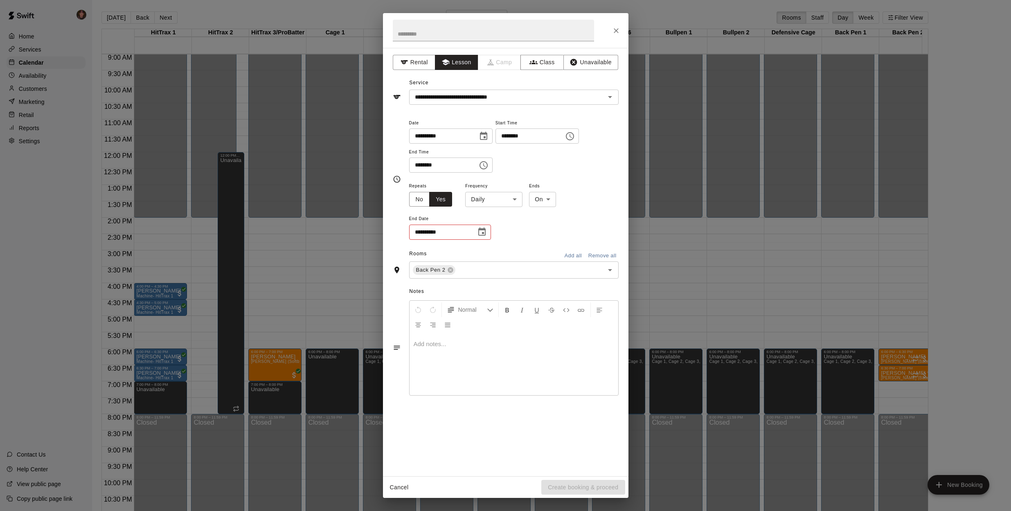
click at [514, 199] on body "Home Services Calendar Availability Customers Marketing Retail Reports Settings…" at bounding box center [505, 262] width 1011 height 524
click at [500, 232] on li "Weekly [DATE]" at bounding box center [494, 230] width 102 height 14
type input "******"
click at [484, 229] on icon "Choose date" at bounding box center [481, 232] width 7 height 8
click at [527, 248] on icon "Next month" at bounding box center [527, 251] width 10 height 10
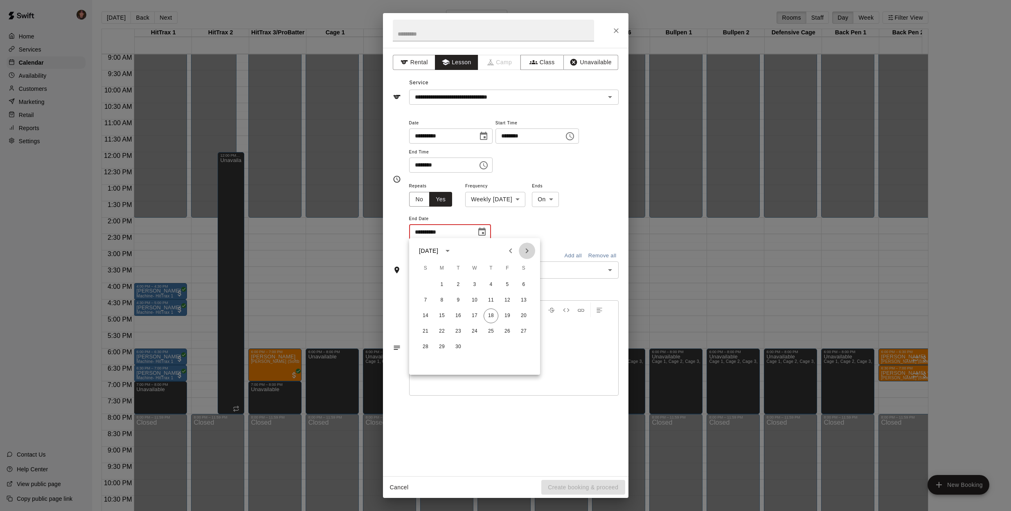
click at [527, 248] on icon "Next month" at bounding box center [527, 251] width 10 height 10
click at [474, 300] on button "8" at bounding box center [474, 300] width 15 height 15
type input "**********"
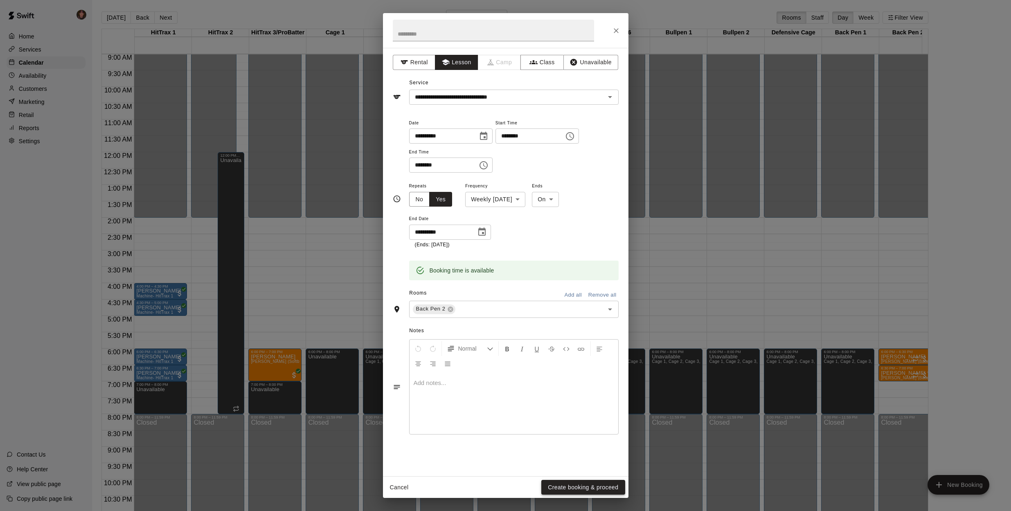
click at [588, 490] on button "Create booking & proceed" at bounding box center [582, 487] width 83 height 15
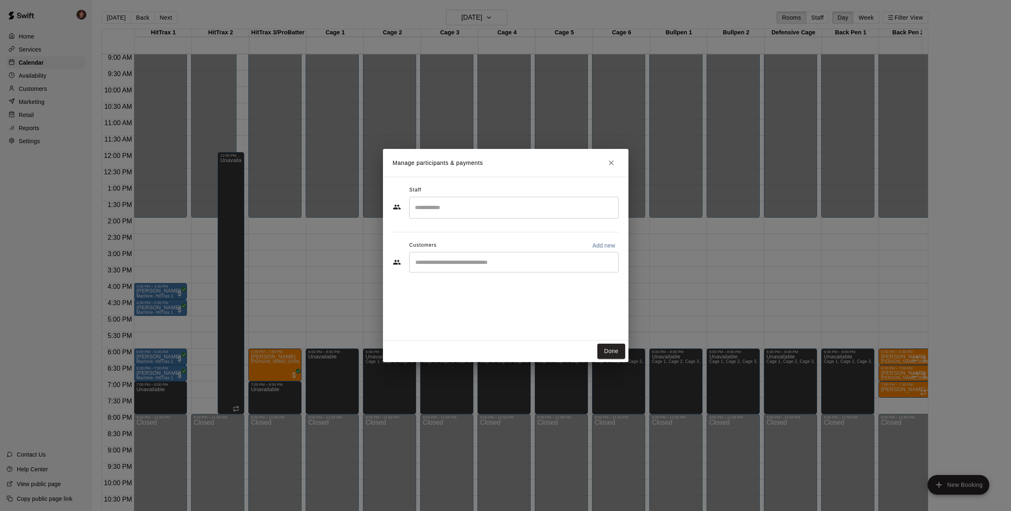
click at [498, 267] on div "​" at bounding box center [514, 262] width 210 height 20
type input "**********"
click at [458, 289] on span "[EMAIL_ADDRESS][DOMAIN_NAME]" at bounding box center [476, 290] width 88 height 6
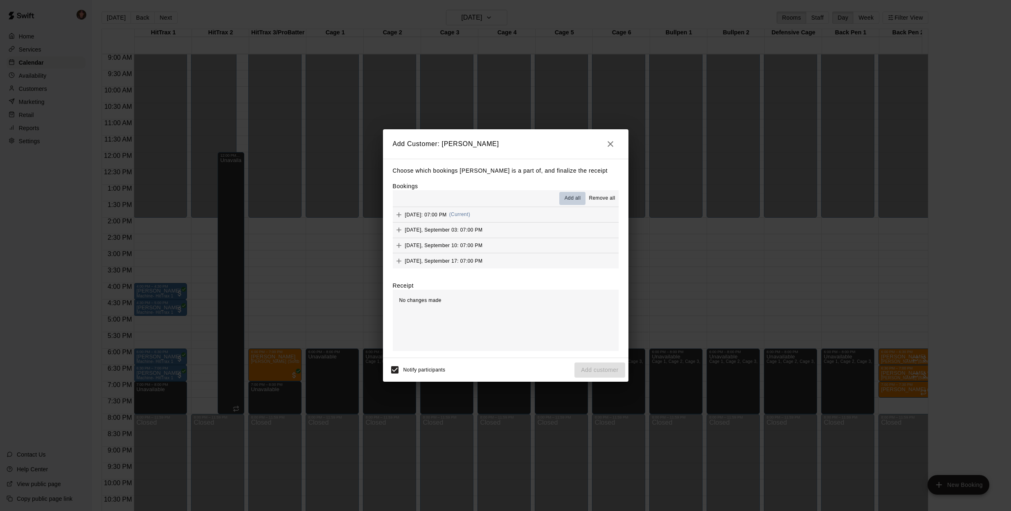
click at [572, 198] on span "Add all" at bounding box center [573, 198] width 16 height 8
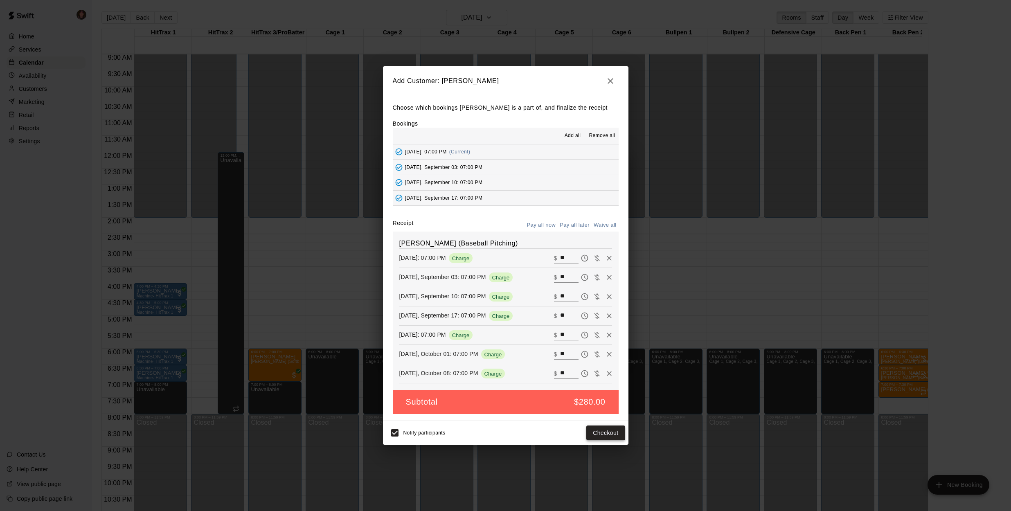
click at [611, 435] on button "Checkout" at bounding box center [605, 433] width 38 height 15
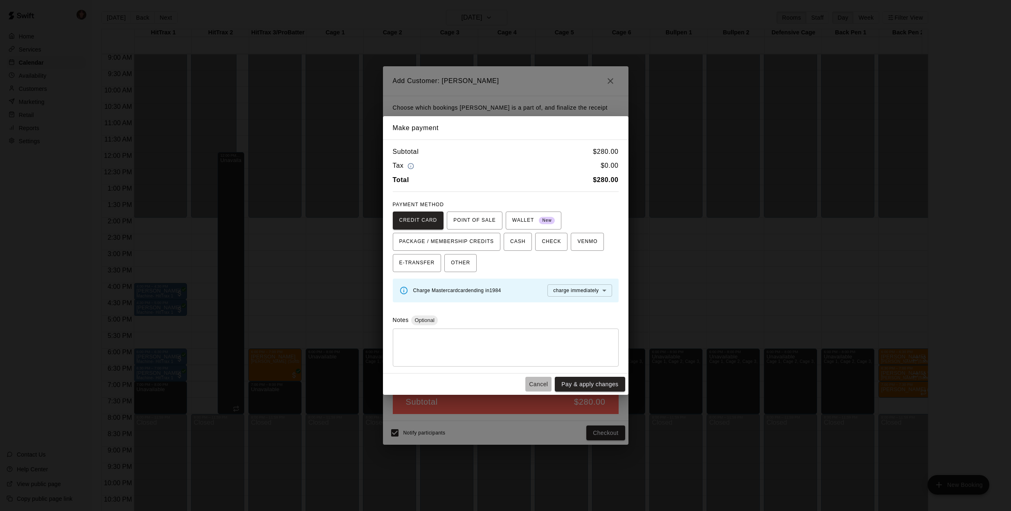
click at [539, 385] on button "Cancel" at bounding box center [538, 384] width 26 height 15
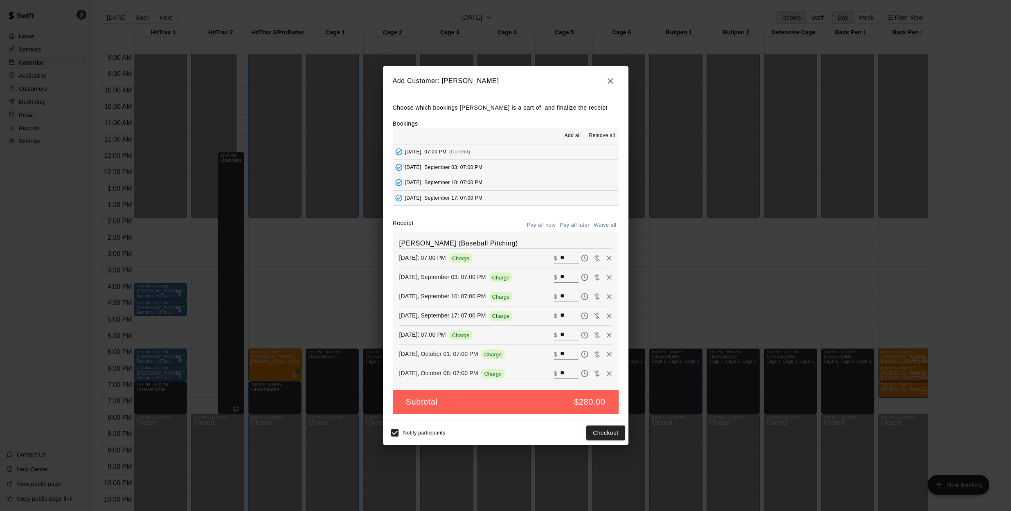
click at [579, 225] on button "Pay all later" at bounding box center [575, 225] width 34 height 13
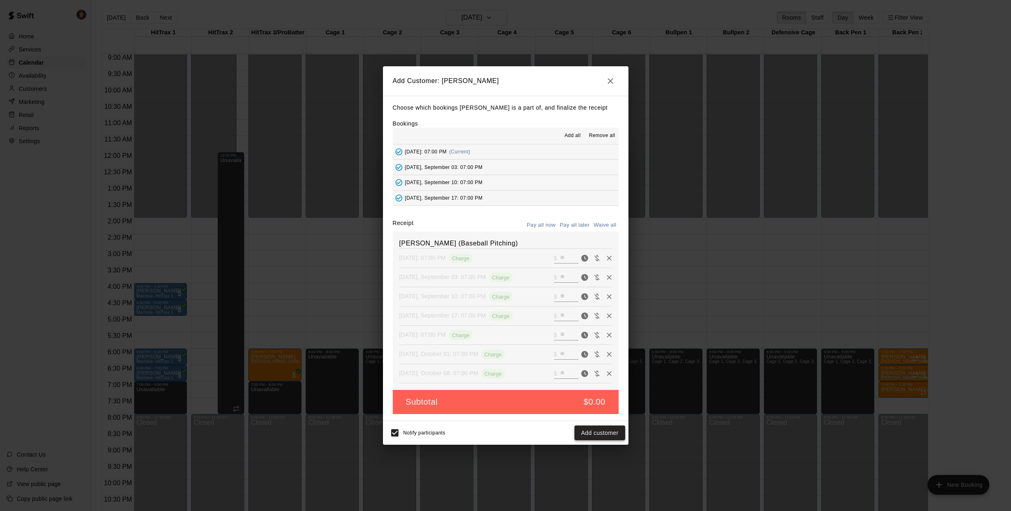
click at [604, 435] on button "Add customer" at bounding box center [600, 433] width 50 height 15
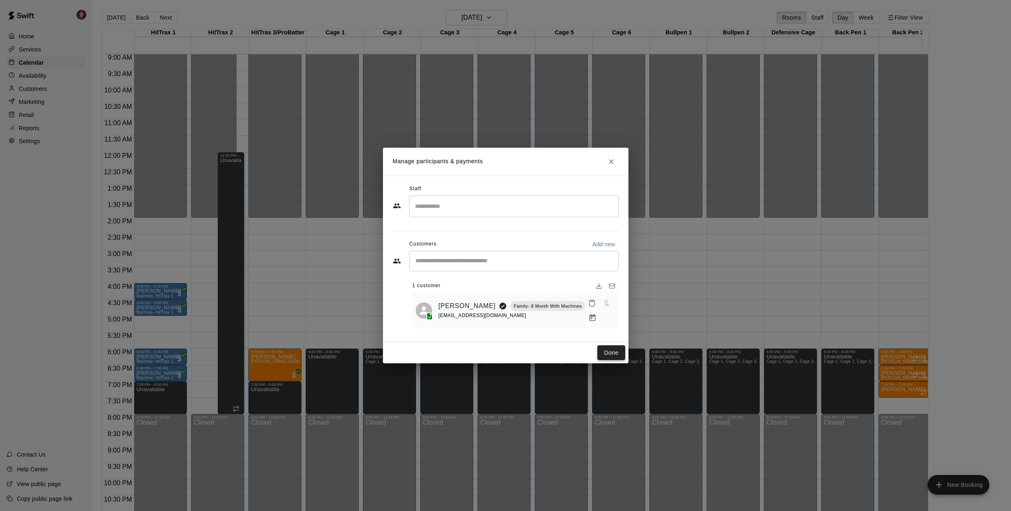
click at [613, 351] on button "Done" at bounding box center [610, 352] width 27 height 15
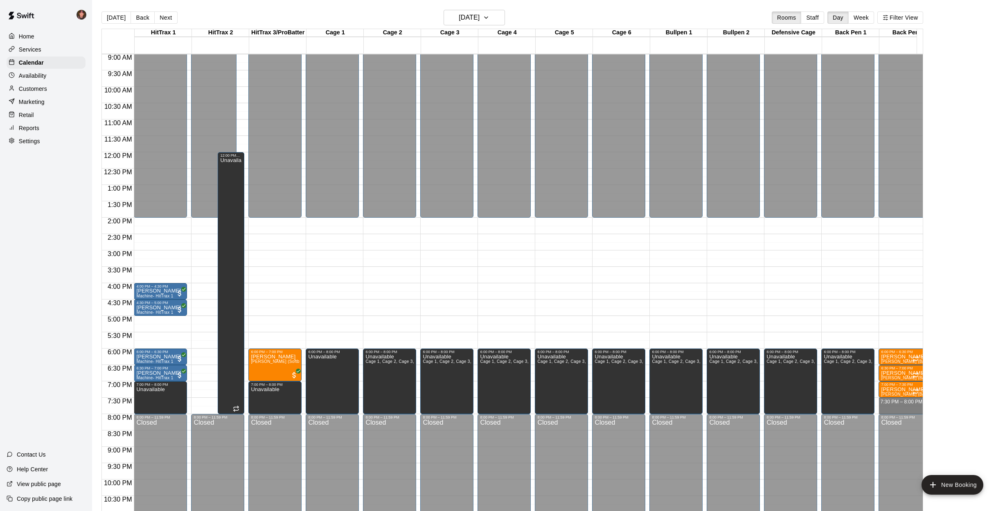
drag, startPoint x: 898, startPoint y: 399, endPoint x: 897, endPoint y: 406, distance: 7.0
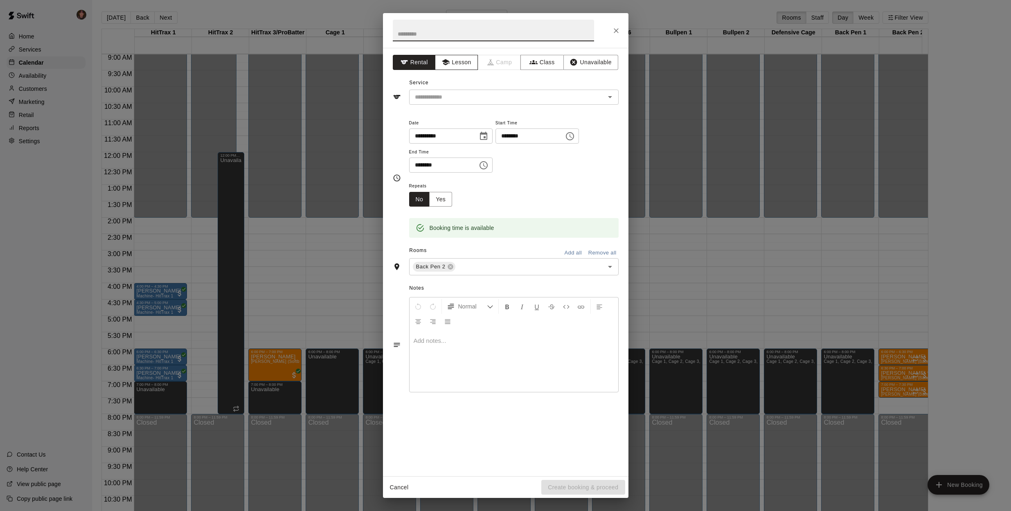
click at [463, 66] on button "Lesson" at bounding box center [456, 62] width 43 height 15
click at [611, 99] on icon "Open" at bounding box center [610, 97] width 10 height 10
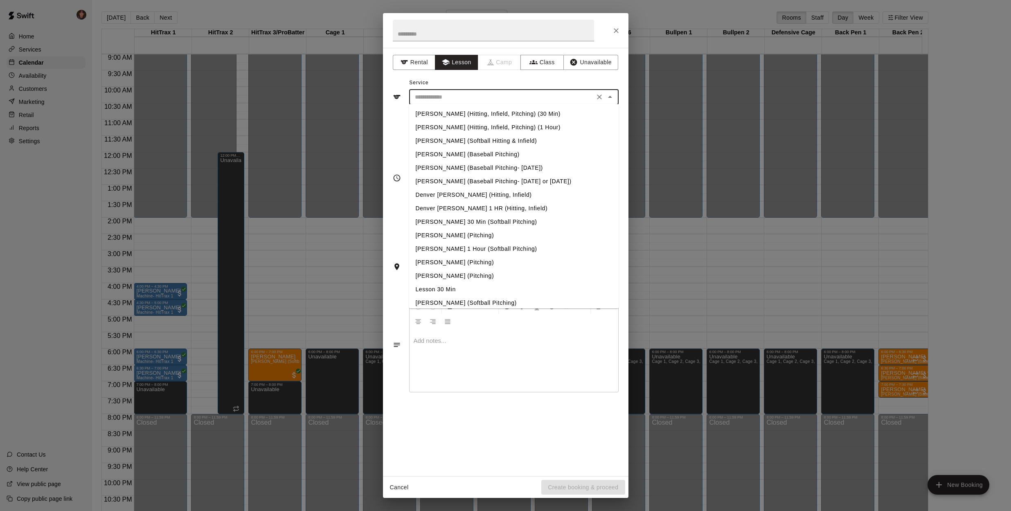
click at [484, 154] on li "[PERSON_NAME] (Baseball Pitching)" at bounding box center [514, 155] width 210 height 14
type input "**********"
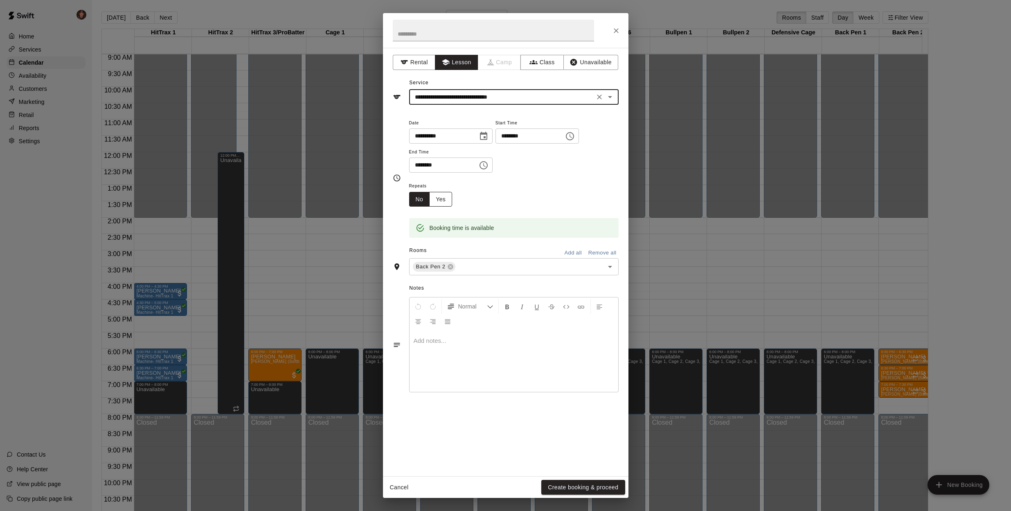
click at [440, 199] on button "Yes" at bounding box center [440, 199] width 23 height 15
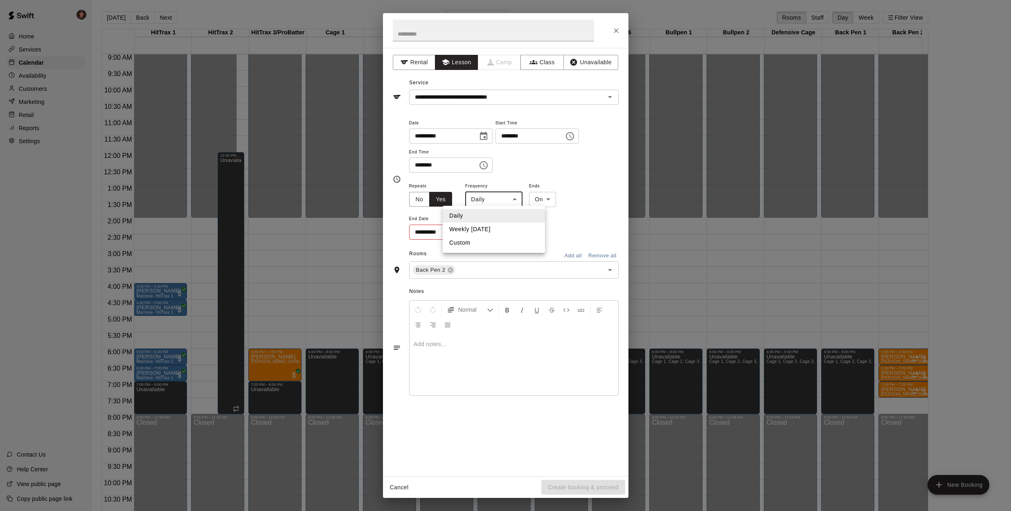
click at [509, 198] on body "Home Services Calendar Availability Customers Marketing Retail Reports Settings…" at bounding box center [505, 262] width 1011 height 524
click at [496, 230] on li "Weekly [DATE]" at bounding box center [494, 230] width 102 height 14
type input "******"
click at [479, 229] on icon "Choose date" at bounding box center [481, 232] width 7 height 8
click at [525, 249] on icon "Next month" at bounding box center [527, 251] width 10 height 10
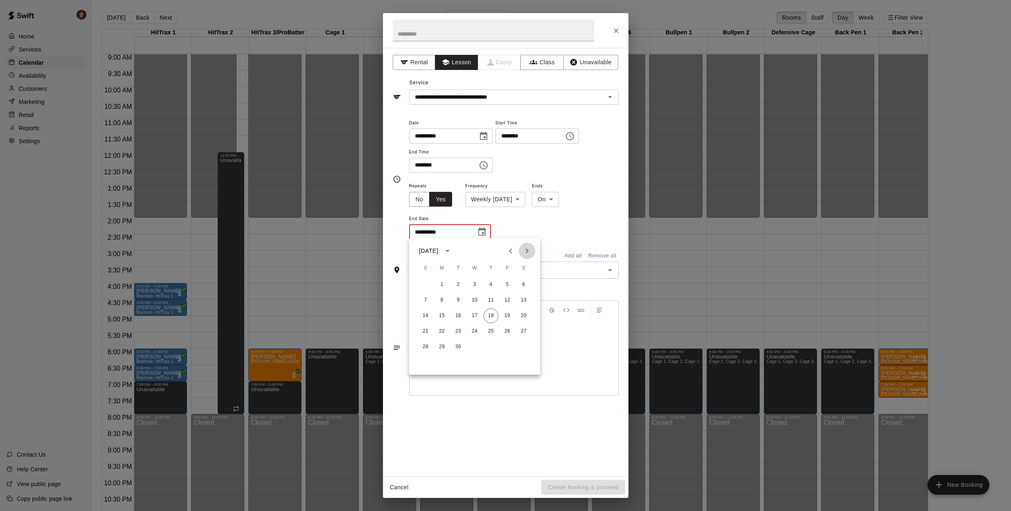
click at [525, 249] on icon "Next month" at bounding box center [527, 251] width 10 height 10
click at [475, 300] on button "8" at bounding box center [474, 300] width 15 height 15
type input "**********"
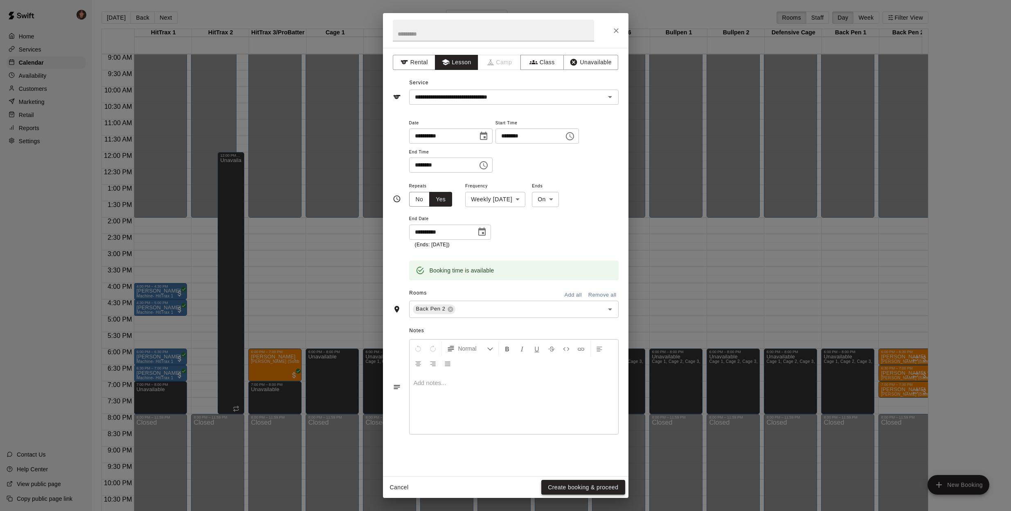
click at [601, 485] on button "Create booking & proceed" at bounding box center [582, 487] width 83 height 15
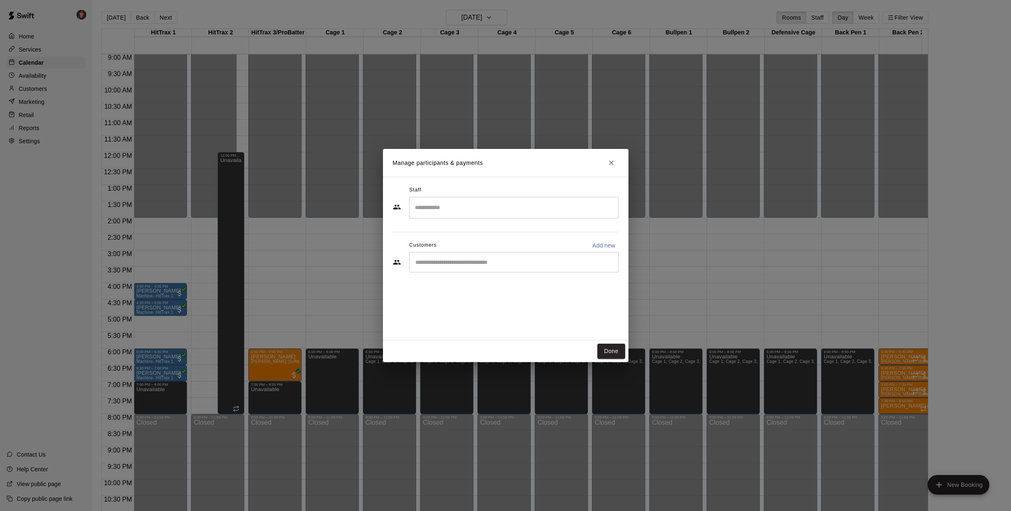
click at [510, 262] on input "Start typing to search customers..." at bounding box center [514, 262] width 202 height 8
type input "********"
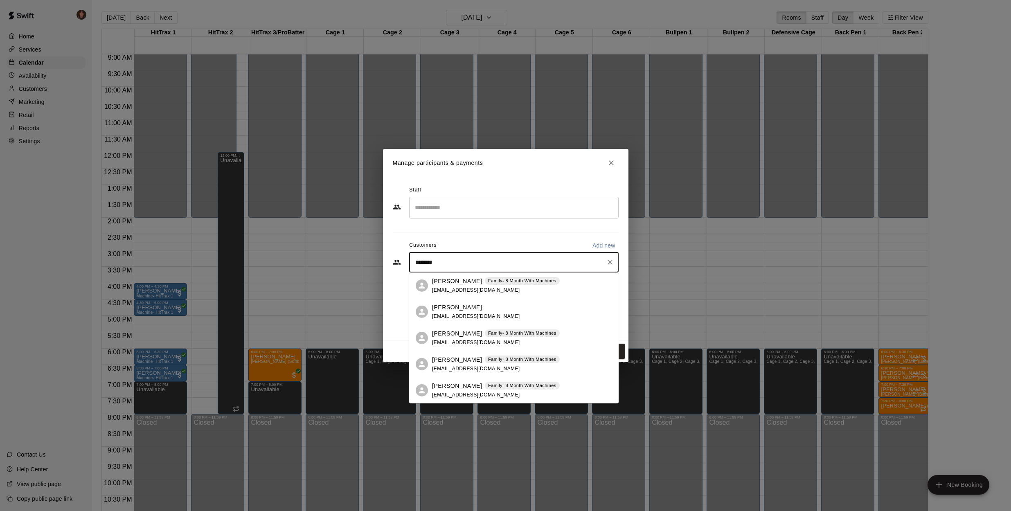
click at [468, 391] on div "[PERSON_NAME] Family- 8 Month With Machines [EMAIL_ADDRESS][DOMAIN_NAME]" at bounding box center [496, 391] width 128 height 18
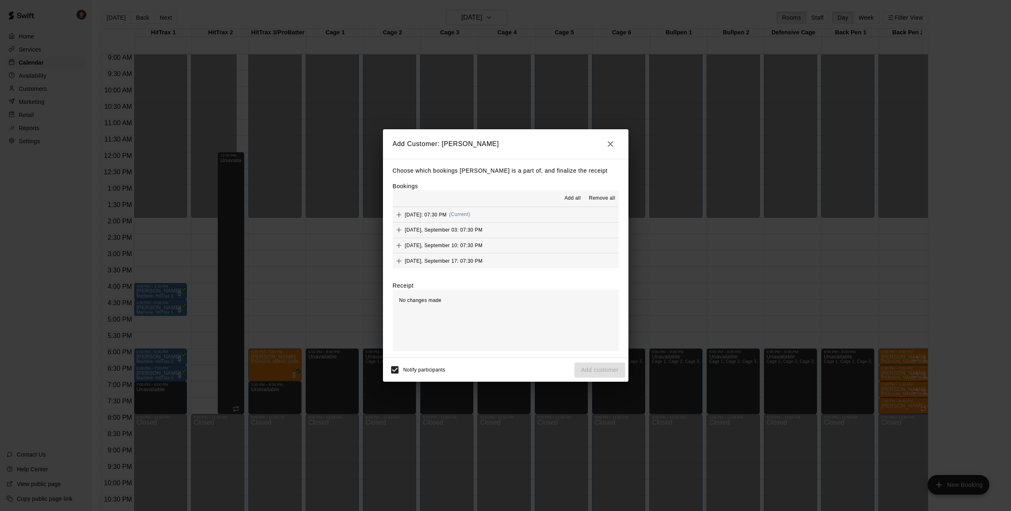
click at [567, 196] on span "Add all" at bounding box center [573, 198] width 16 height 8
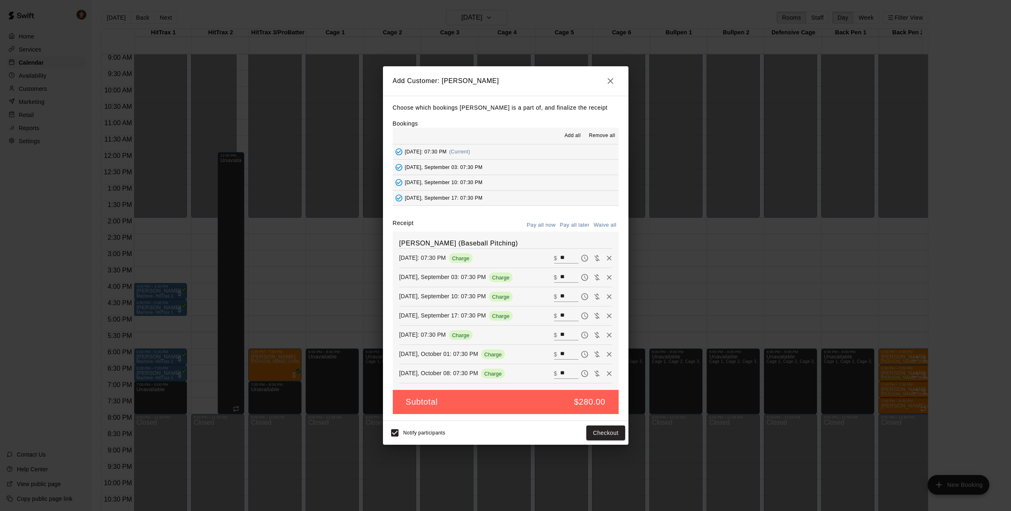
click at [576, 226] on button "Pay all later" at bounding box center [575, 225] width 34 height 13
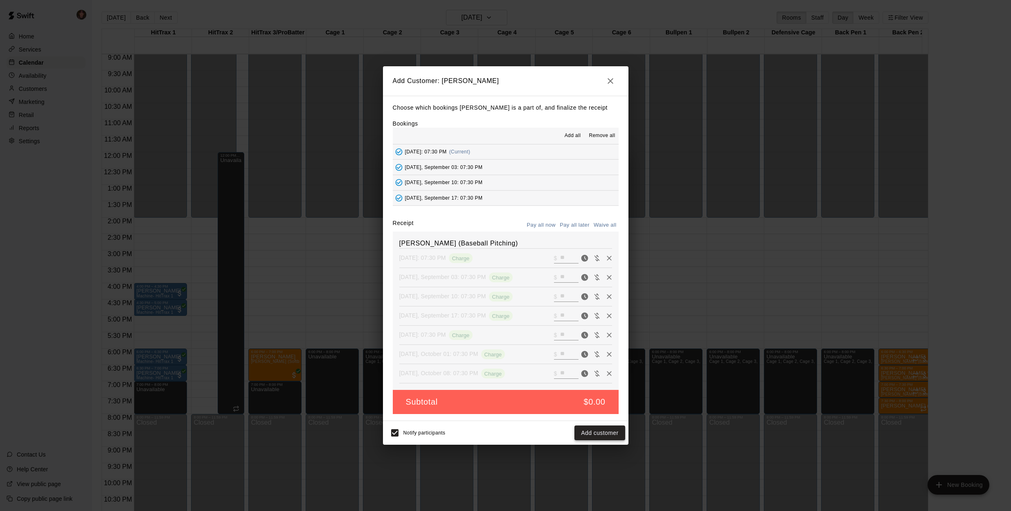
click at [605, 434] on button "Add customer" at bounding box center [600, 433] width 50 height 15
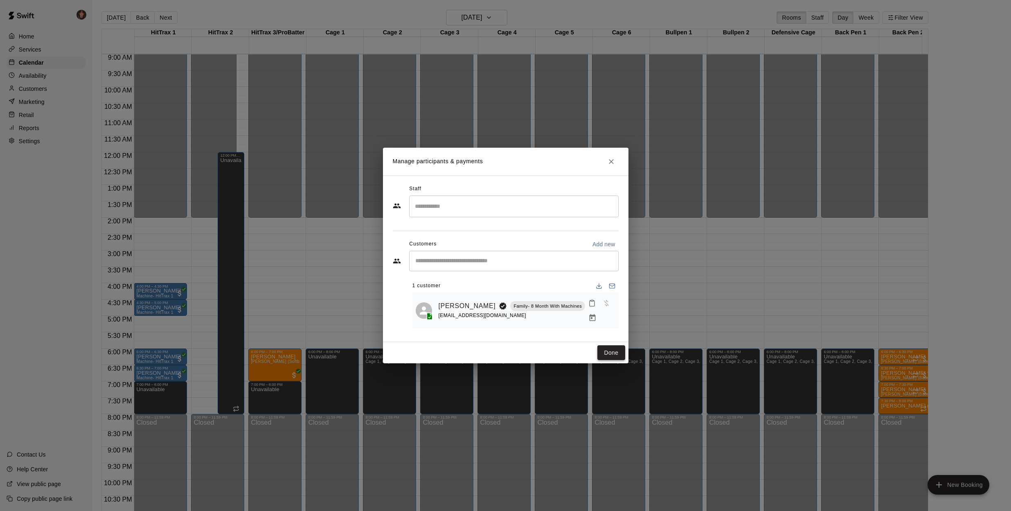
click at [618, 356] on button "Done" at bounding box center [610, 352] width 27 height 15
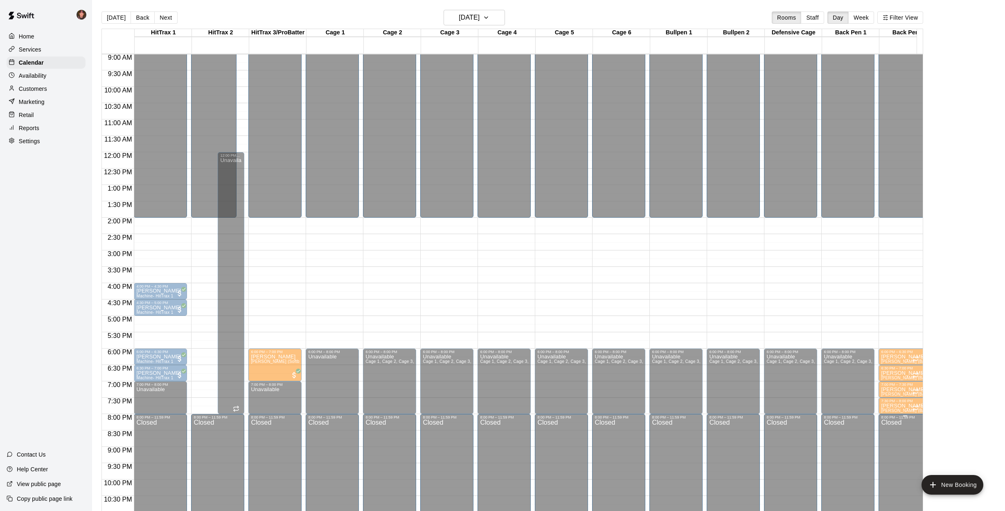
scroll to position [318, 0]
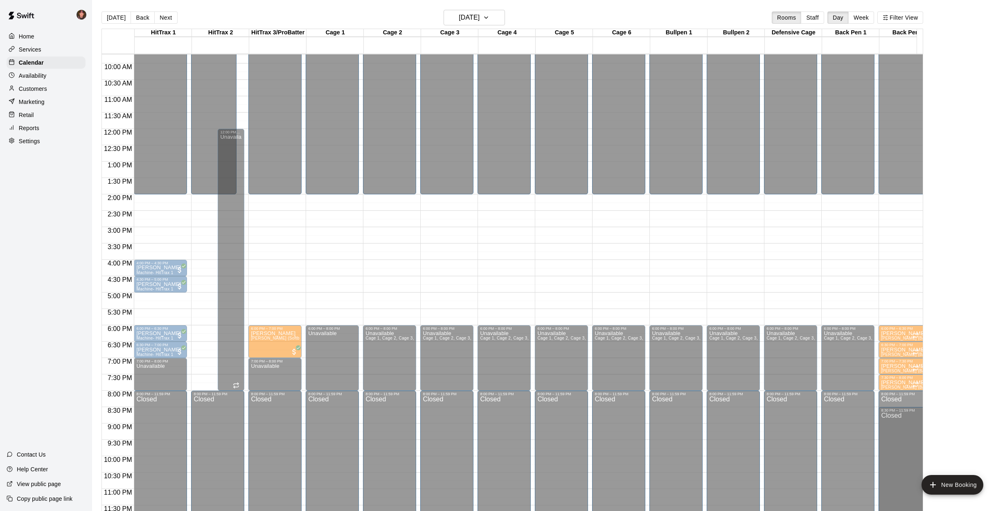
drag, startPoint x: 896, startPoint y: 416, endPoint x: 896, endPoint y: 408, distance: 7.8
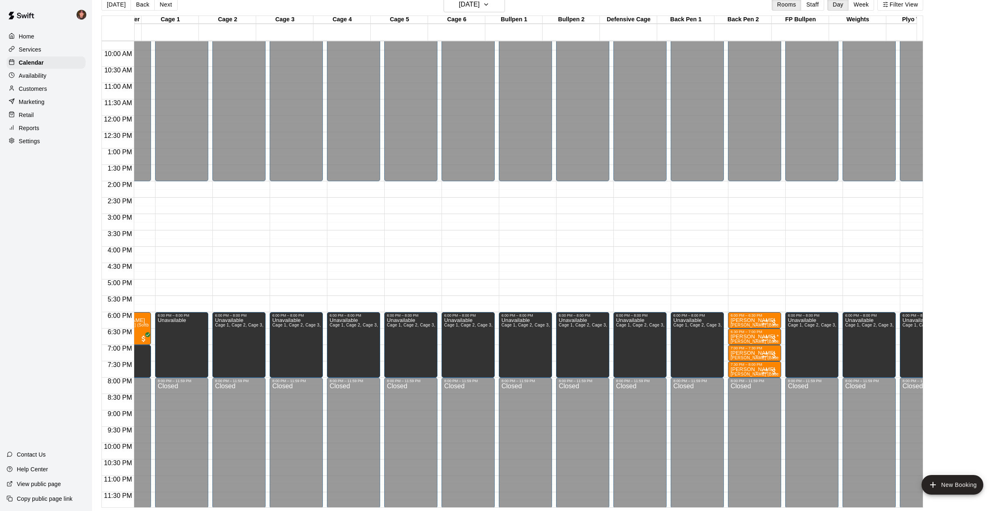
scroll to position [318, 166]
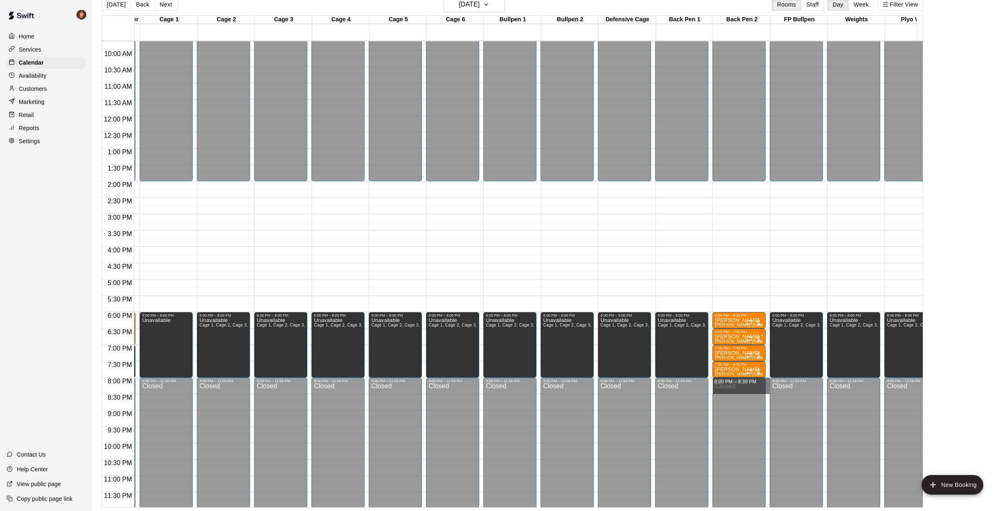
drag, startPoint x: 768, startPoint y: 379, endPoint x: 769, endPoint y: 390, distance: 10.3
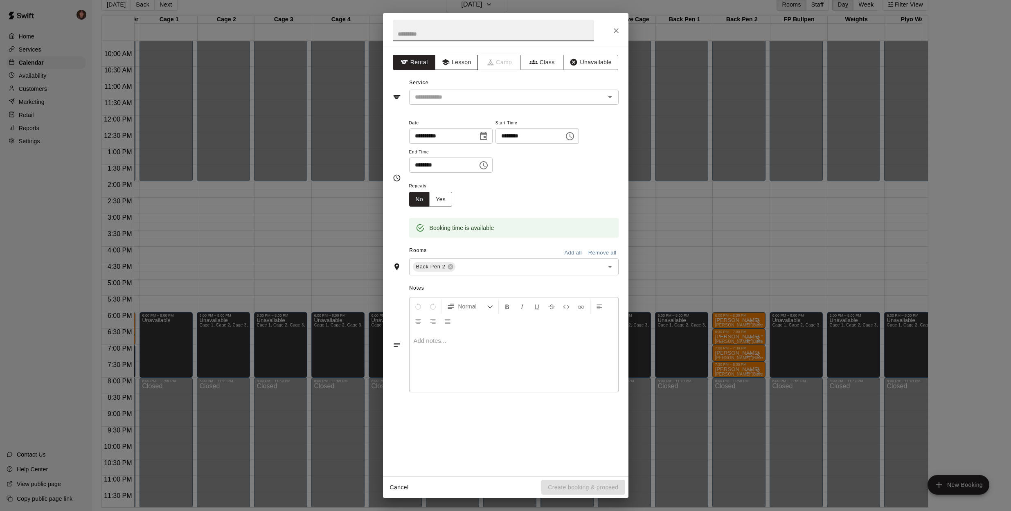
click at [466, 64] on button "Lesson" at bounding box center [456, 62] width 43 height 15
click at [613, 96] on icon "Open" at bounding box center [610, 97] width 10 height 10
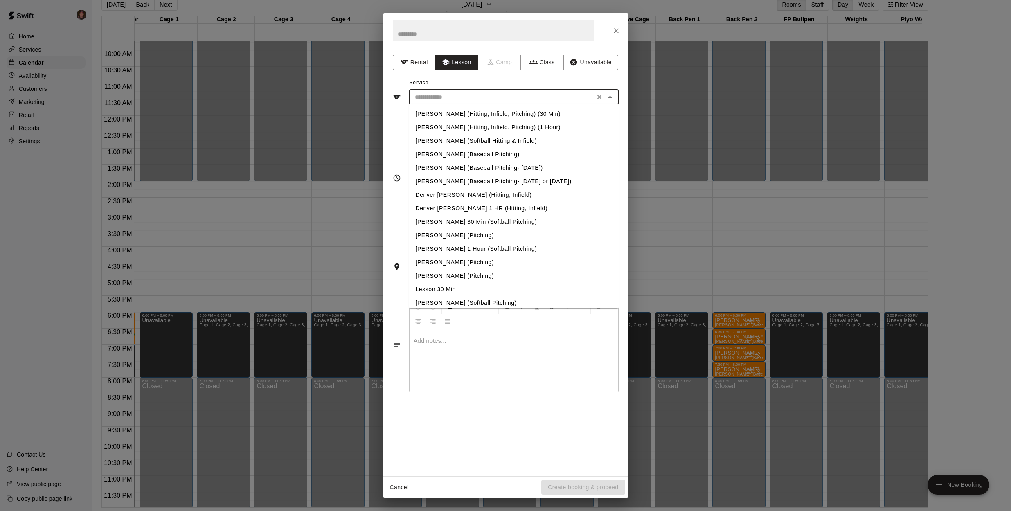
click at [465, 152] on li "[PERSON_NAME] (Baseball Pitching)" at bounding box center [514, 155] width 210 height 14
type input "**********"
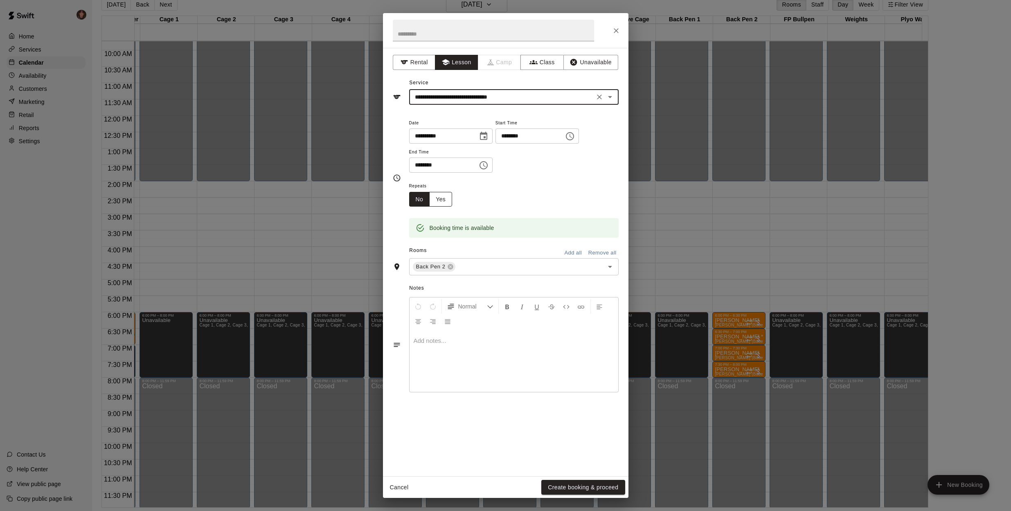
click at [442, 196] on button "Yes" at bounding box center [440, 199] width 23 height 15
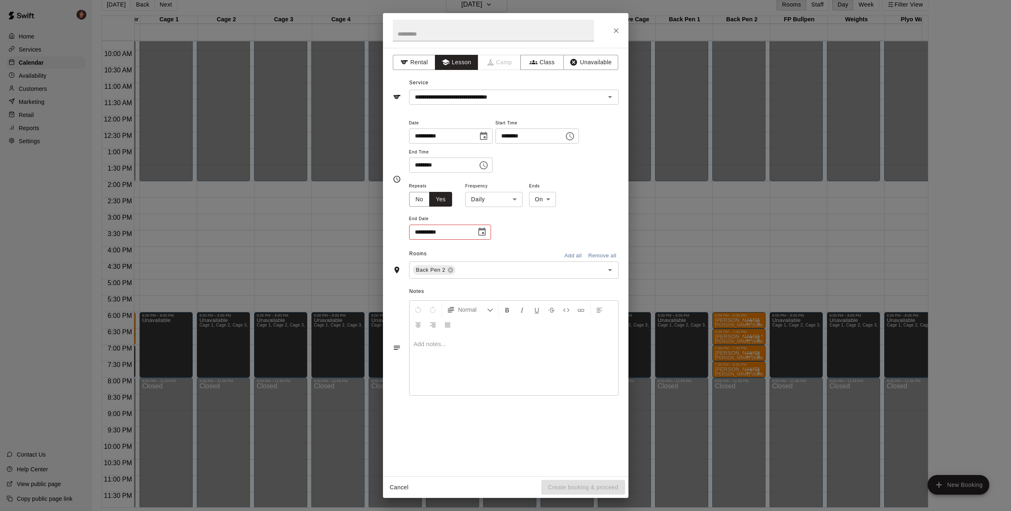
click at [516, 197] on body "Home Services Calendar Availability Customers Marketing Retail Reports Settings…" at bounding box center [505, 249] width 1011 height 524
click at [492, 230] on li "Weekly [DATE]" at bounding box center [494, 230] width 102 height 14
type input "******"
click at [482, 230] on icon "Choose date" at bounding box center [482, 232] width 10 height 10
click at [529, 255] on icon "Next month" at bounding box center [527, 251] width 10 height 10
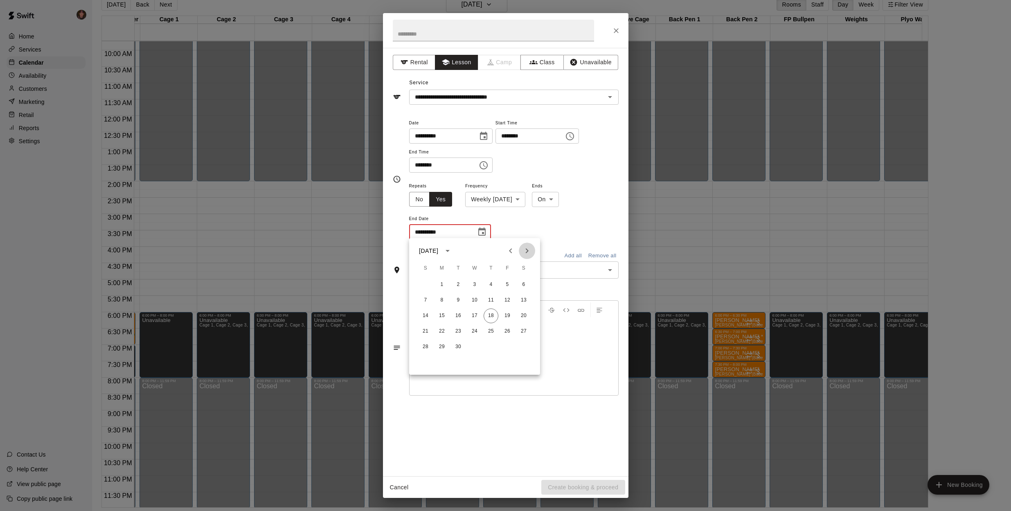
click at [529, 255] on icon "Next month" at bounding box center [527, 251] width 10 height 10
click at [476, 301] on button "8" at bounding box center [474, 300] width 15 height 15
type input "**********"
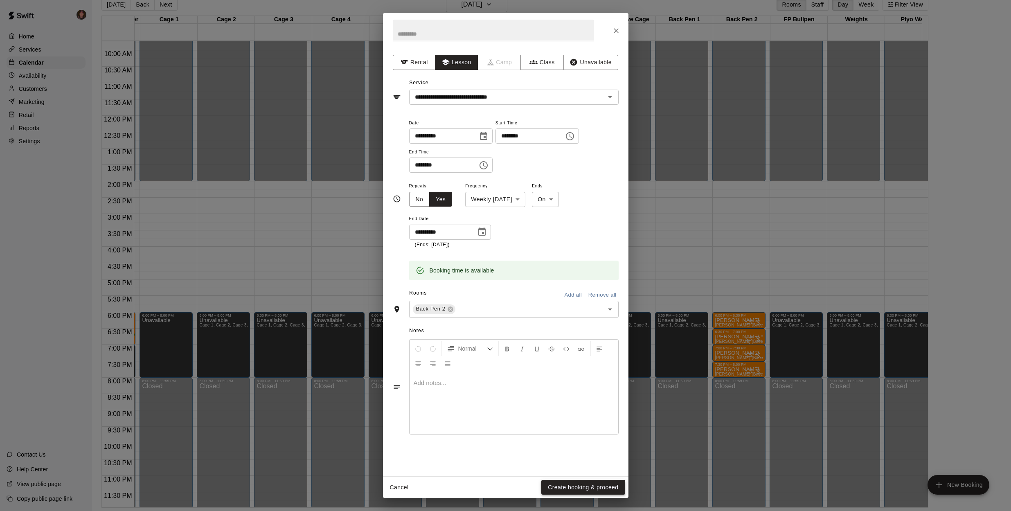
click at [598, 487] on button "Create booking & proceed" at bounding box center [582, 487] width 83 height 15
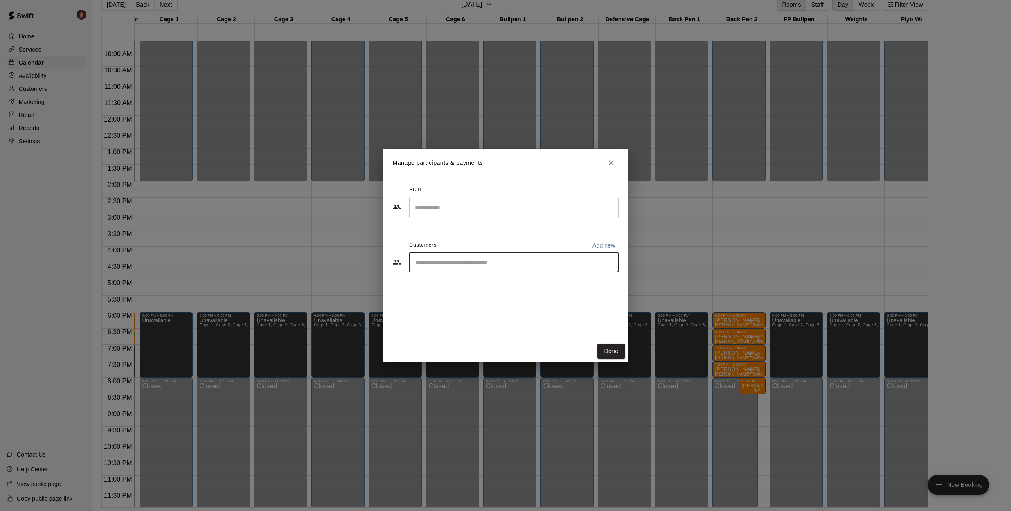
click at [568, 264] on input "Start typing to search customers..." at bounding box center [514, 262] width 202 height 8
type input "********"
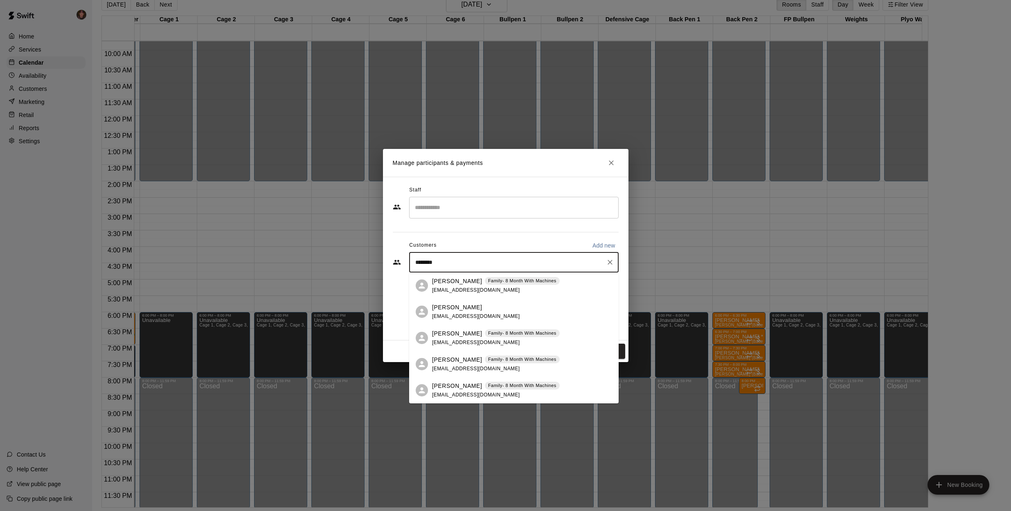
click at [491, 359] on p "Family- 8 Month With Machines" at bounding box center [522, 359] width 68 height 7
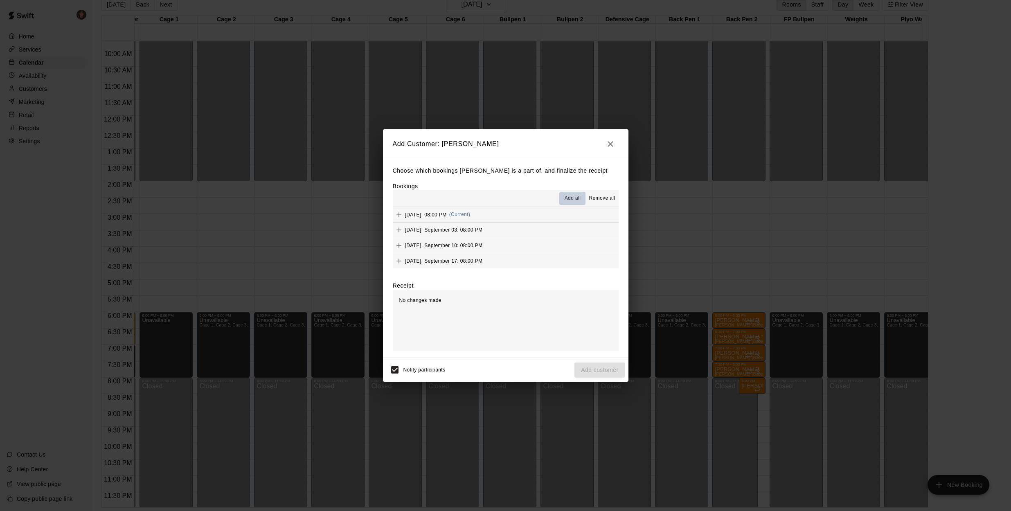
click at [573, 199] on span "Add all" at bounding box center [573, 198] width 16 height 8
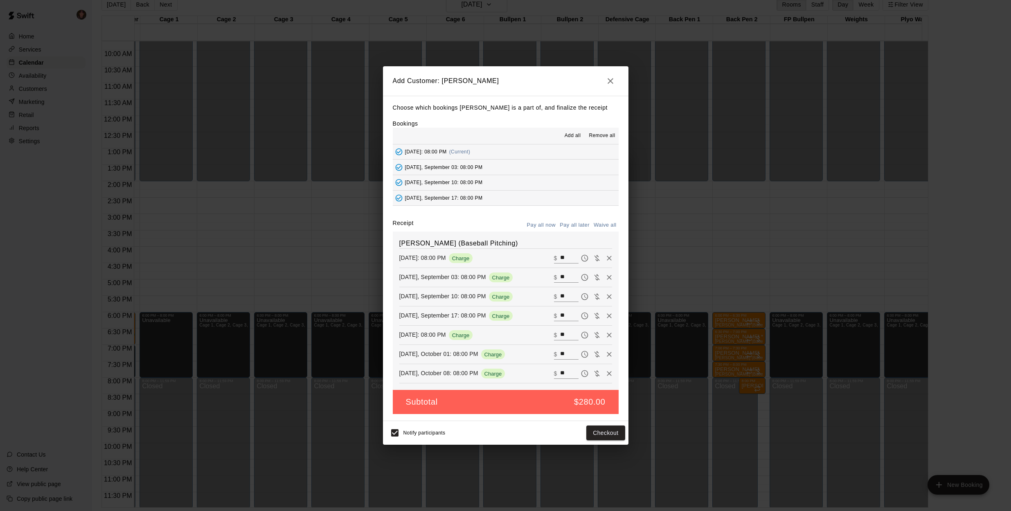
click at [572, 223] on button "Pay all later" at bounding box center [575, 225] width 34 height 13
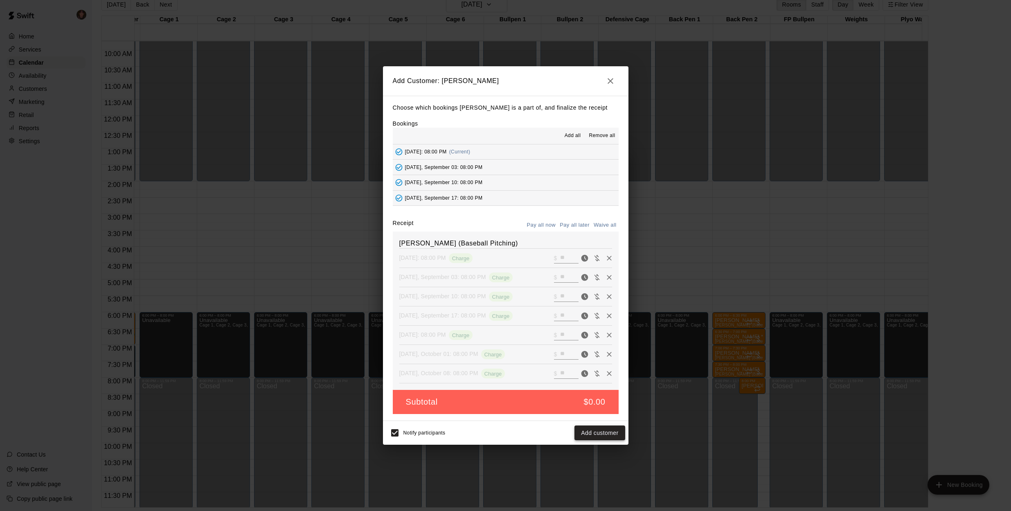
click at [609, 433] on button "Add customer" at bounding box center [600, 433] width 50 height 15
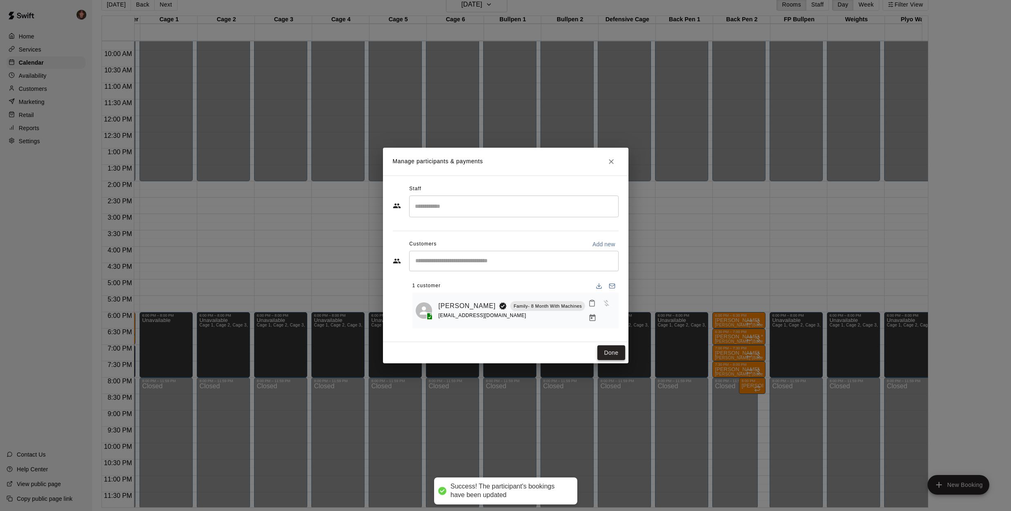
click at [620, 356] on button "Done" at bounding box center [610, 352] width 27 height 15
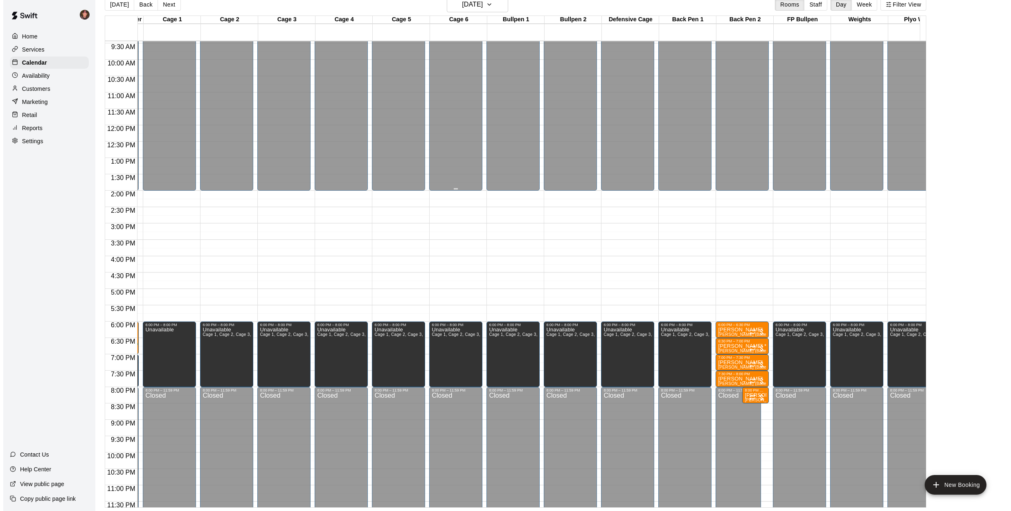
scroll to position [247, 166]
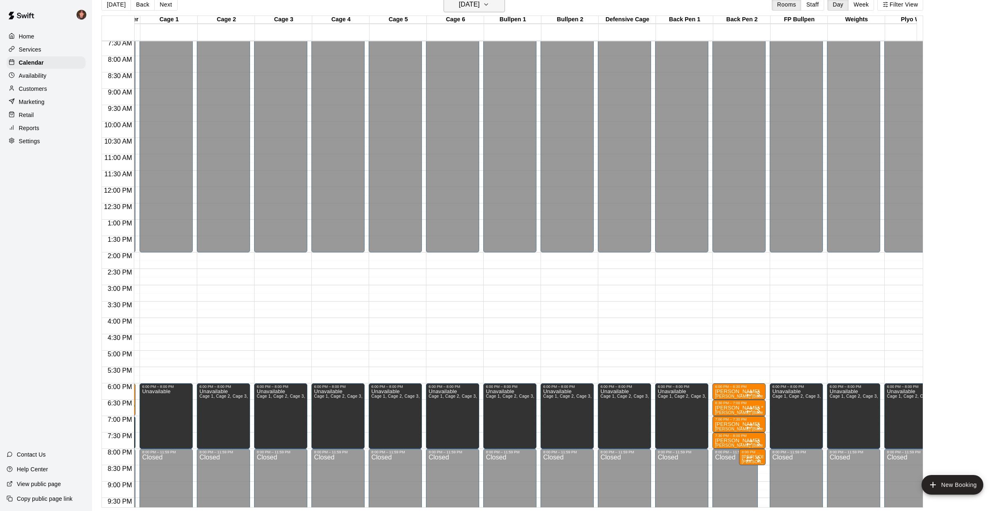
click at [489, 6] on icon "button" at bounding box center [486, 5] width 7 height 10
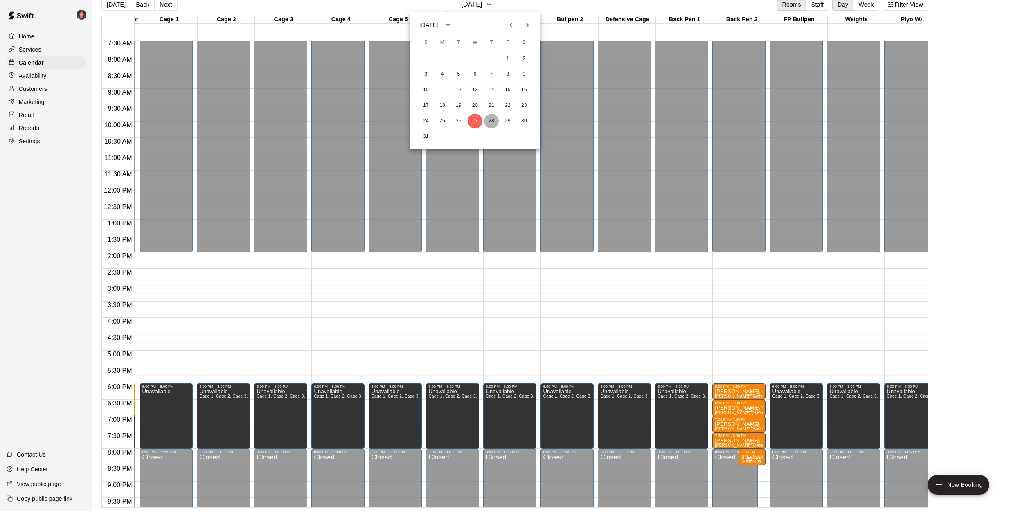
click at [490, 121] on button "28" at bounding box center [491, 121] width 15 height 15
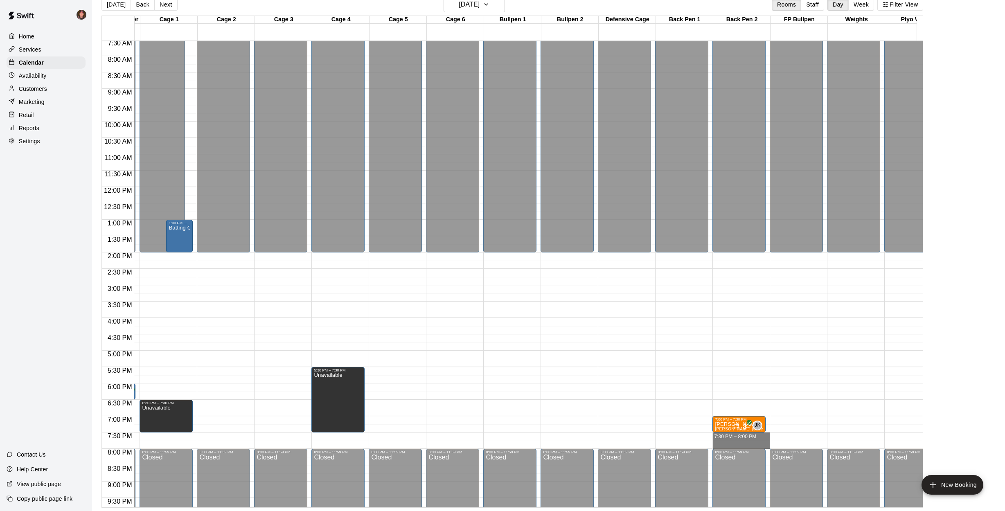
drag, startPoint x: 735, startPoint y: 435, endPoint x: 735, endPoint y: 442, distance: 7.0
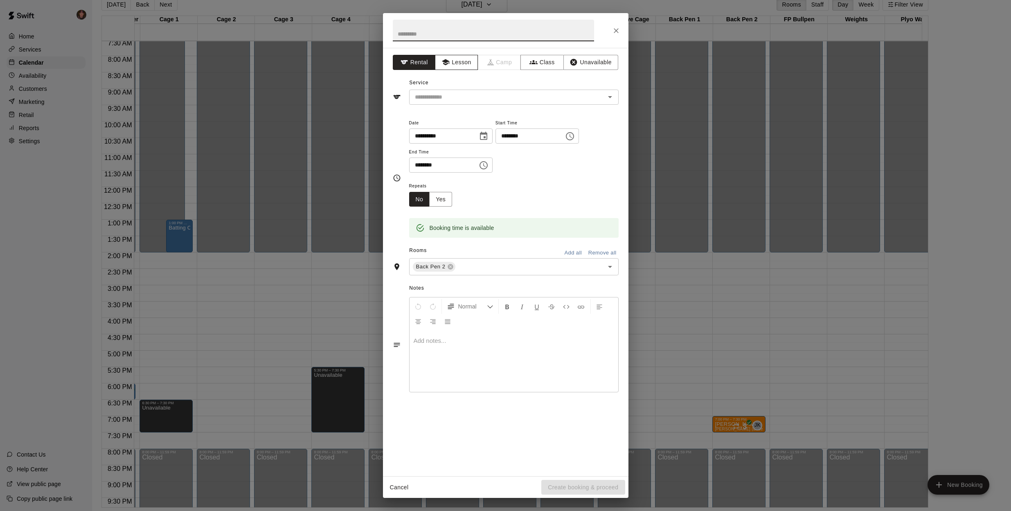
click at [460, 59] on button "Lesson" at bounding box center [456, 62] width 43 height 15
click at [610, 96] on icon "Open" at bounding box center [610, 97] width 4 height 2
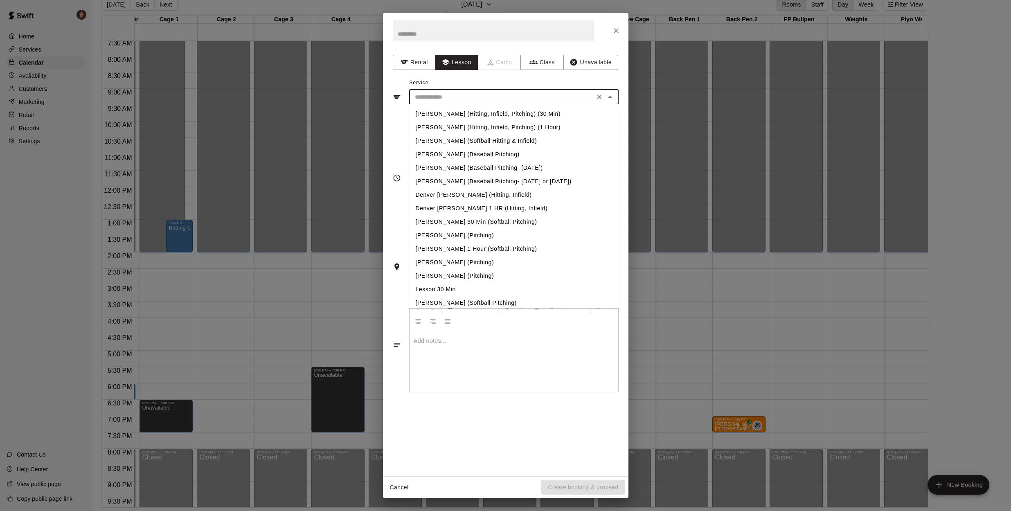
click at [488, 153] on li "[PERSON_NAME] (Baseball Pitching)" at bounding box center [514, 155] width 210 height 14
type input "**********"
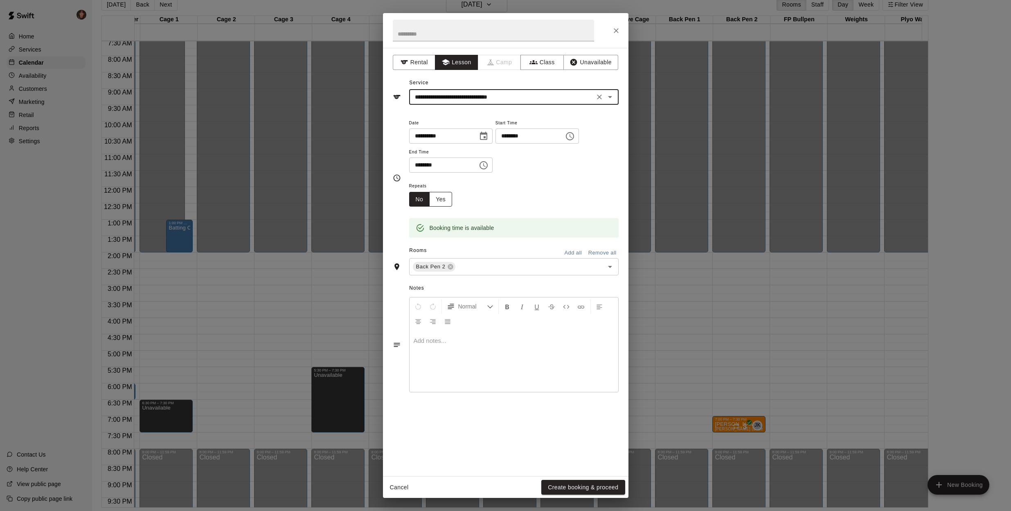
click at [442, 199] on button "Yes" at bounding box center [440, 199] width 23 height 15
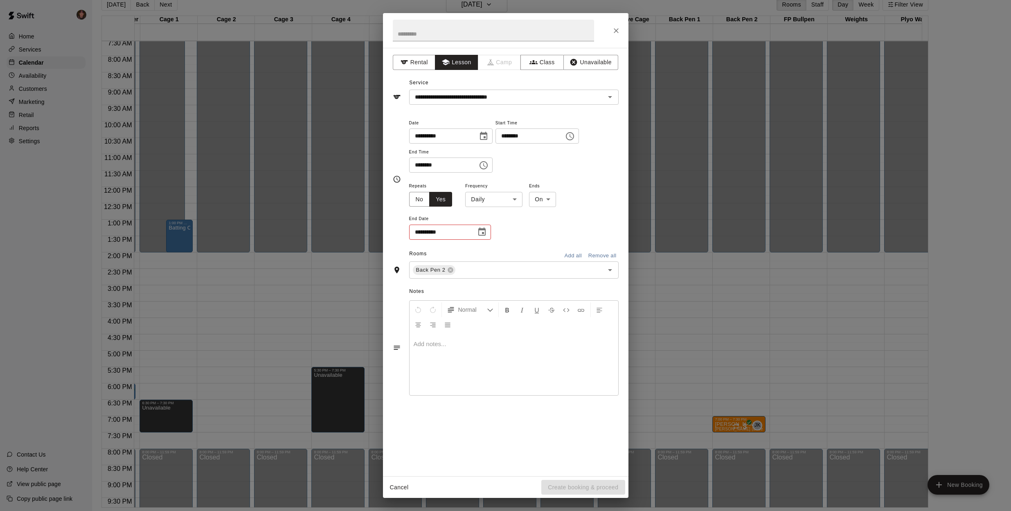
click at [512, 201] on body "Home Services Calendar Availability Customers Marketing Retail Reports Settings…" at bounding box center [505, 249] width 1011 height 524
click at [501, 225] on li "Weekly [DATE]" at bounding box center [494, 230] width 102 height 14
type input "******"
click at [484, 230] on icon "Choose date" at bounding box center [482, 232] width 10 height 10
click at [527, 251] on icon "Next month" at bounding box center [527, 251] width 10 height 10
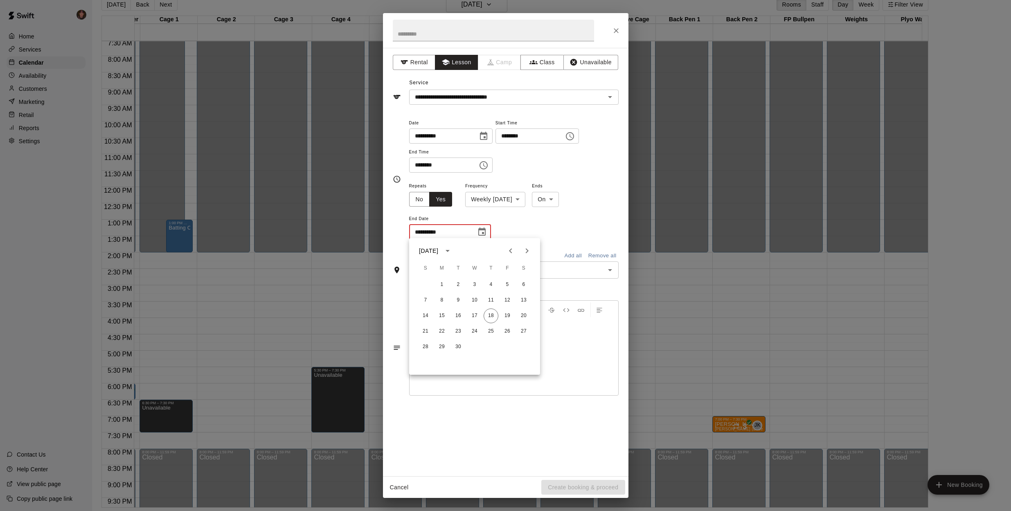
click at [527, 251] on icon "Next month" at bounding box center [527, 251] width 10 height 10
click at [492, 299] on button "9" at bounding box center [491, 300] width 15 height 15
type input "**********"
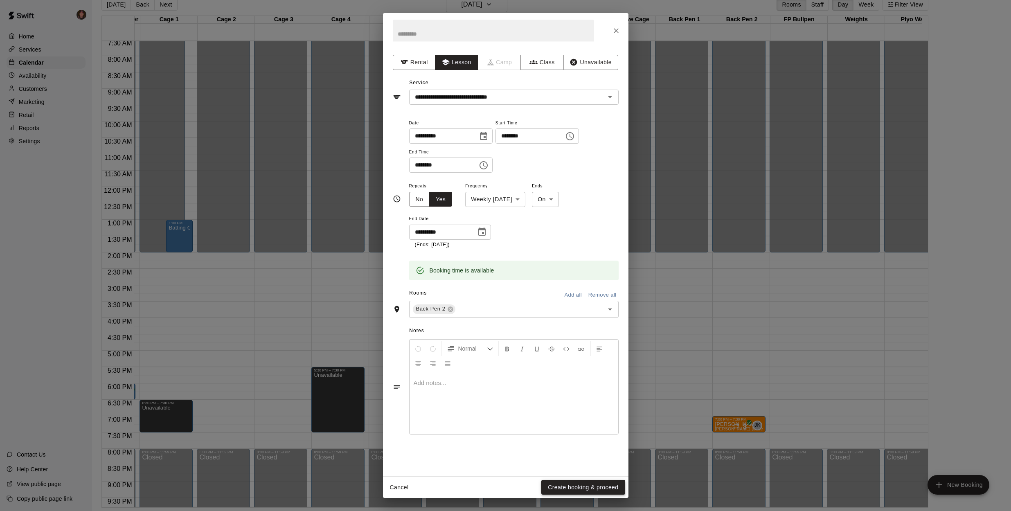
click at [604, 487] on button "Create booking & proceed" at bounding box center [582, 487] width 83 height 15
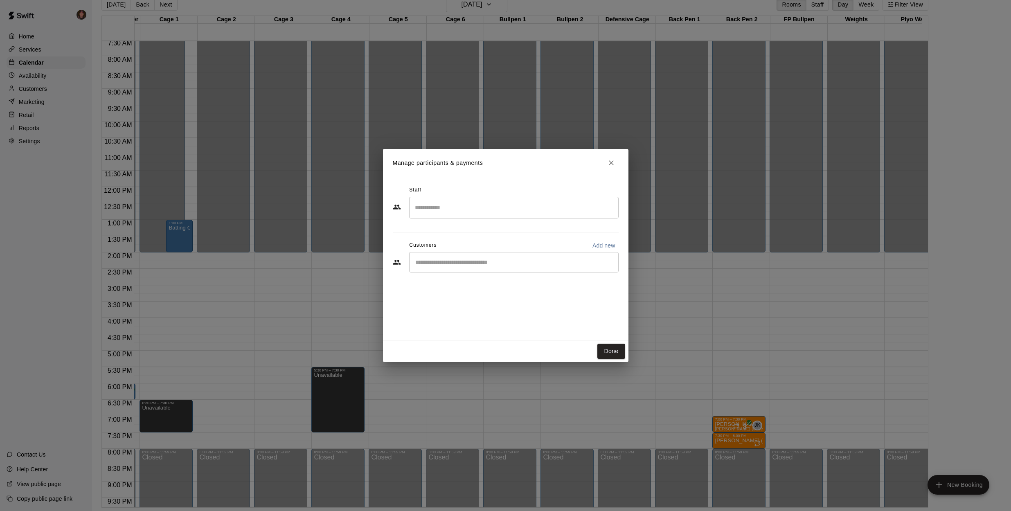
click at [518, 261] on input "Start typing to search customers..." at bounding box center [514, 262] width 202 height 8
type input "*"
type input "********"
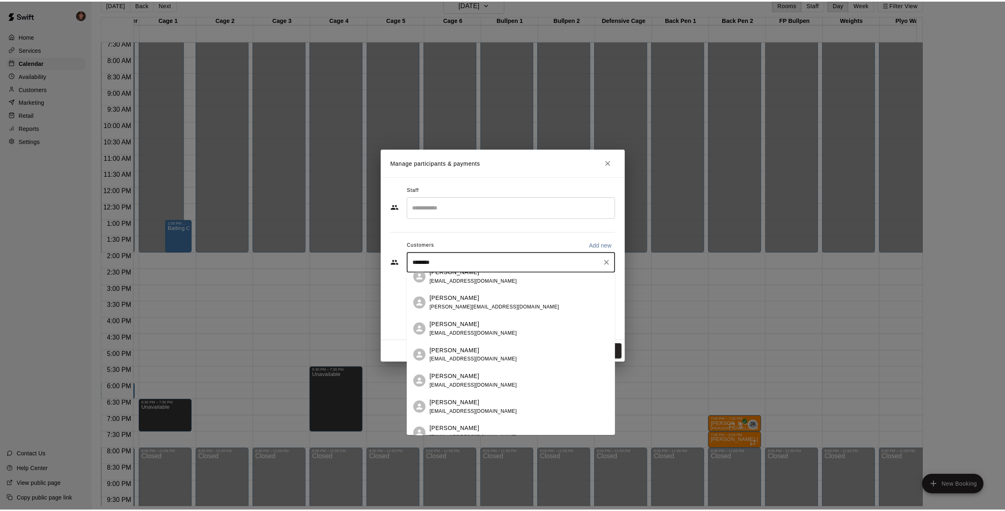
scroll to position [2103, 0]
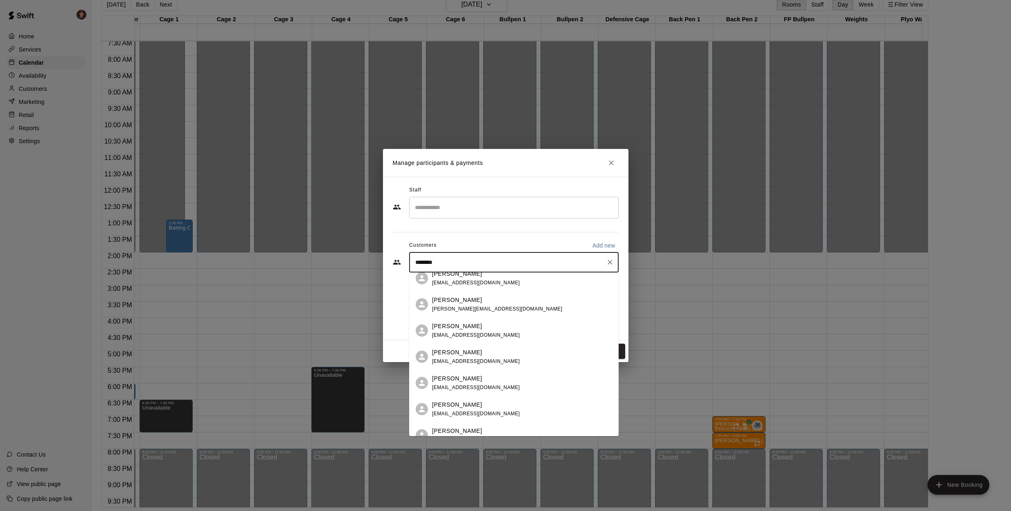
click at [497, 311] on span "[PERSON_NAME][EMAIL_ADDRESS][DOMAIN_NAME]" at bounding box center [497, 309] width 130 height 6
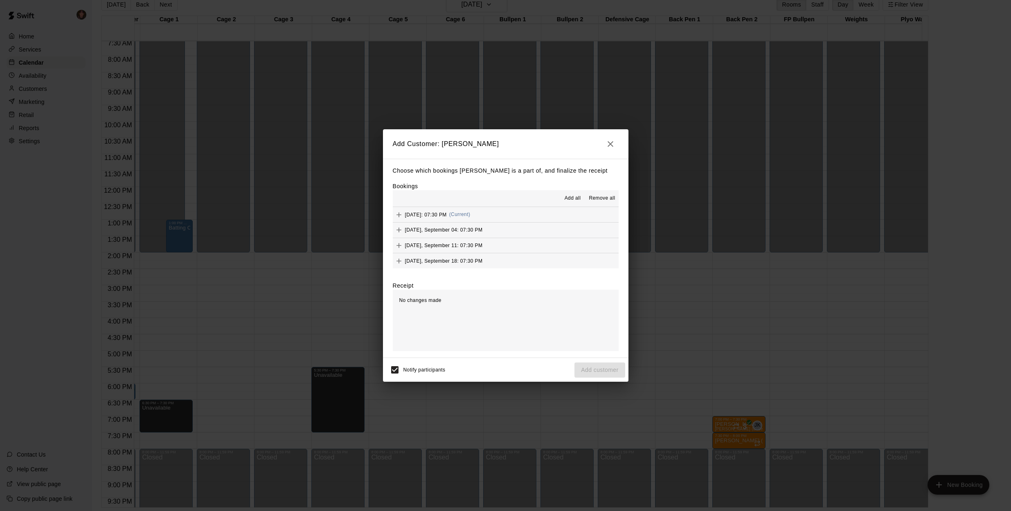
click at [569, 197] on span "Add all" at bounding box center [573, 198] width 16 height 8
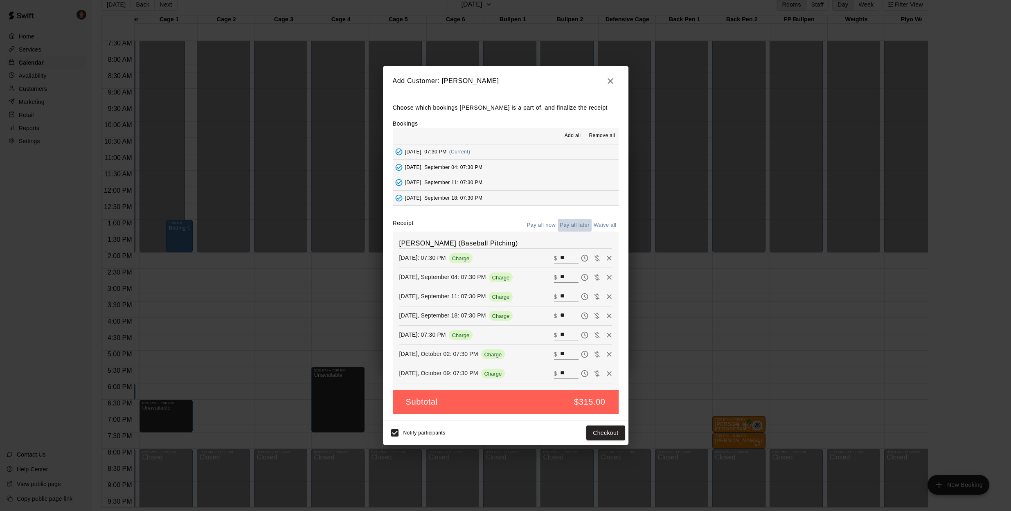
click at [576, 223] on button "Pay all later" at bounding box center [575, 225] width 34 height 13
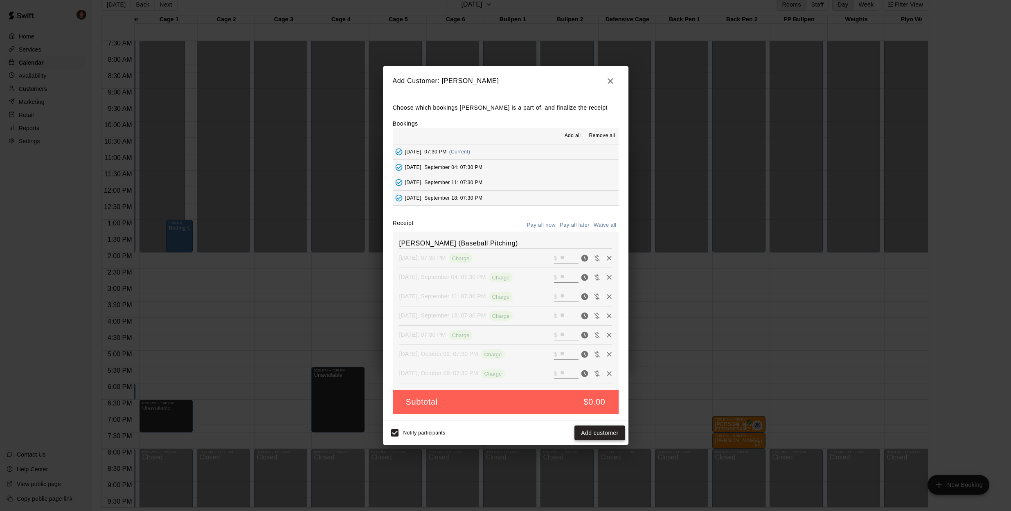
click at [611, 434] on button "Add customer" at bounding box center [600, 433] width 50 height 15
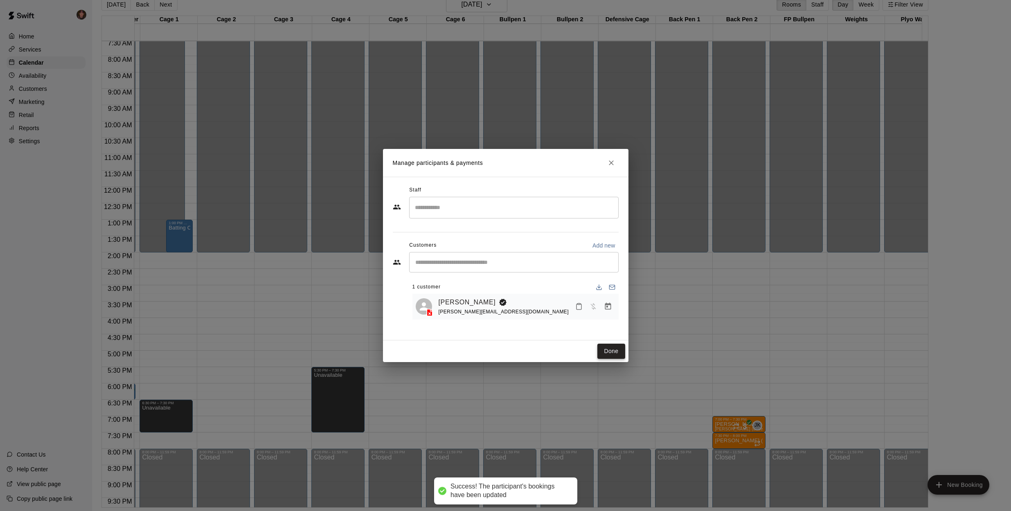
click at [609, 353] on button "Done" at bounding box center [610, 351] width 27 height 15
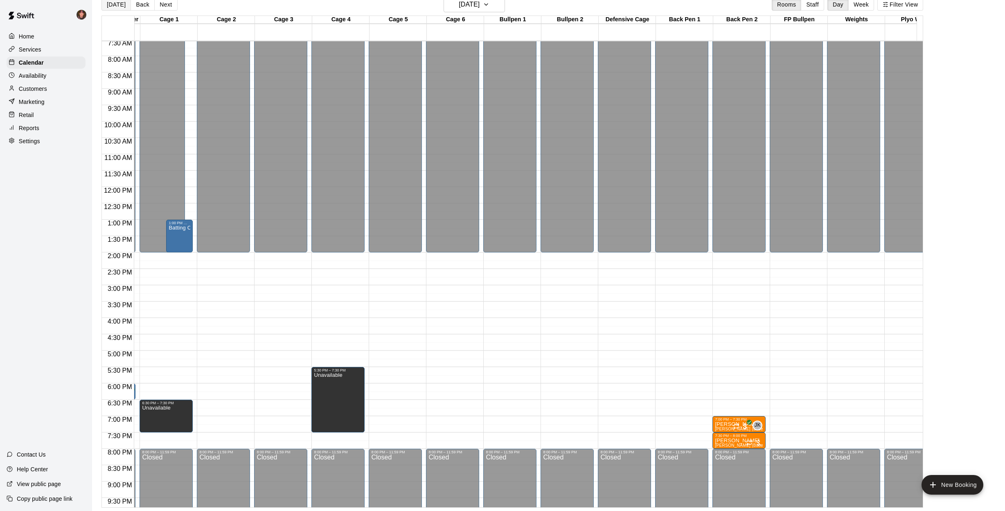
click at [115, 6] on button "[DATE]" at bounding box center [115, 4] width 29 height 12
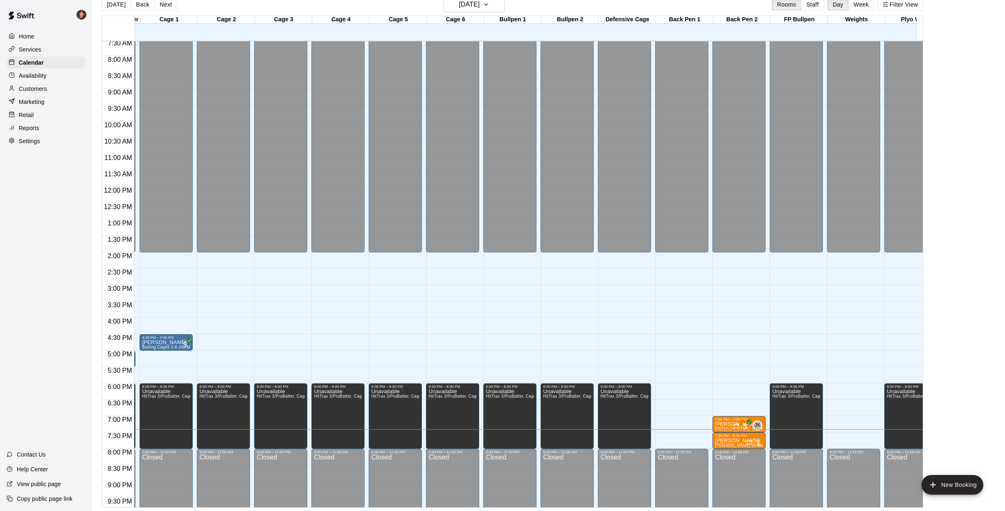
click at [36, 89] on p "Customers" at bounding box center [33, 89] width 28 height 8
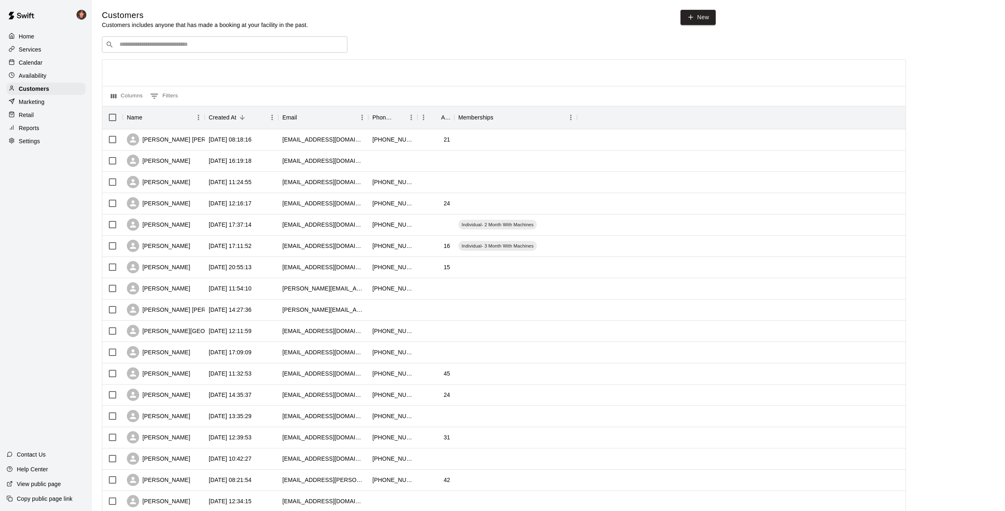
click at [179, 43] on input "Search customers by name or email" at bounding box center [230, 45] width 227 height 8
type input "*"
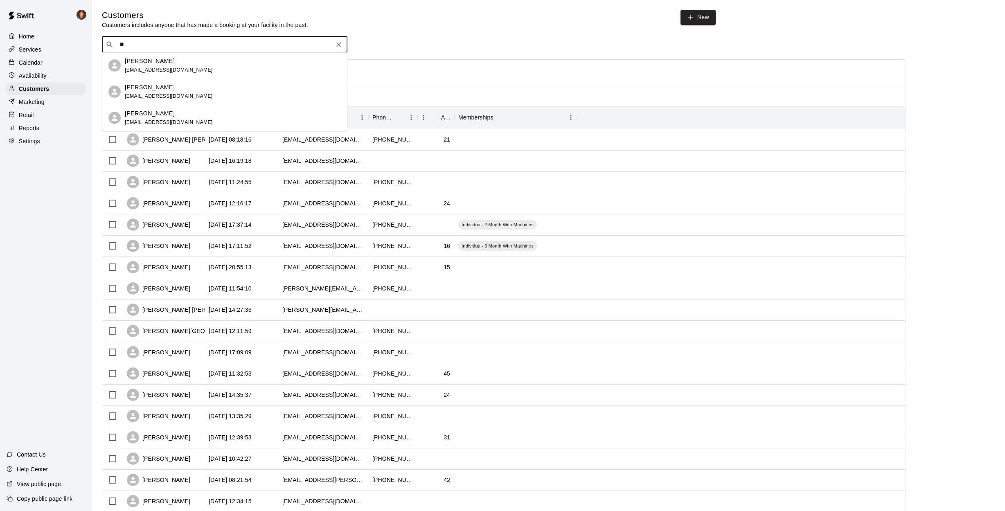
type input "*"
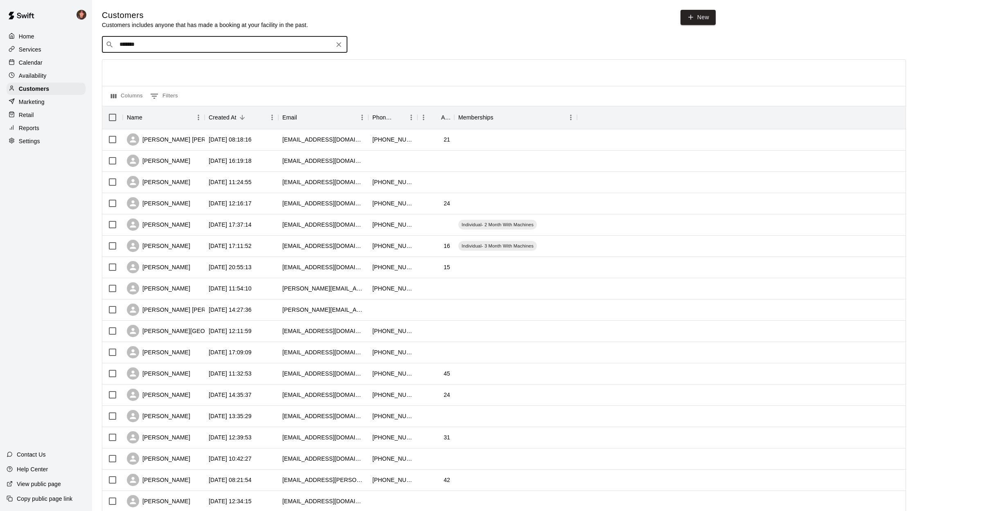
click at [168, 39] on div "​ ******* ​" at bounding box center [225, 44] width 246 height 16
click at [167, 42] on input "*******" at bounding box center [224, 45] width 214 height 8
type input "*"
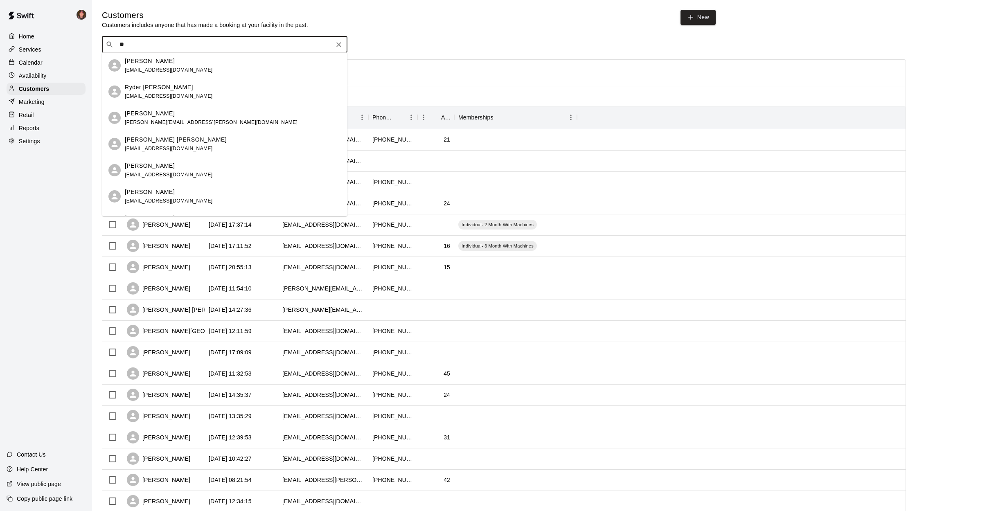
type input "*"
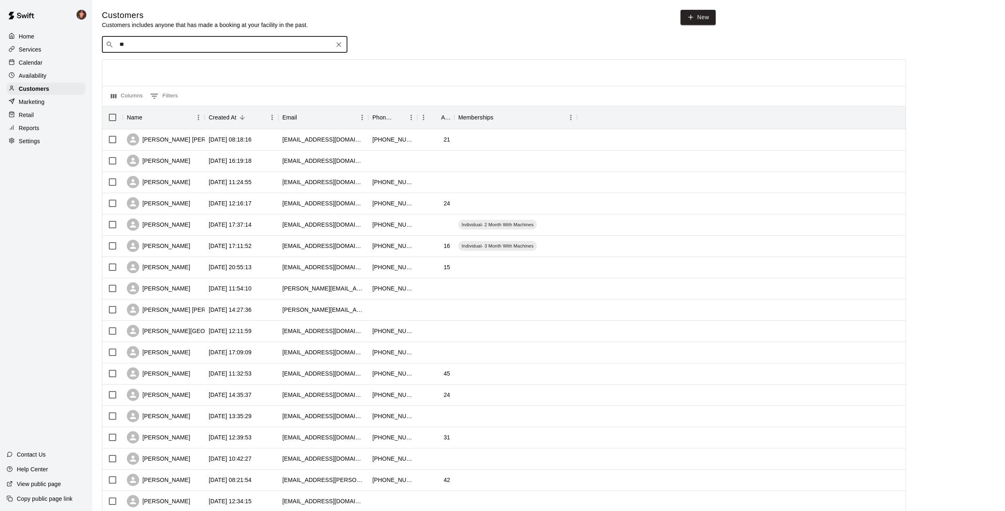
type input "*"
click at [43, 63] on div "Calendar" at bounding box center [46, 62] width 79 height 12
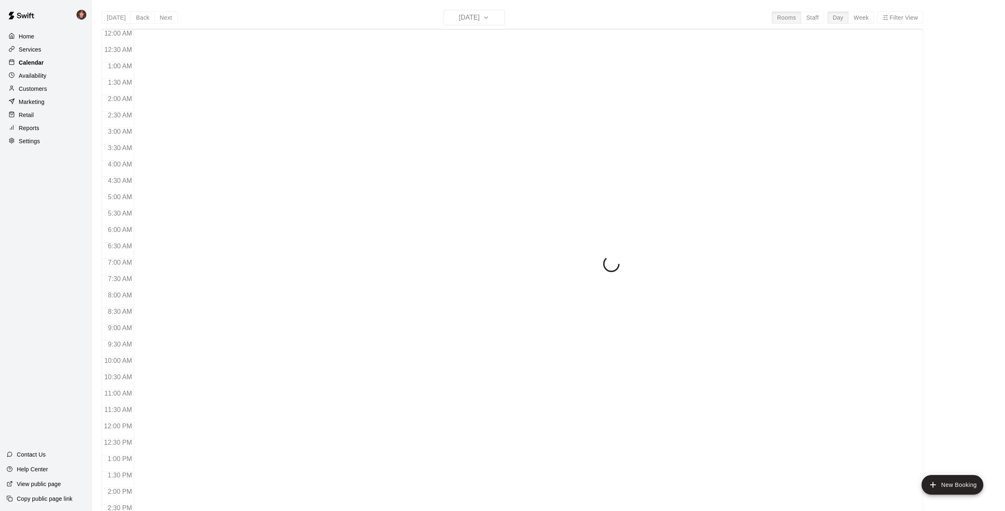
scroll to position [295, 0]
